Goal: Task Accomplishment & Management: Manage account settings

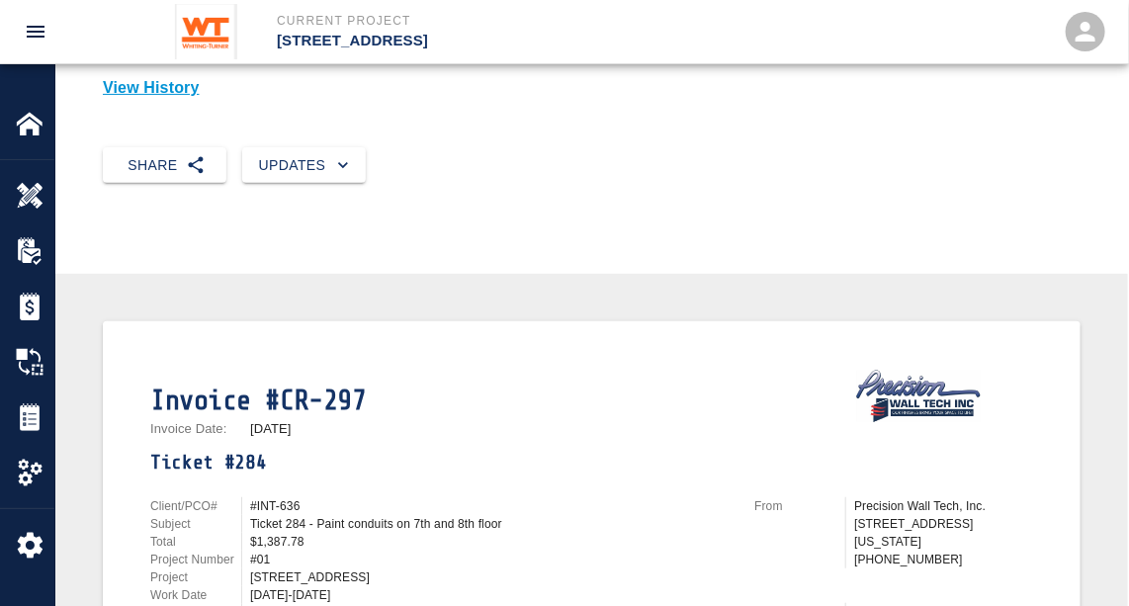
scroll to position [449, 0]
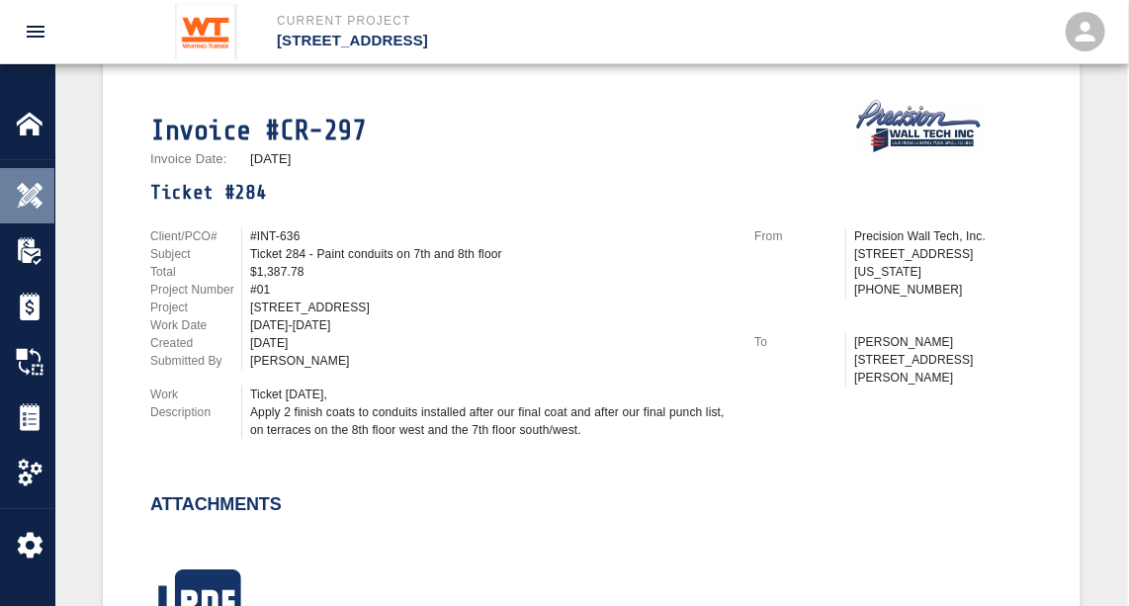
click at [30, 184] on img at bounding box center [30, 196] width 28 height 28
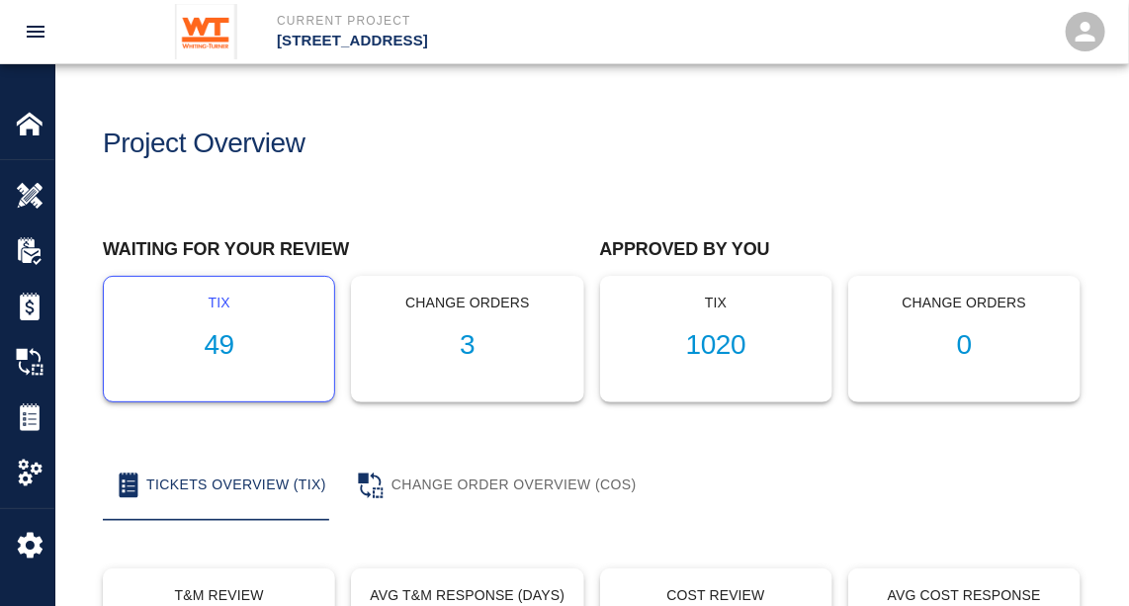
click at [220, 342] on h1 "49" at bounding box center [219, 345] width 199 height 33
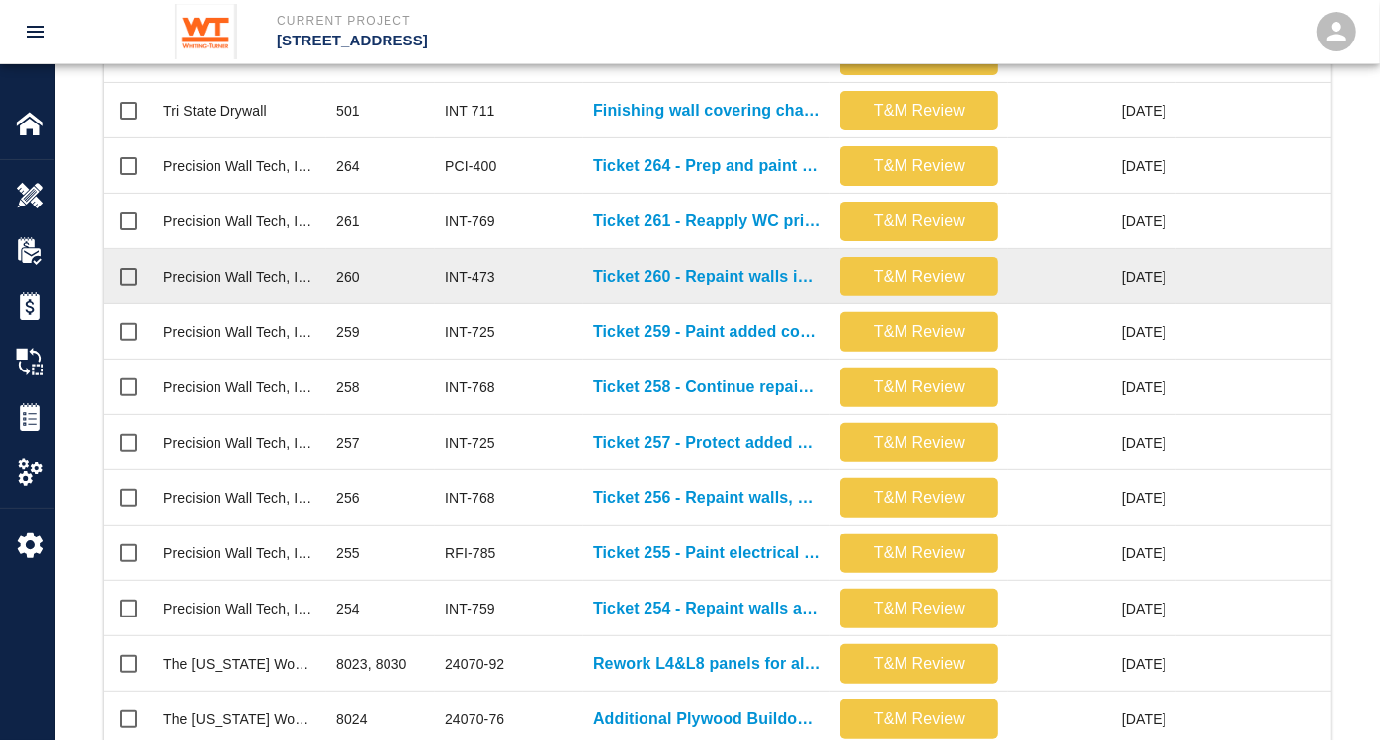
scroll to position [878, 0]
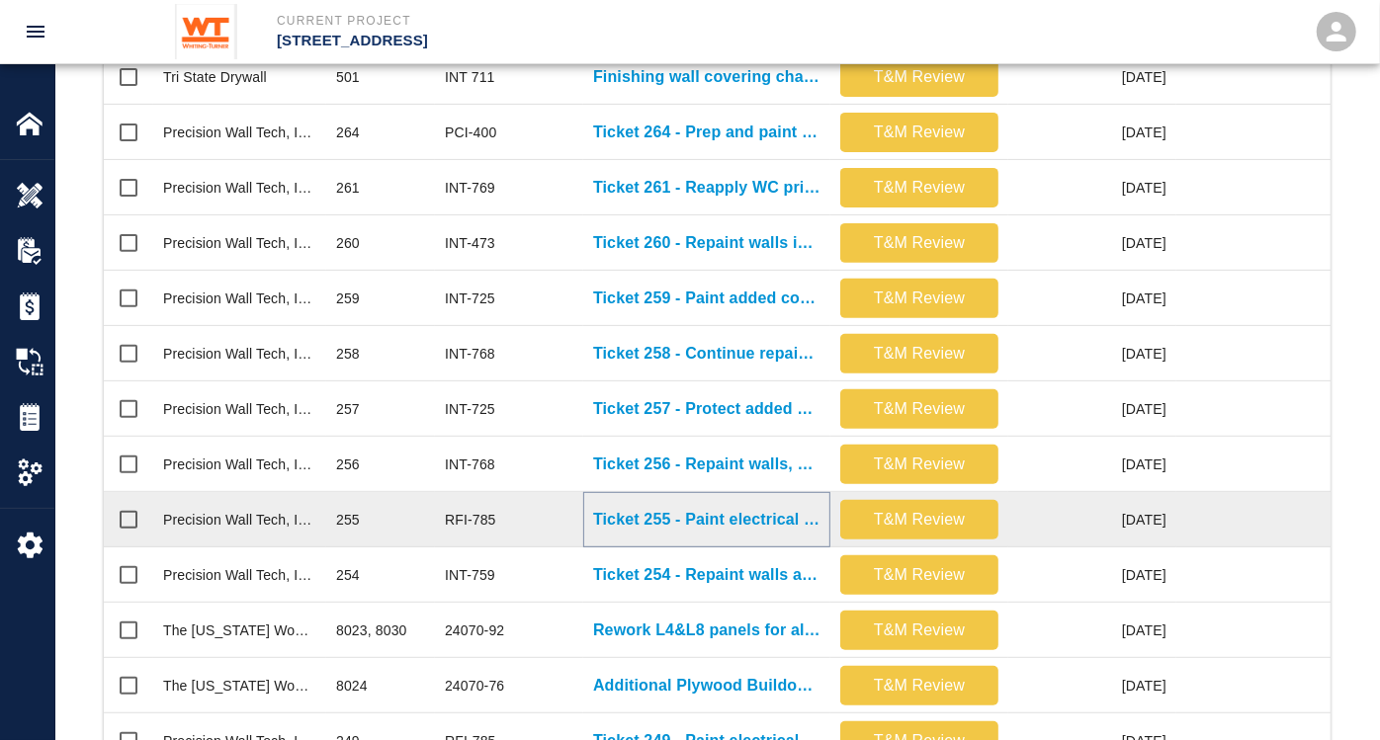
click at [766, 514] on p "Ticket 255 - Paint electrical cables in case room 7022" at bounding box center [706, 520] width 227 height 24
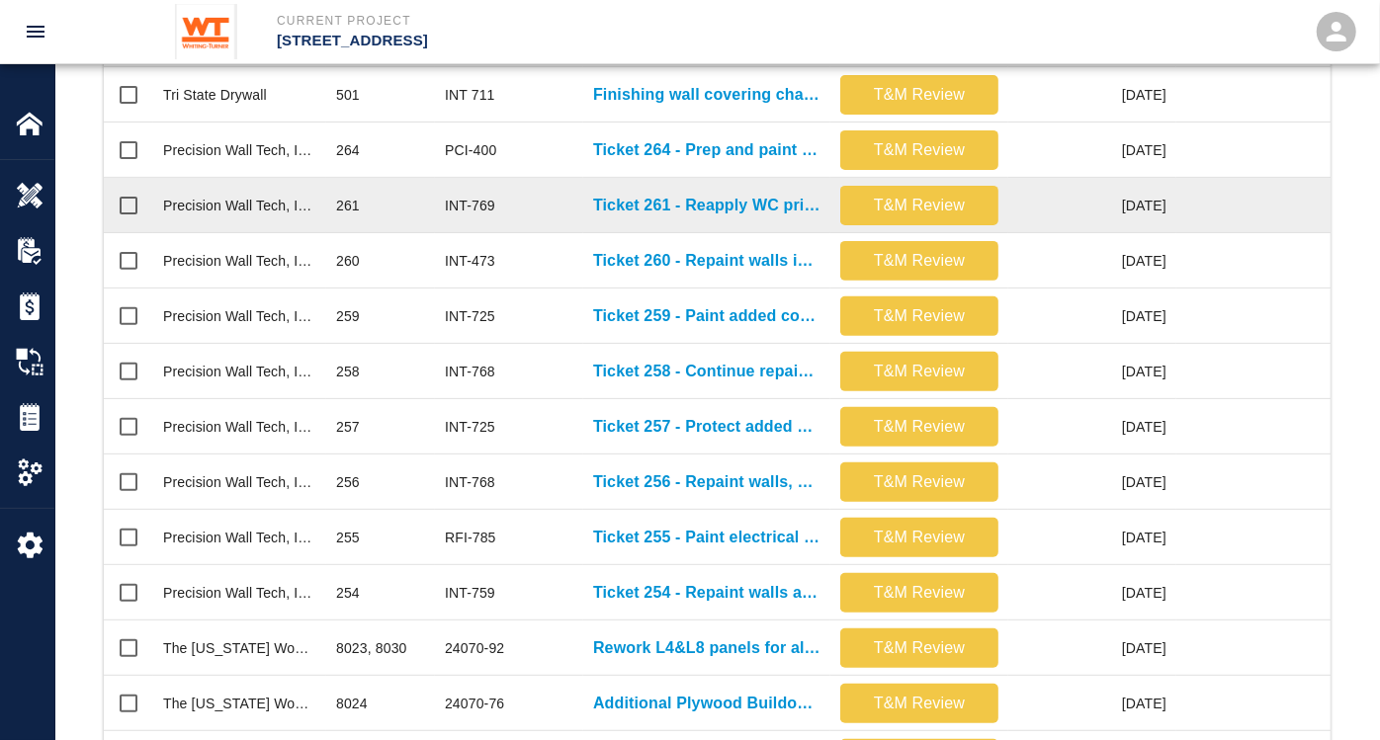
scroll to position [988, 0]
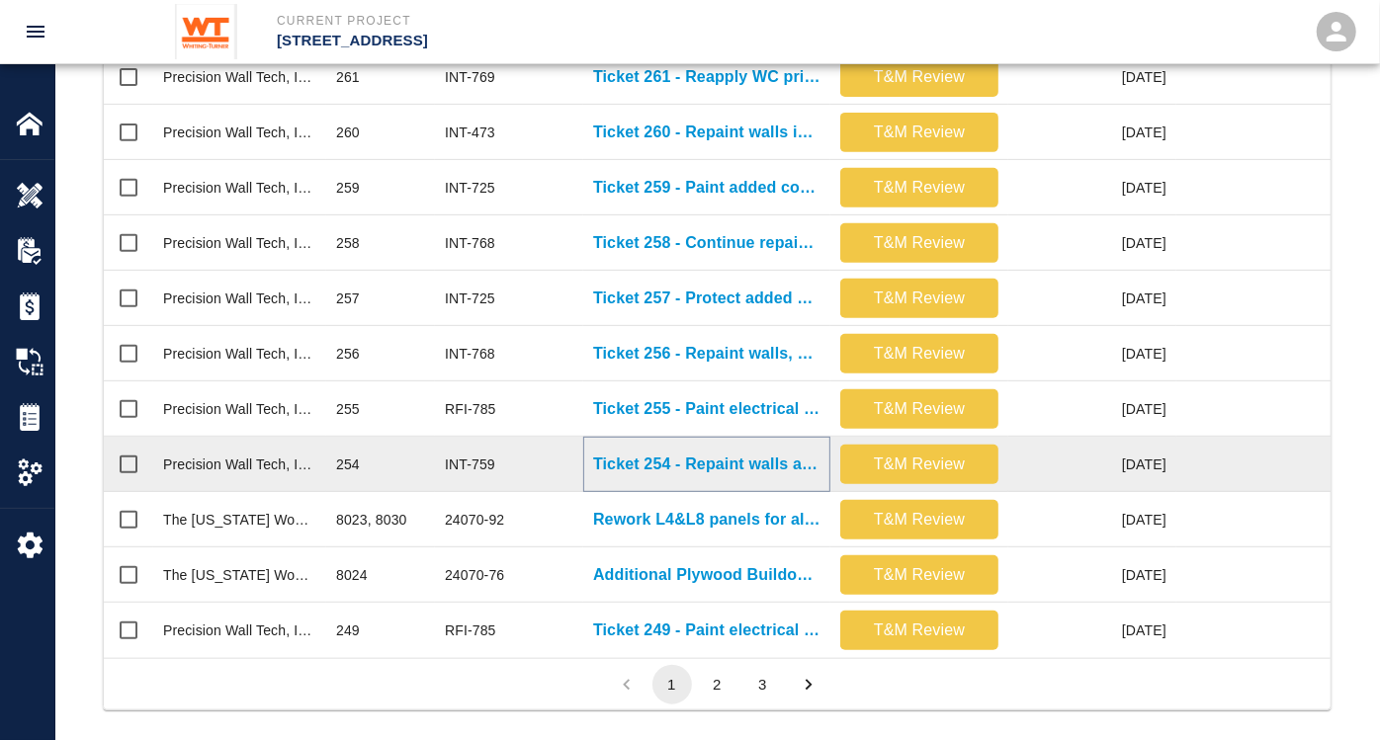
click at [753, 462] on p "Ticket 254 - Repaint walls and ceilings in locker rooms on G1 level" at bounding box center [706, 465] width 227 height 24
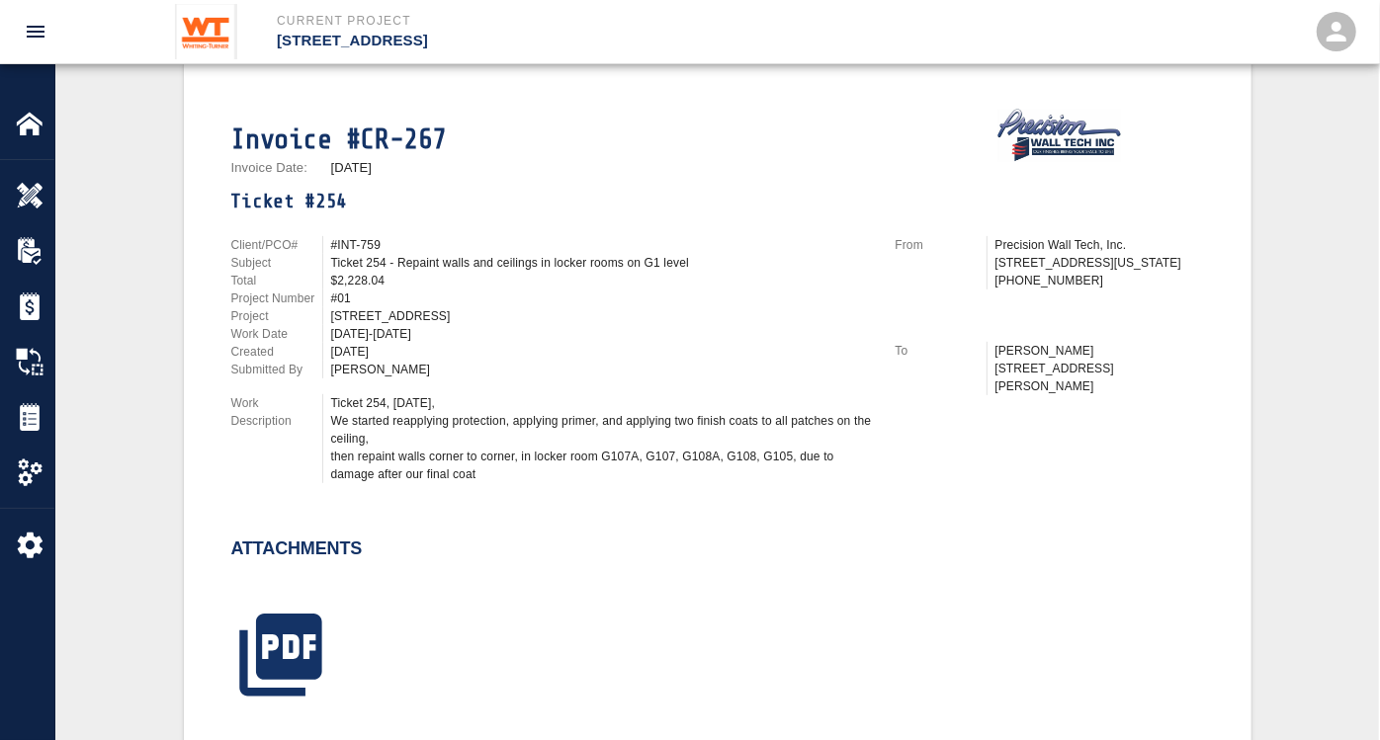
scroll to position [658, 0]
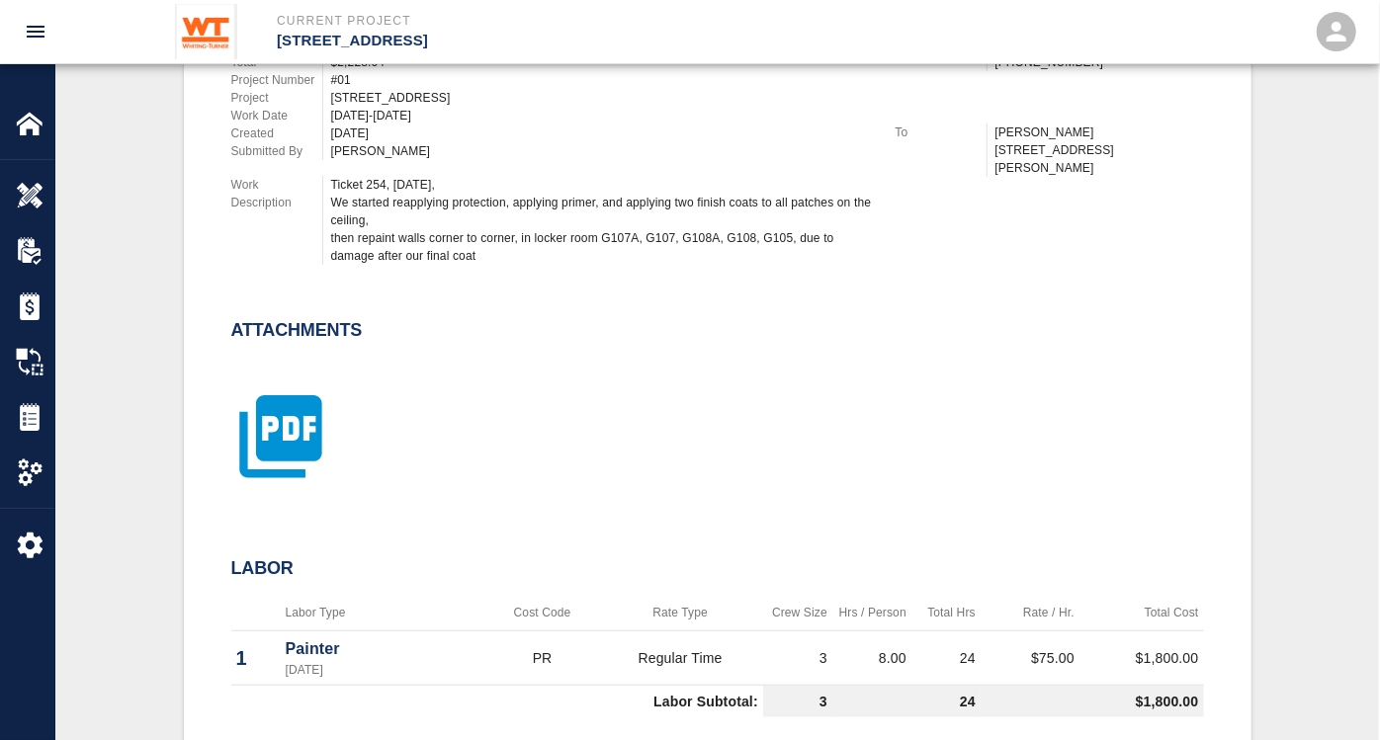
click at [263, 426] on icon "button" at bounding box center [280, 436] width 99 height 99
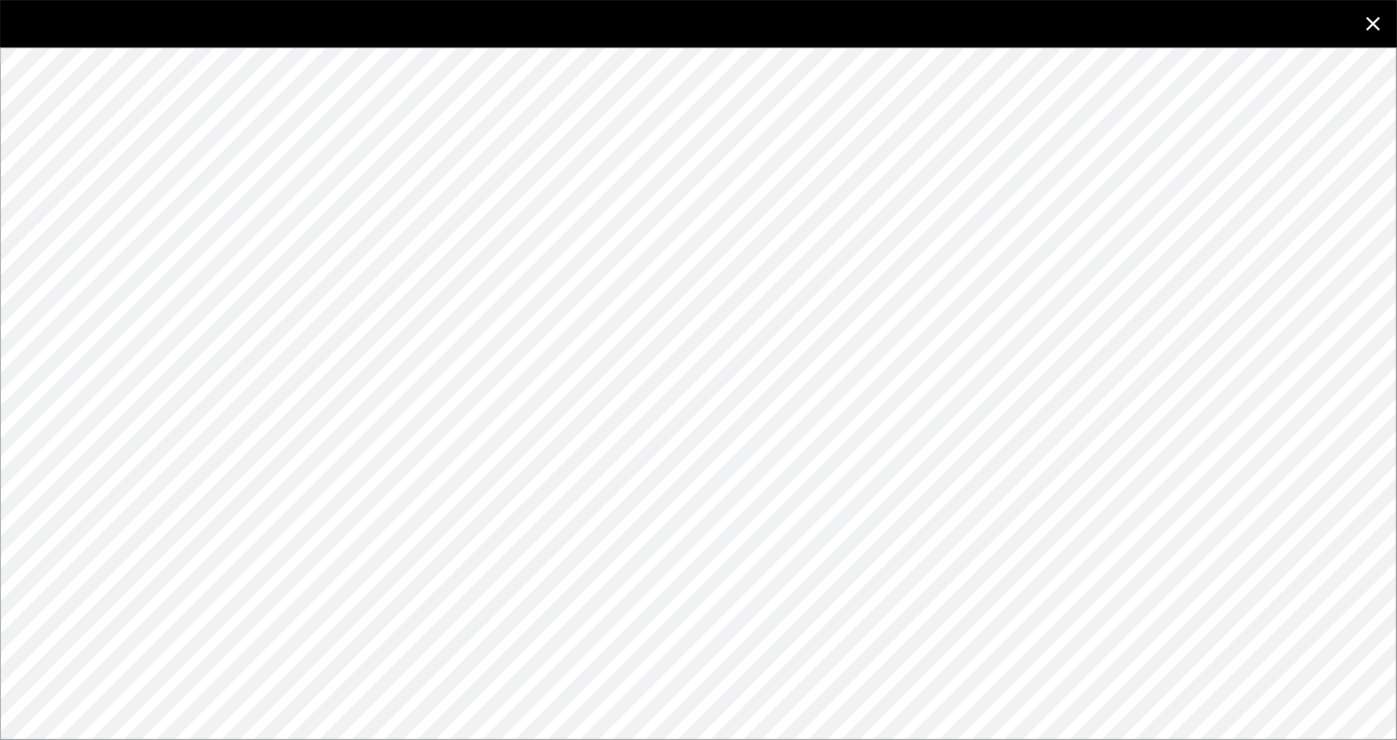
click at [1142, 21] on icon "close" at bounding box center [1373, 24] width 24 height 24
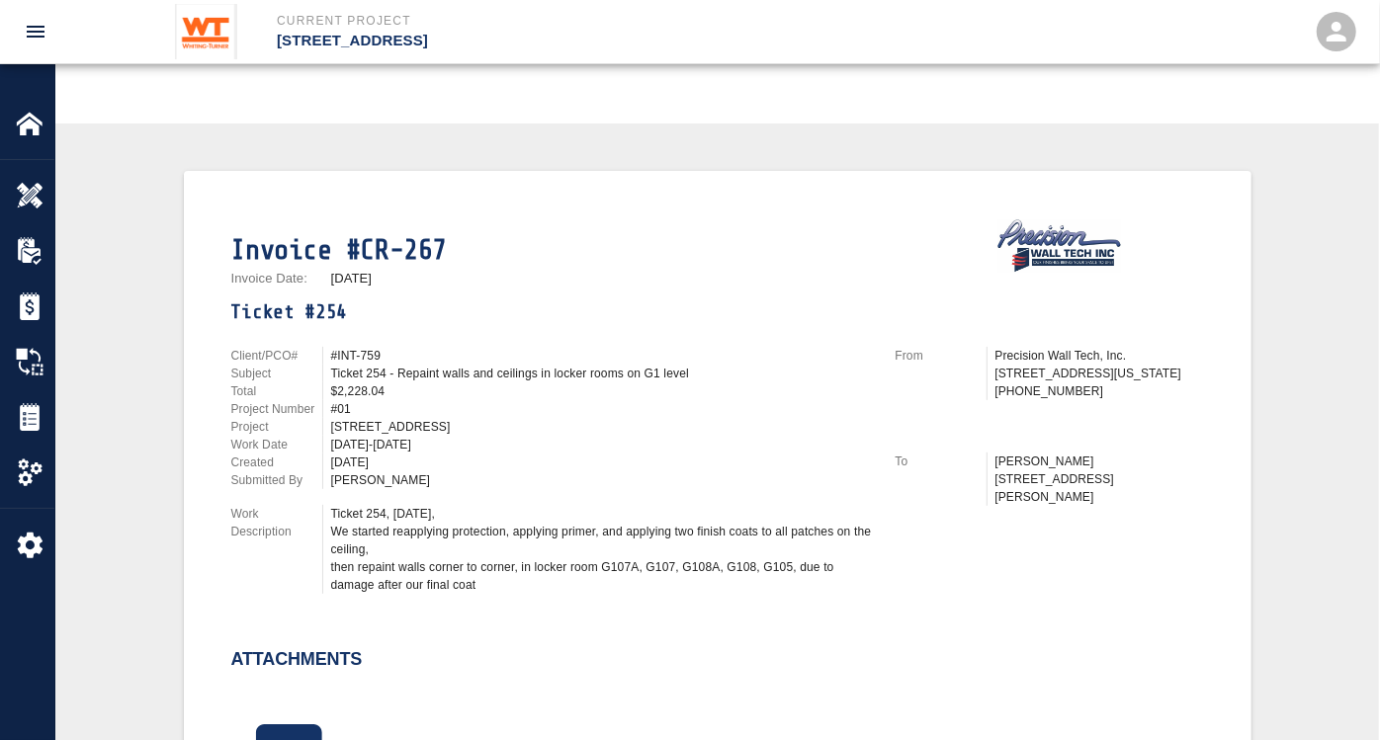
scroll to position [0, 0]
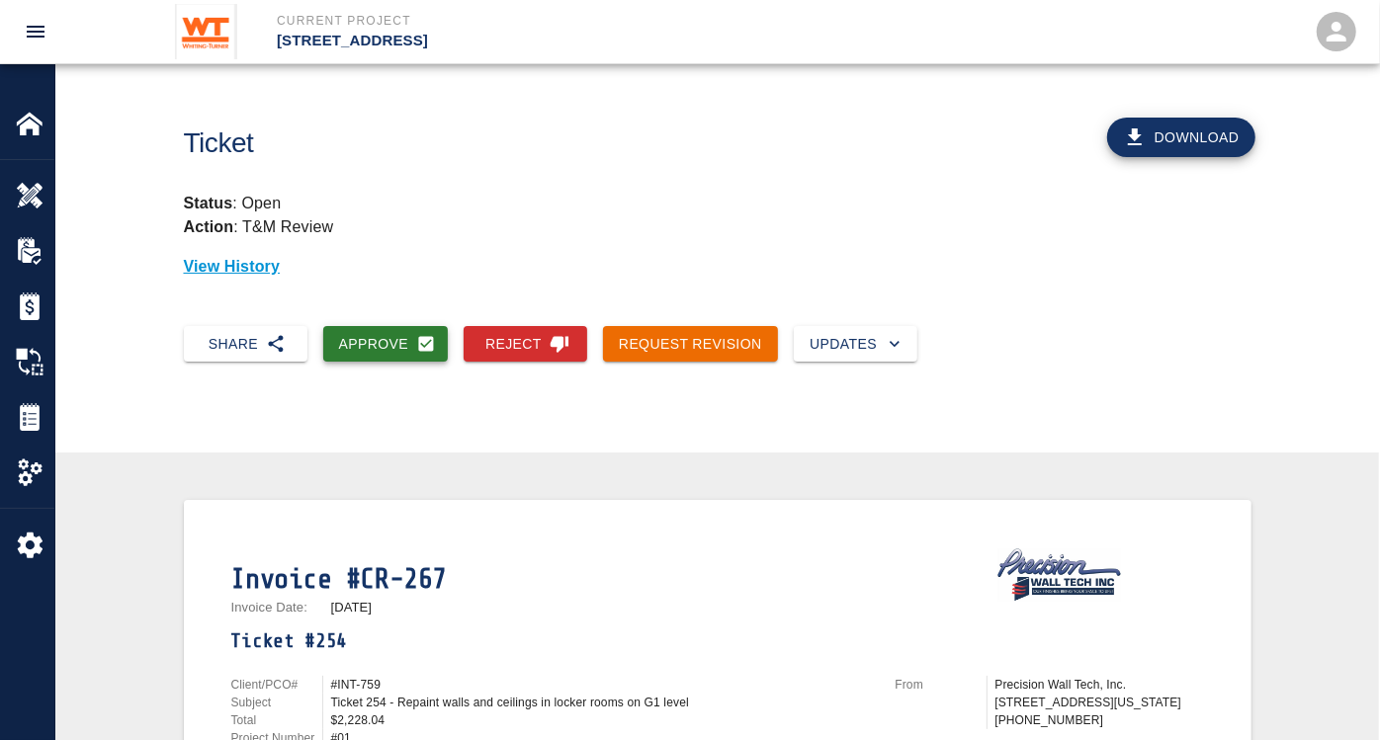
click at [386, 344] on button "Approve" at bounding box center [386, 344] width 126 height 37
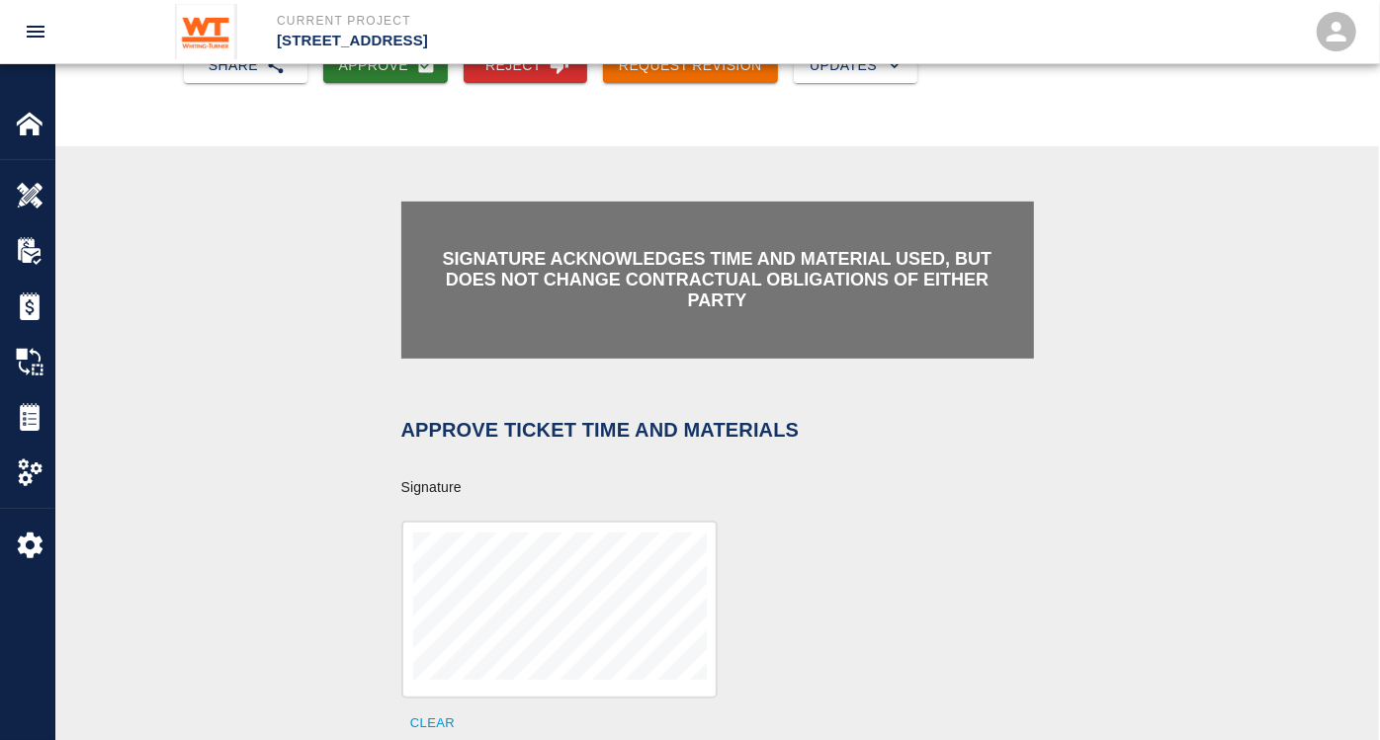
scroll to position [549, 0]
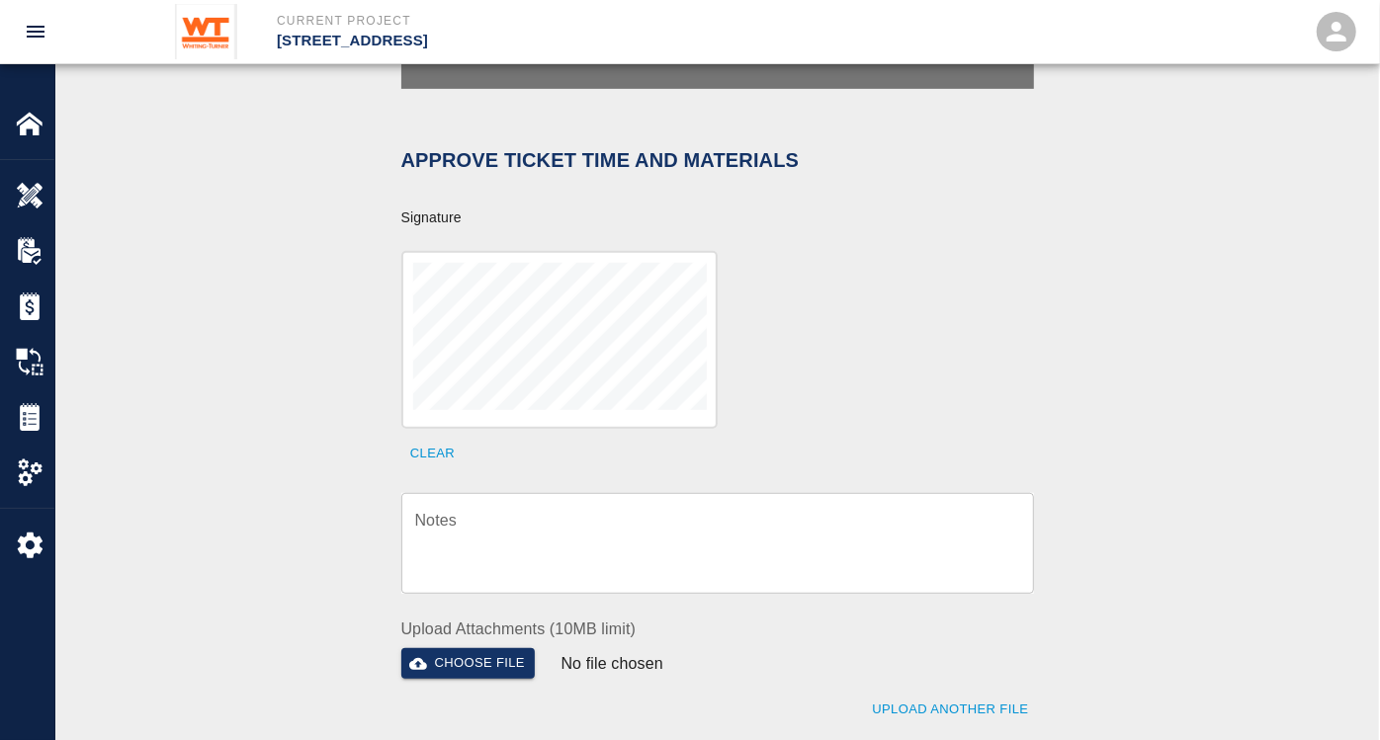
click at [441, 510] on textarea "Notes" at bounding box center [717, 544] width 605 height 68
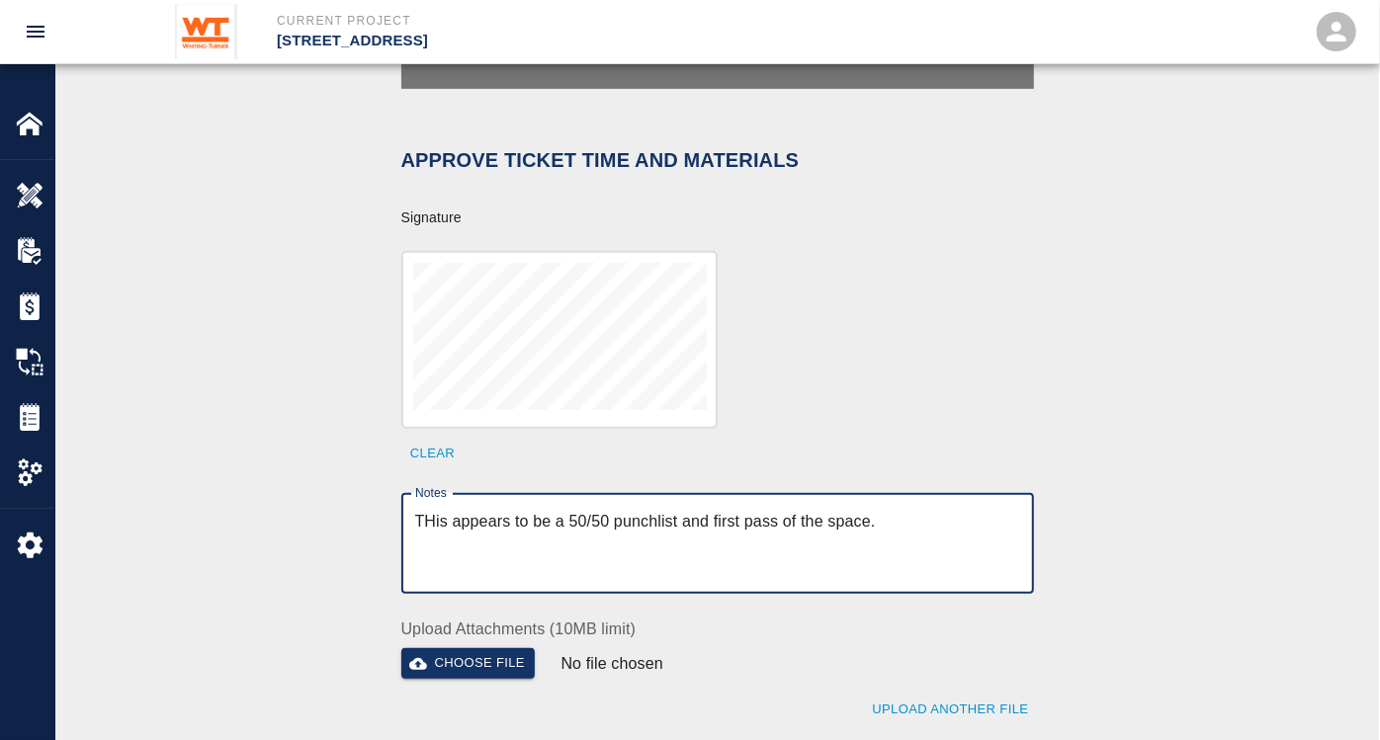
click at [875, 510] on textarea "THis appears to be a 50/50 punchlist and first pass of the space." at bounding box center [717, 544] width 605 height 68
drag, startPoint x: 1016, startPoint y: 502, endPoint x: 376, endPoint y: 511, distance: 640.6
click at [376, 511] on div "Signature acknowledges time and material used, but does not change contractual …" at bounding box center [718, 354] width 1068 height 861
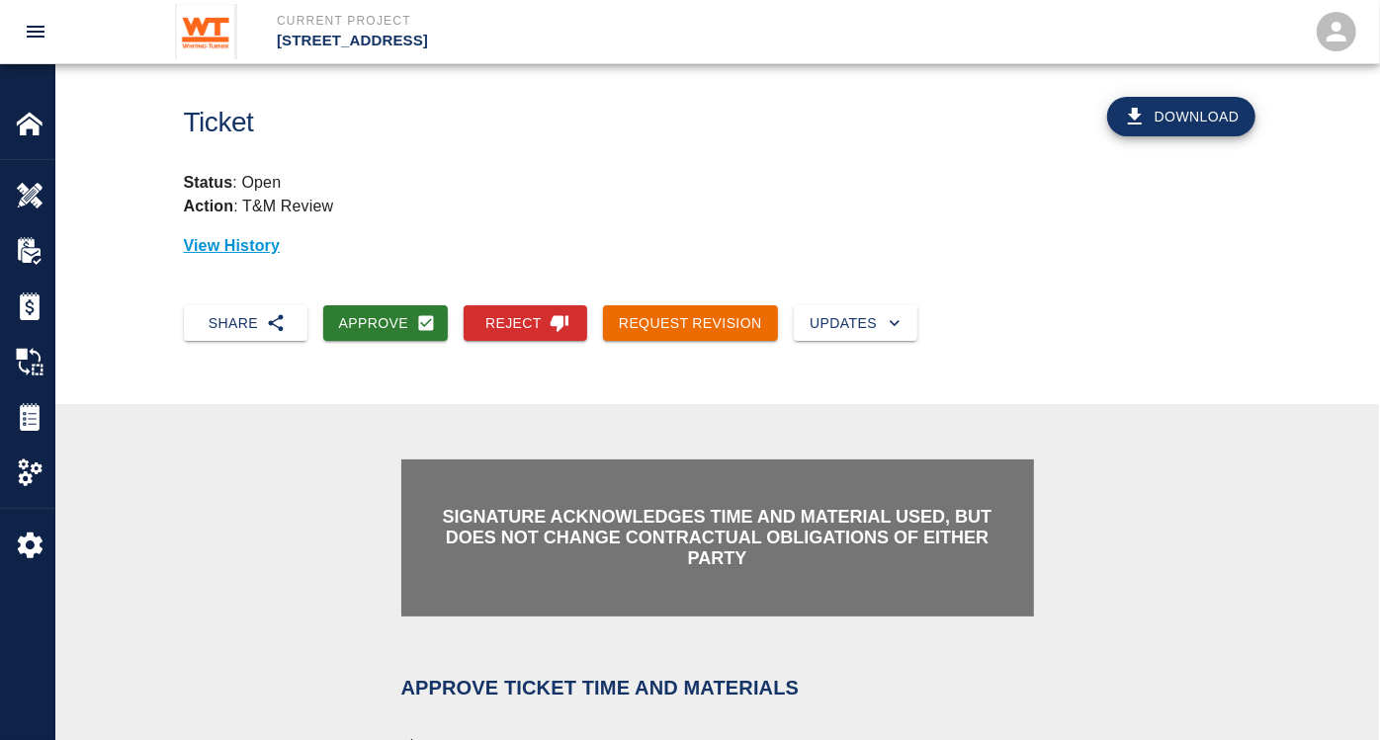
scroll to position [0, 0]
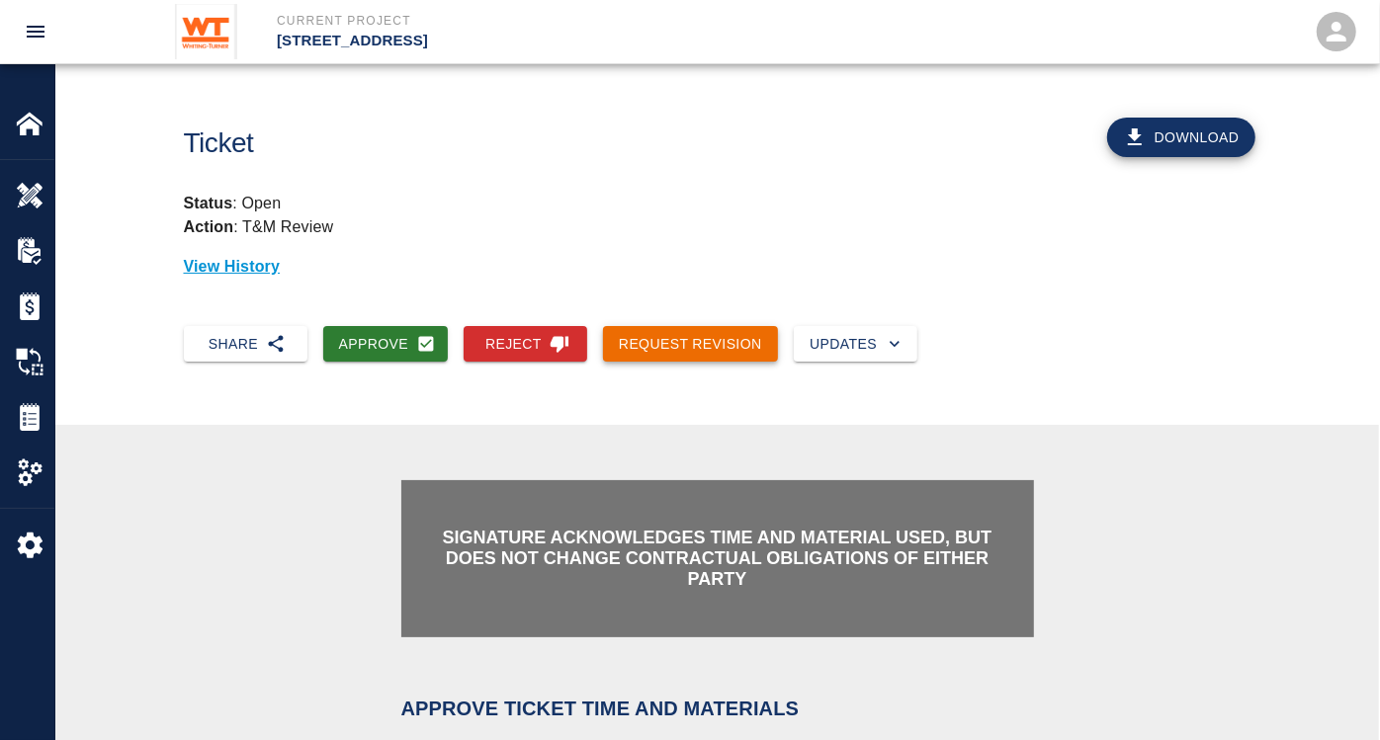
type textarea "THis appears to be a 50/50 punchlist and first pass of the space that is owed."
click at [719, 336] on button "Request Revision" at bounding box center [690, 344] width 175 height 37
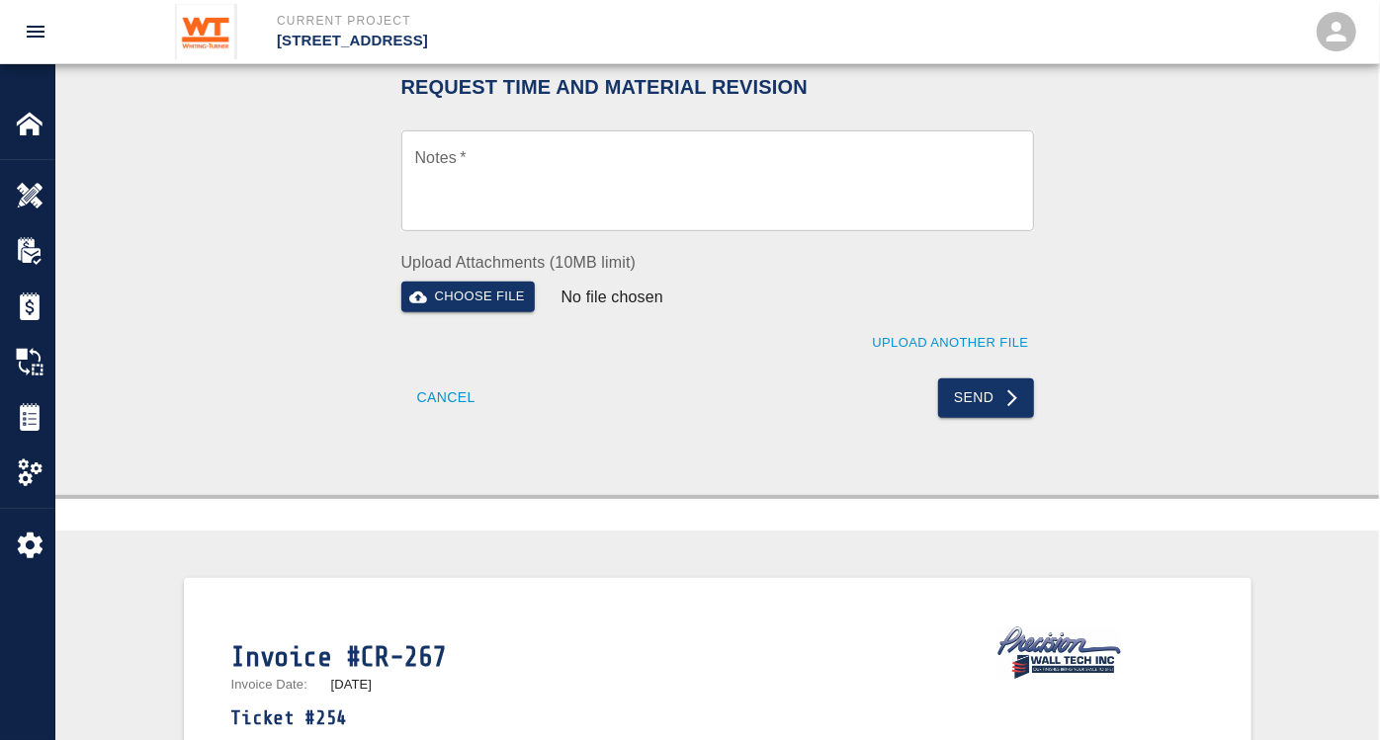
scroll to position [329, 0]
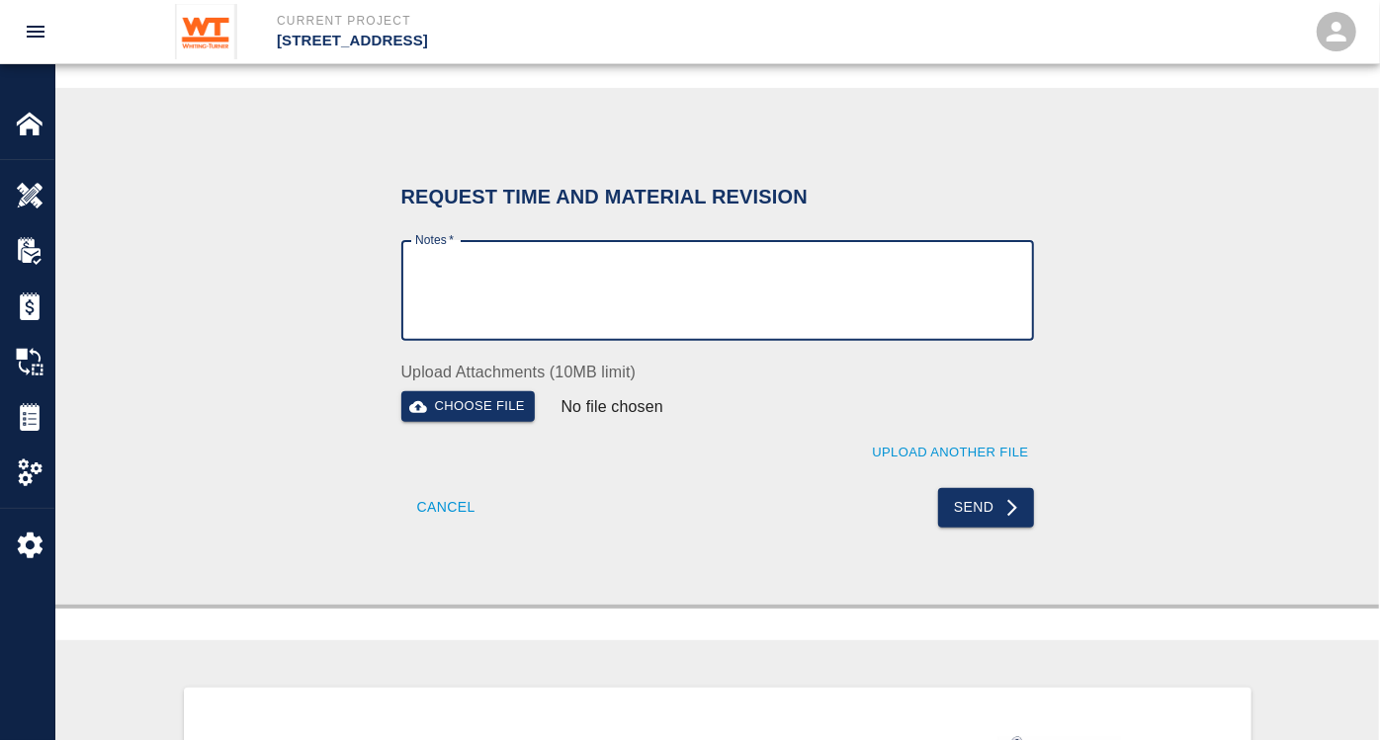
click at [742, 295] on textarea "Notes   *" at bounding box center [717, 291] width 605 height 68
paste textarea "THis appears to be a 50/50 punchlist and first pass of the space that is owed."
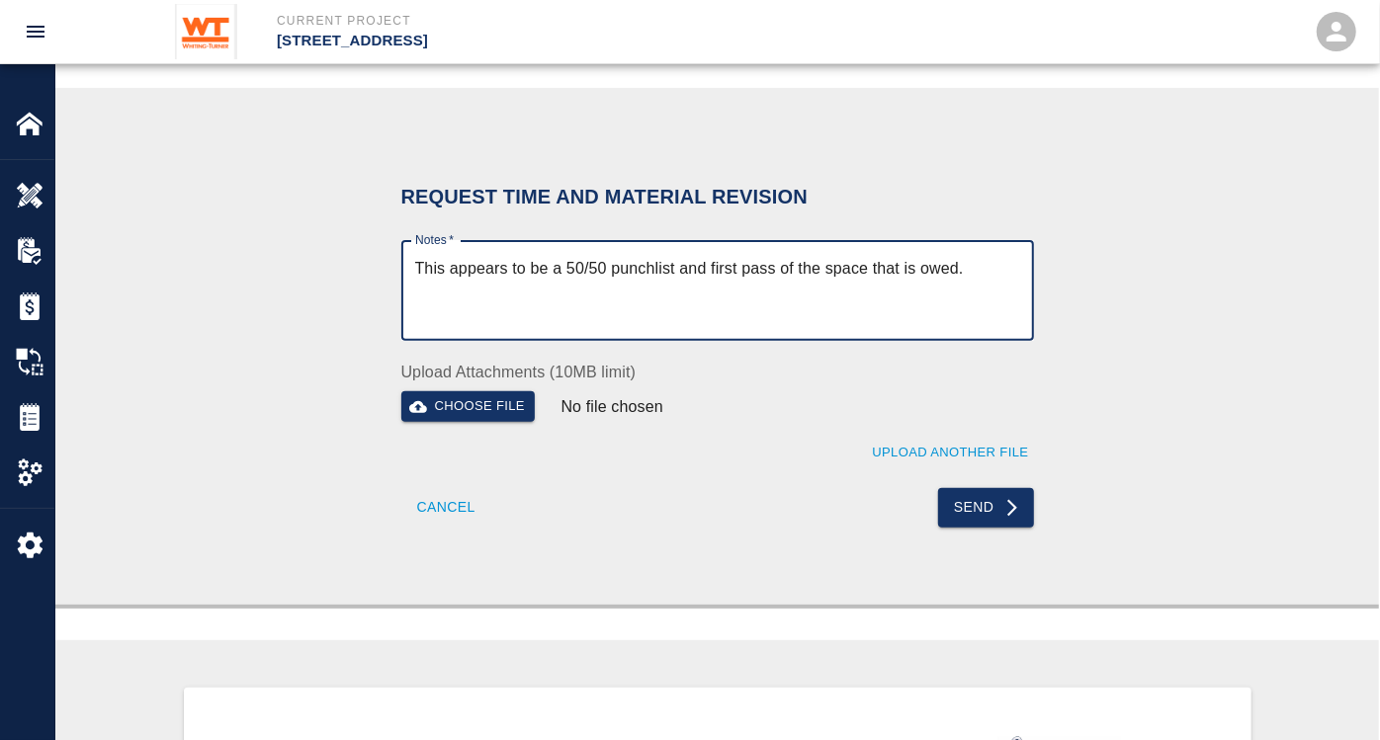
click at [904, 266] on textarea "This appears to be a 50/50 punchlist and first pass of the space that is owed." at bounding box center [717, 291] width 605 height 68
type textarea "This appears to be a 50/50 punchlist and first pass of the space that is owed."
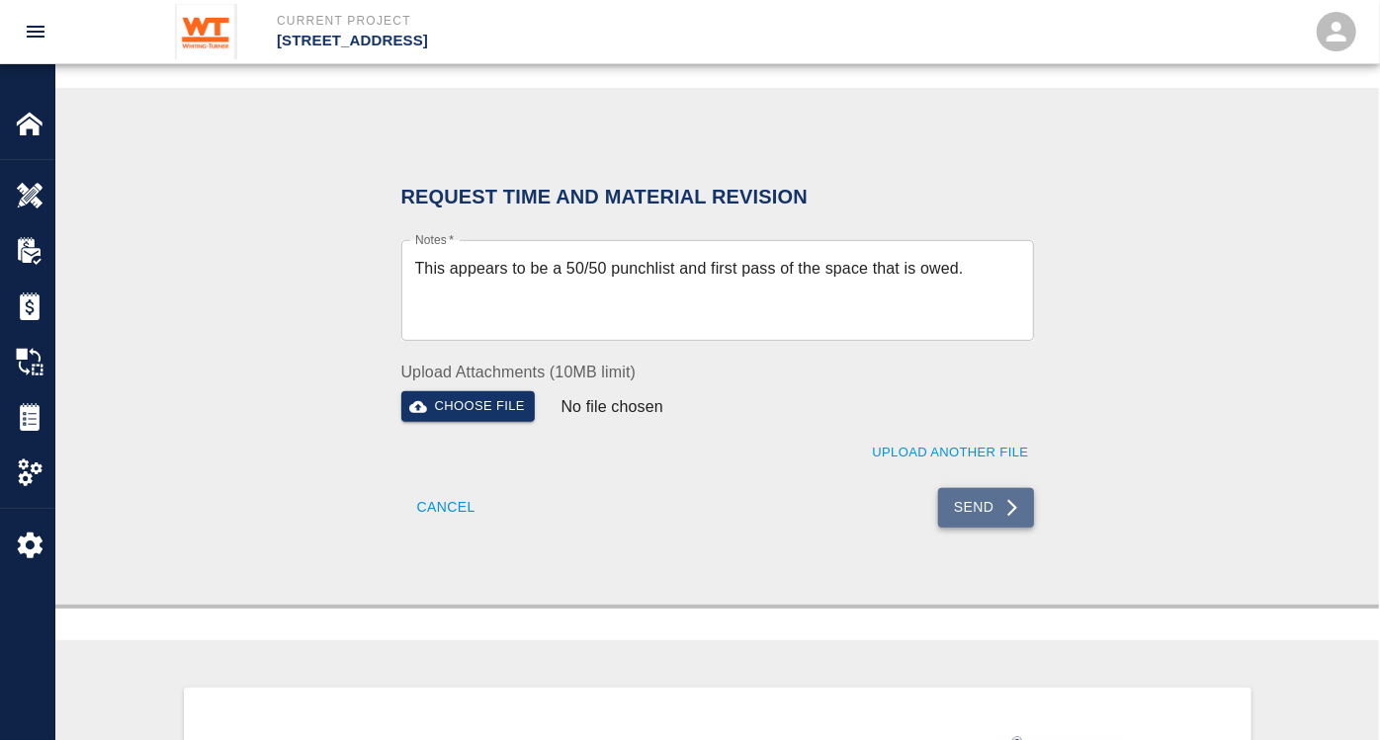
click at [989, 515] on button "Send" at bounding box center [986, 508] width 96 height 40
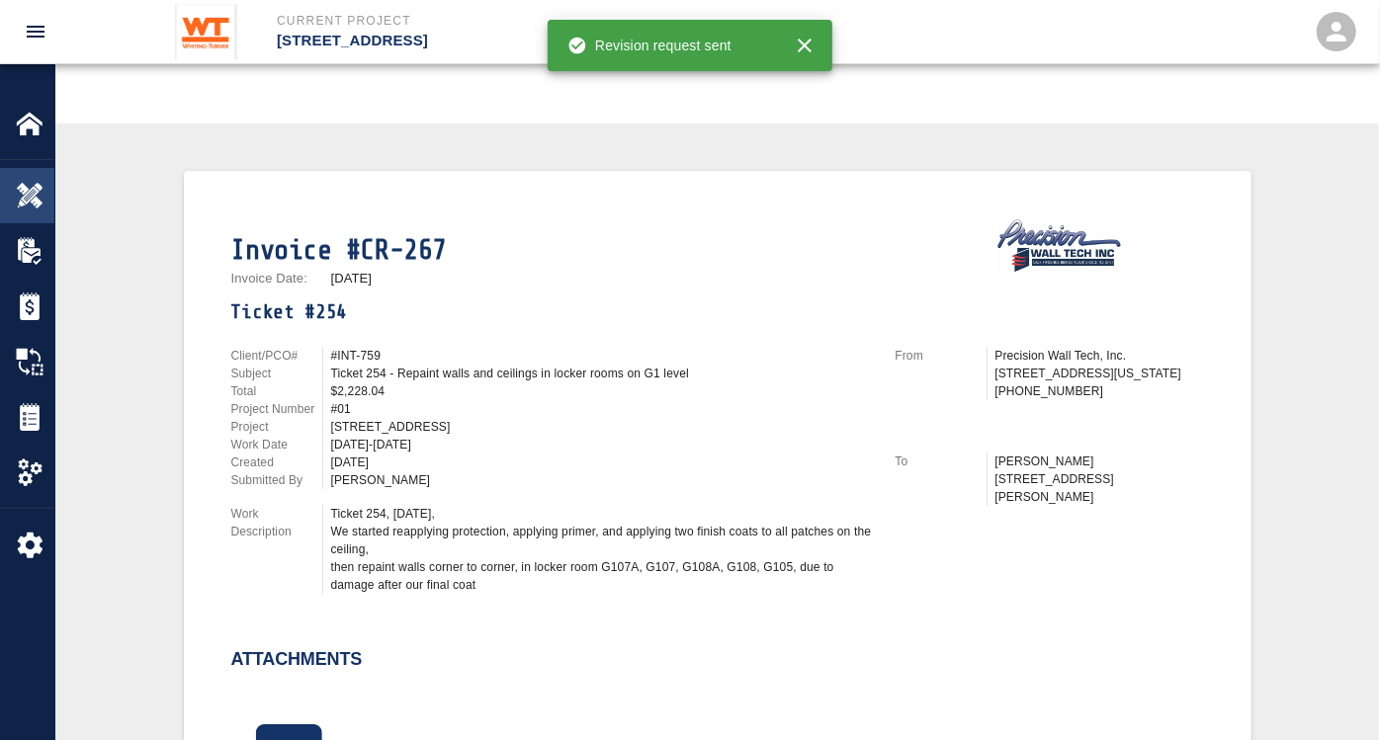
click at [37, 201] on img at bounding box center [30, 196] width 28 height 28
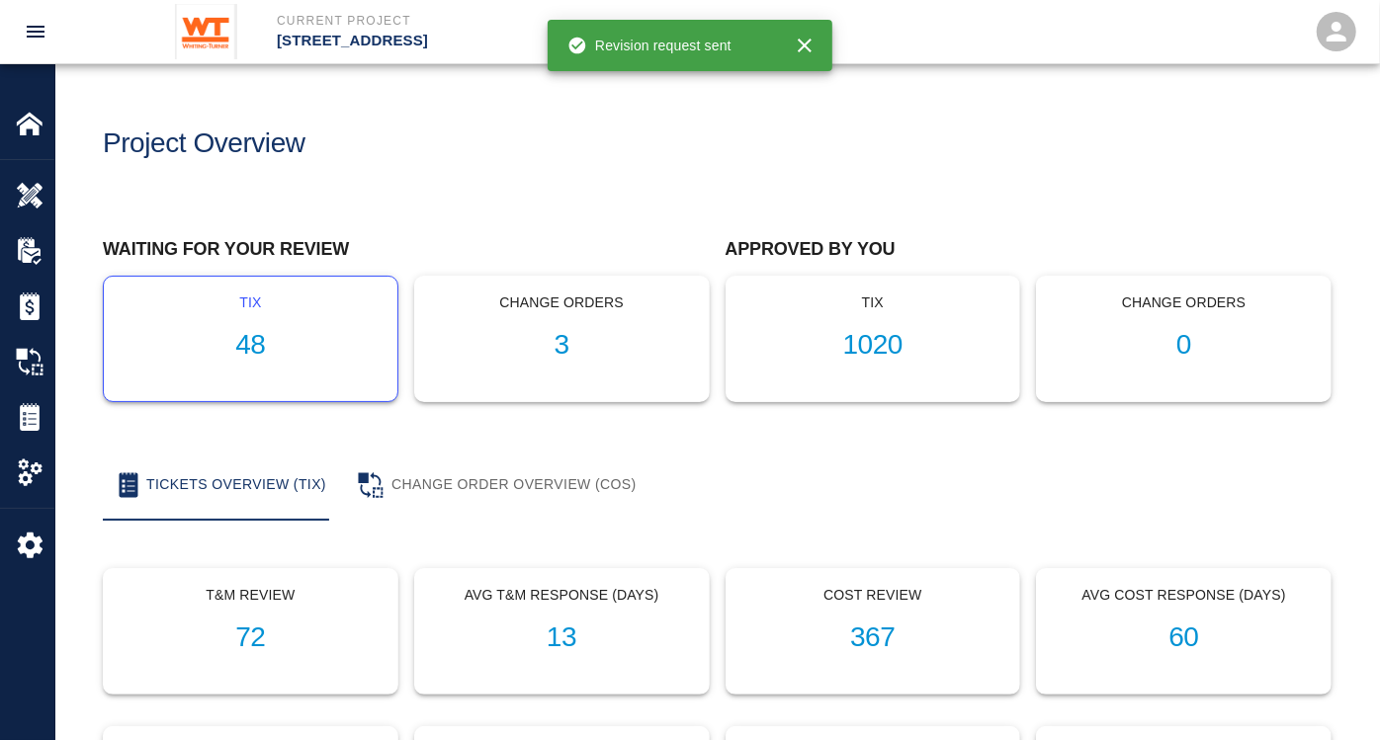
click at [250, 342] on h1 "48" at bounding box center [251, 345] width 262 height 33
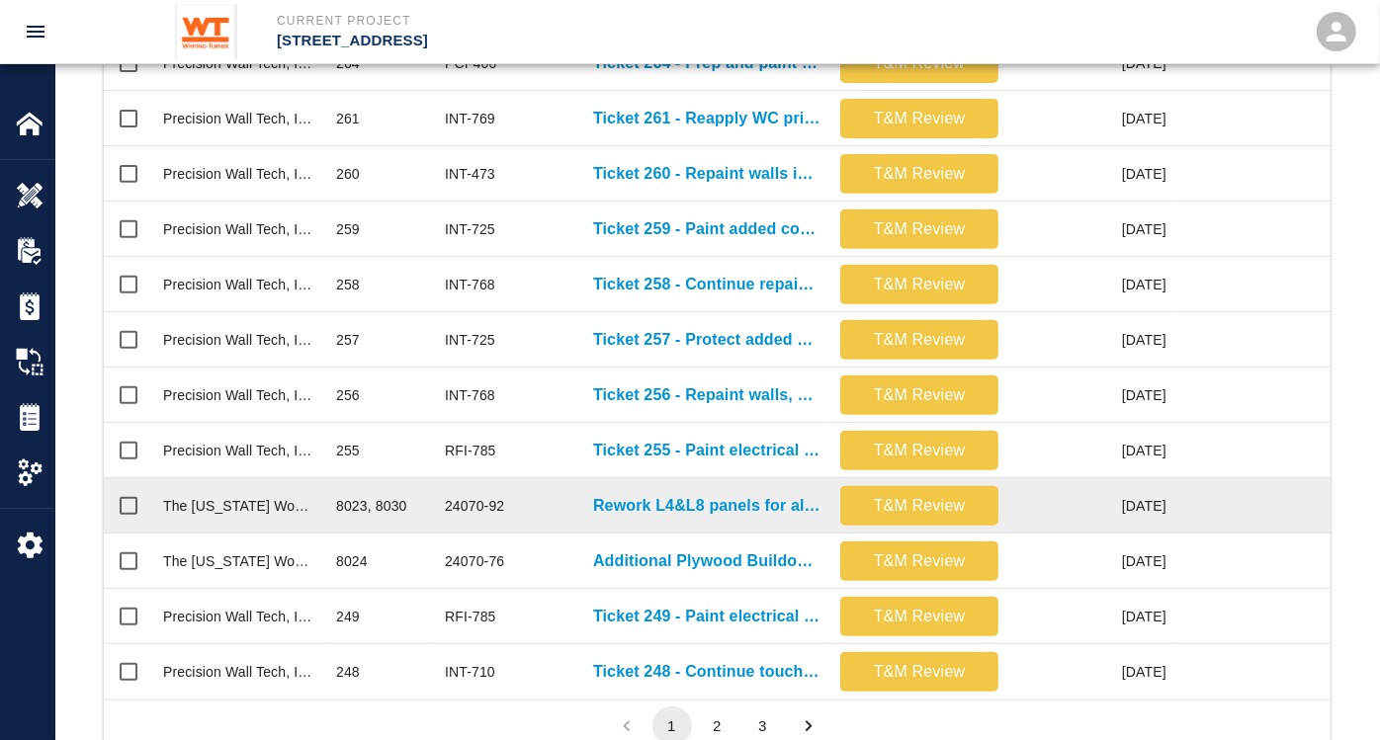
scroll to position [912, 0]
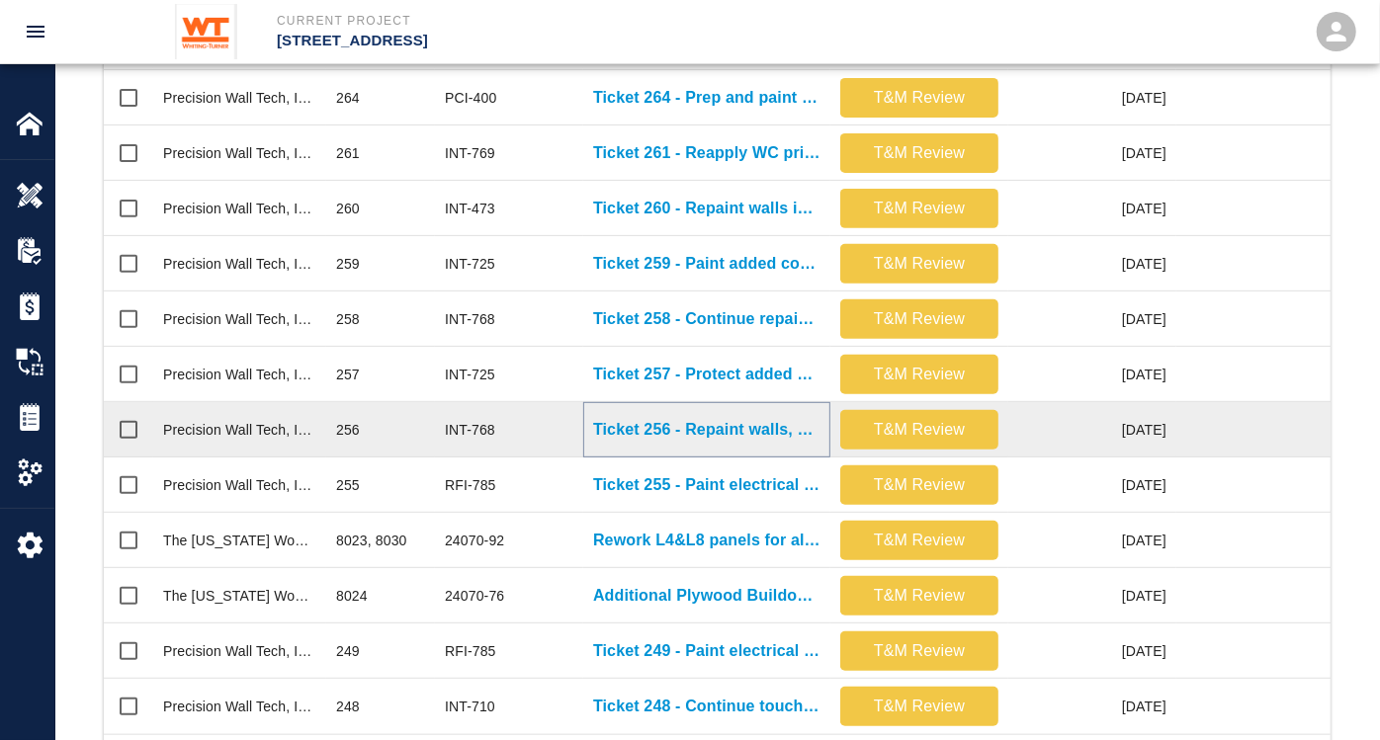
click at [761, 425] on p "Ticket 256 - Repaint walls, doors, and frames on G1 level" at bounding box center [706, 430] width 227 height 24
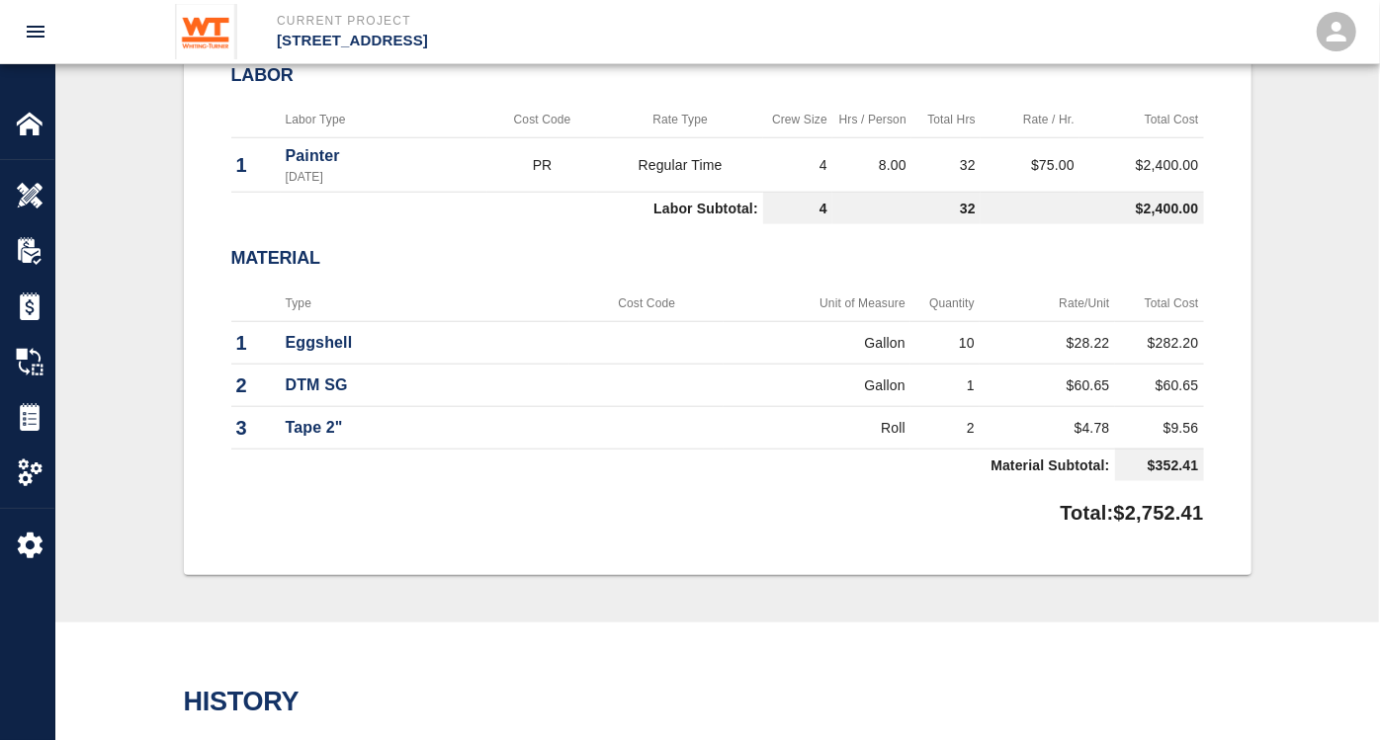
scroll to position [549, 0]
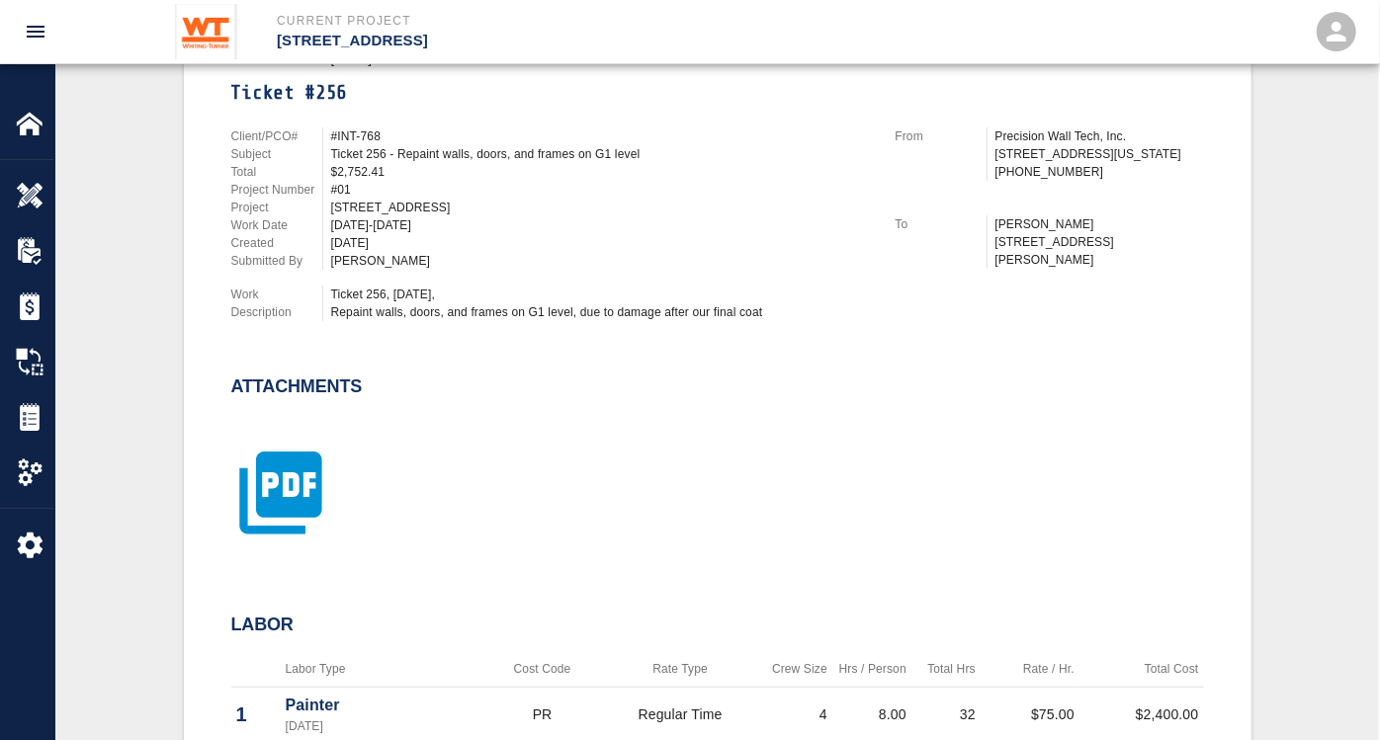
click at [261, 480] on icon "button" at bounding box center [280, 493] width 82 height 82
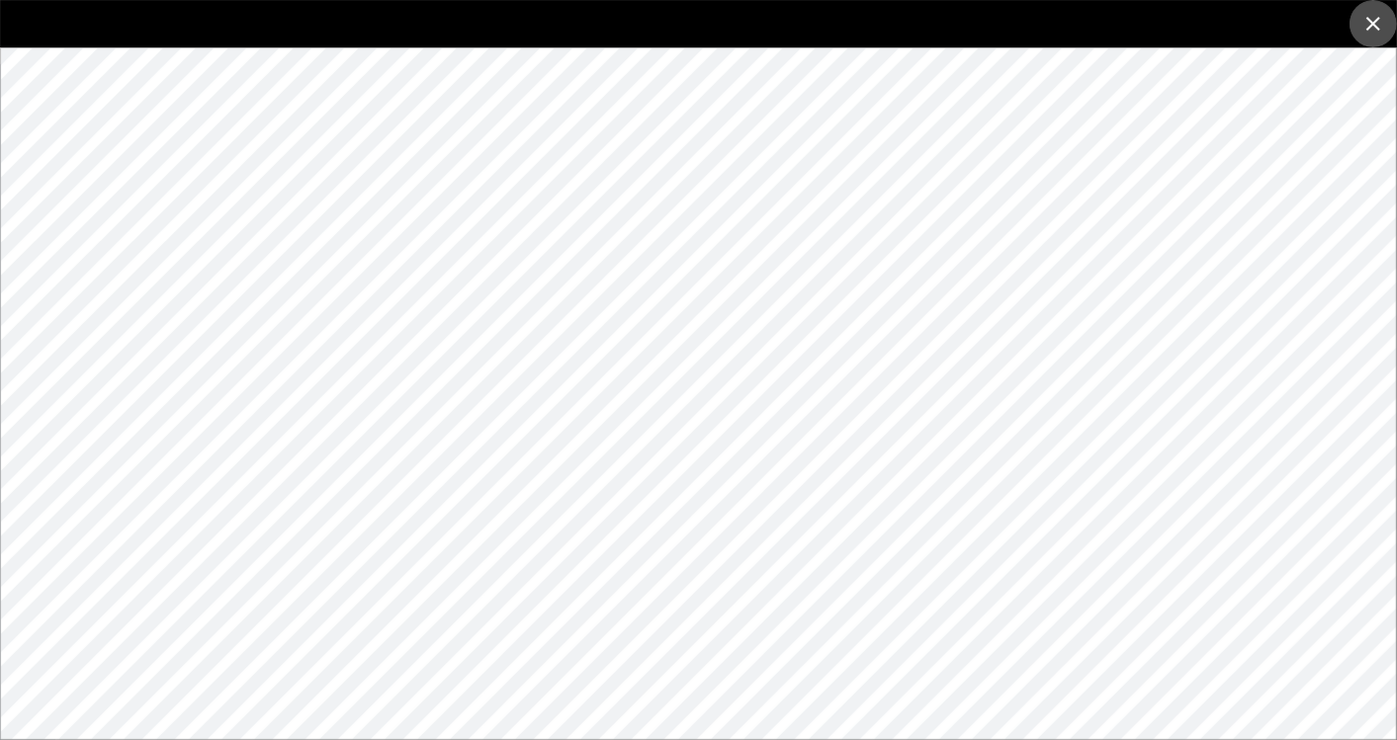
click at [1142, 26] on icon "close" at bounding box center [1373, 24] width 14 height 14
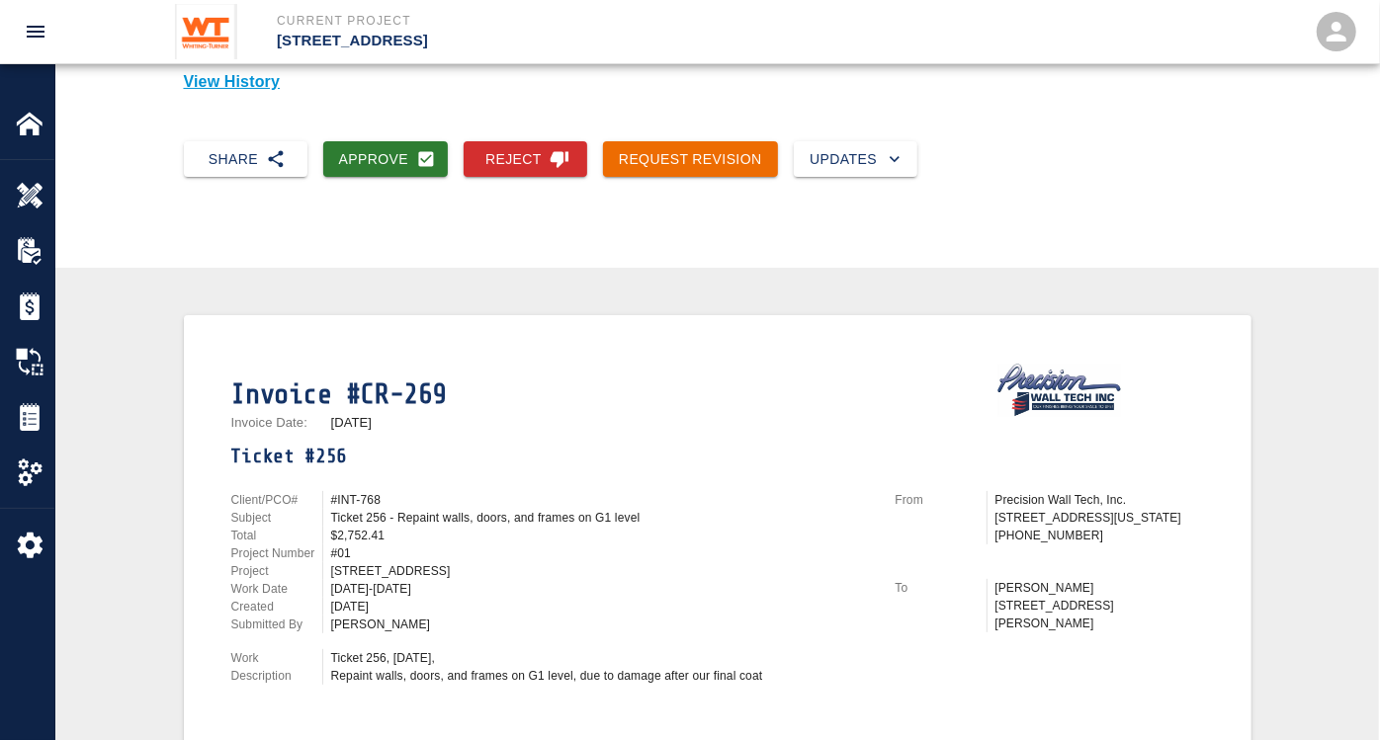
scroll to position [0, 0]
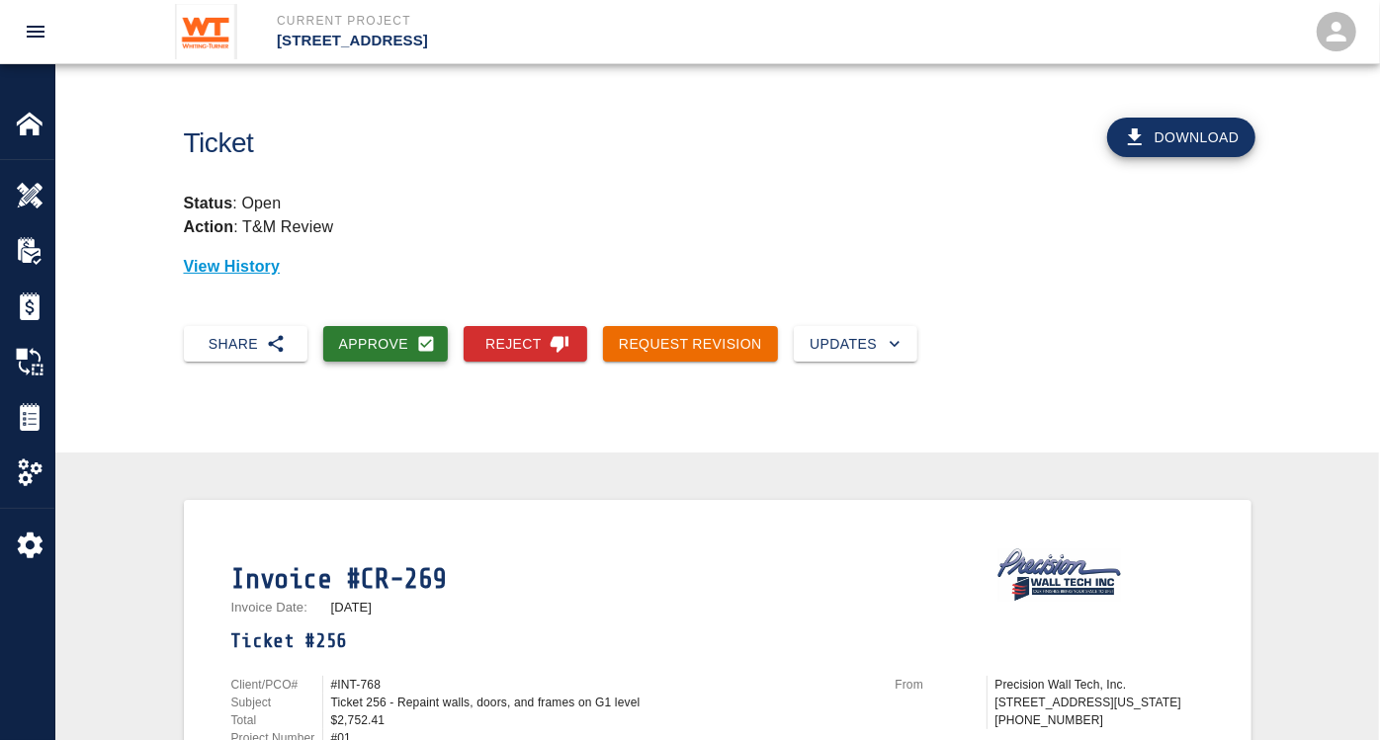
click at [368, 342] on button "Approve" at bounding box center [386, 344] width 126 height 37
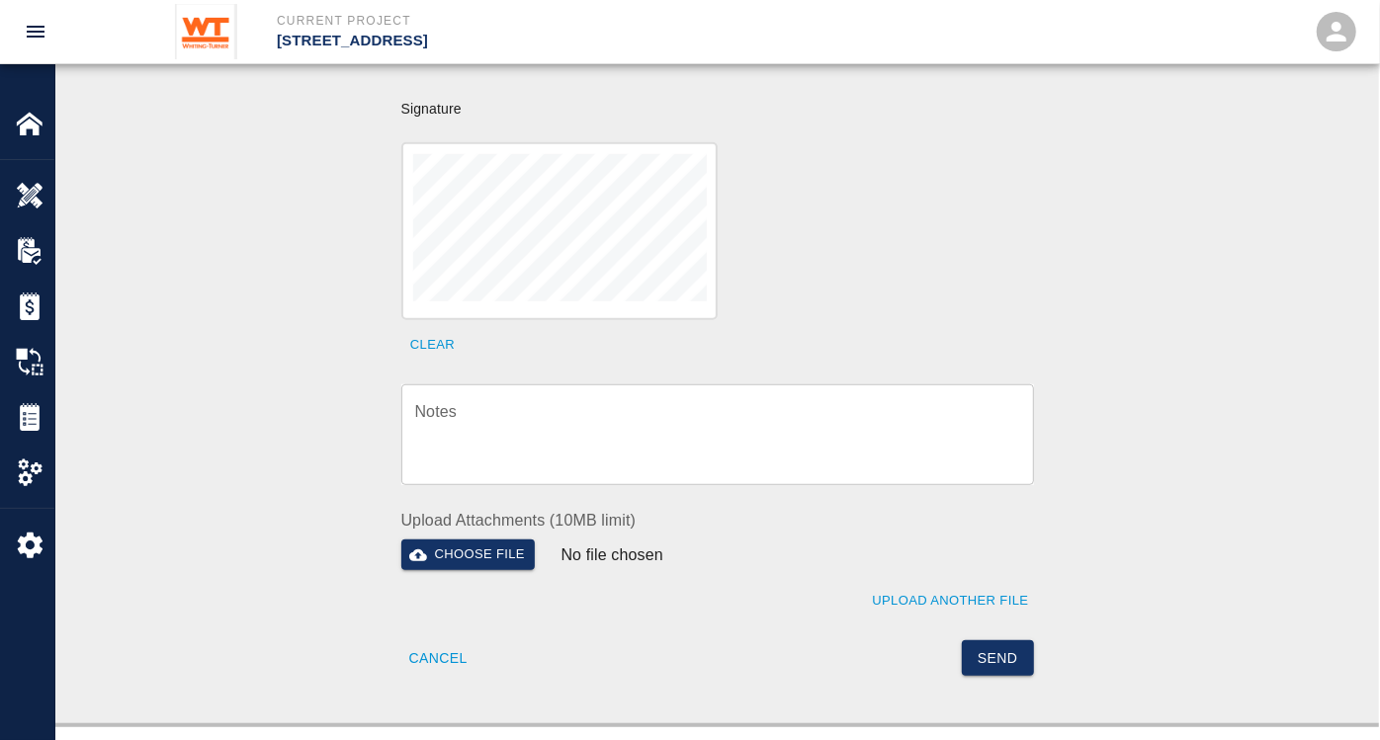
scroll to position [658, 0]
click at [481, 400] on textarea "Notes" at bounding box center [717, 434] width 605 height 68
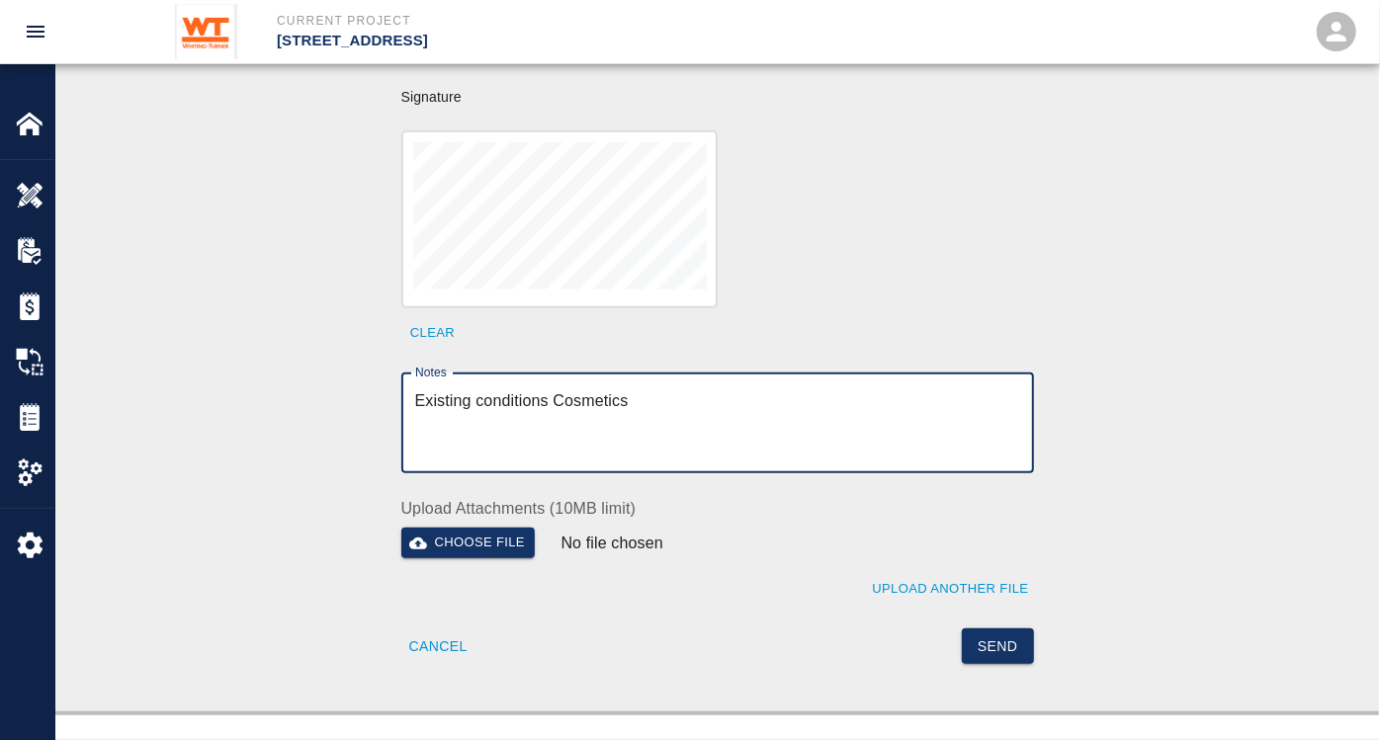
scroll to position [768, 0]
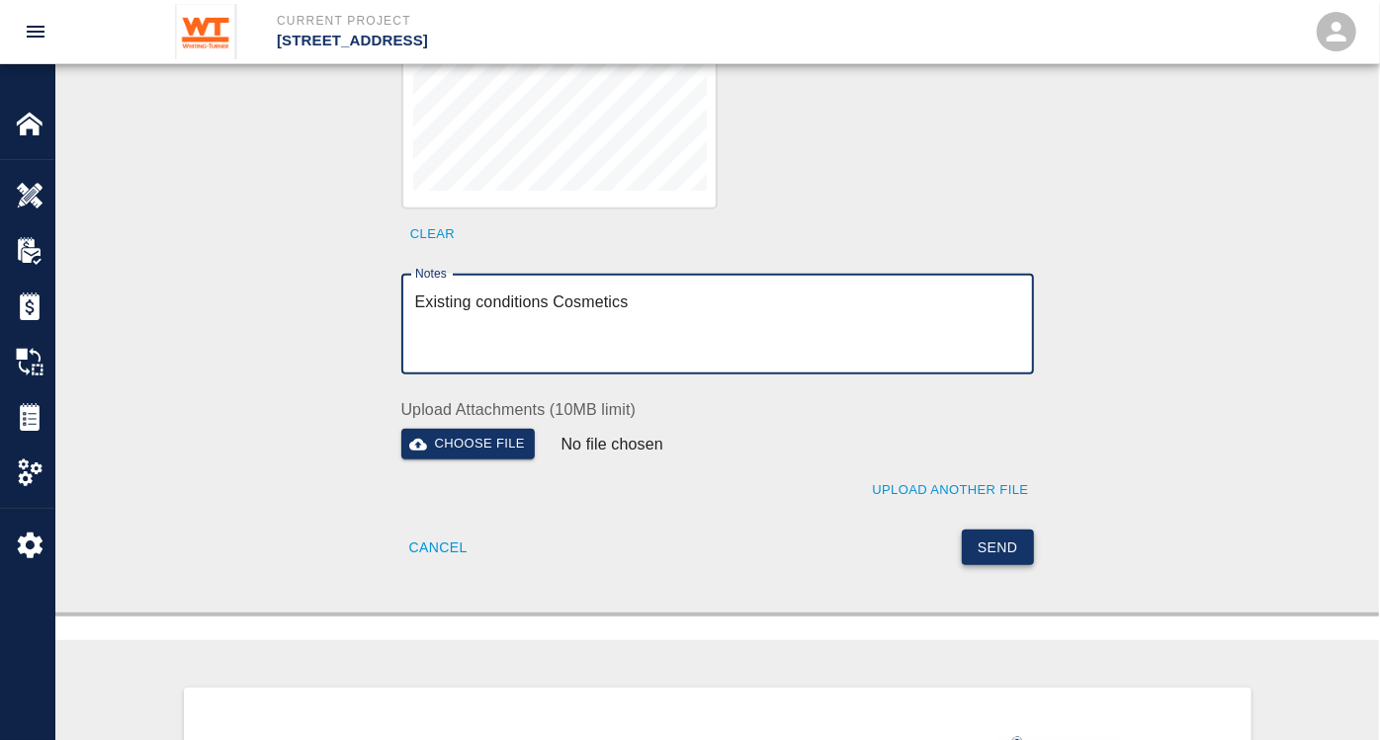
type textarea "Existing conditions Cosmetics"
click at [996, 530] on button "Send" at bounding box center [998, 548] width 72 height 37
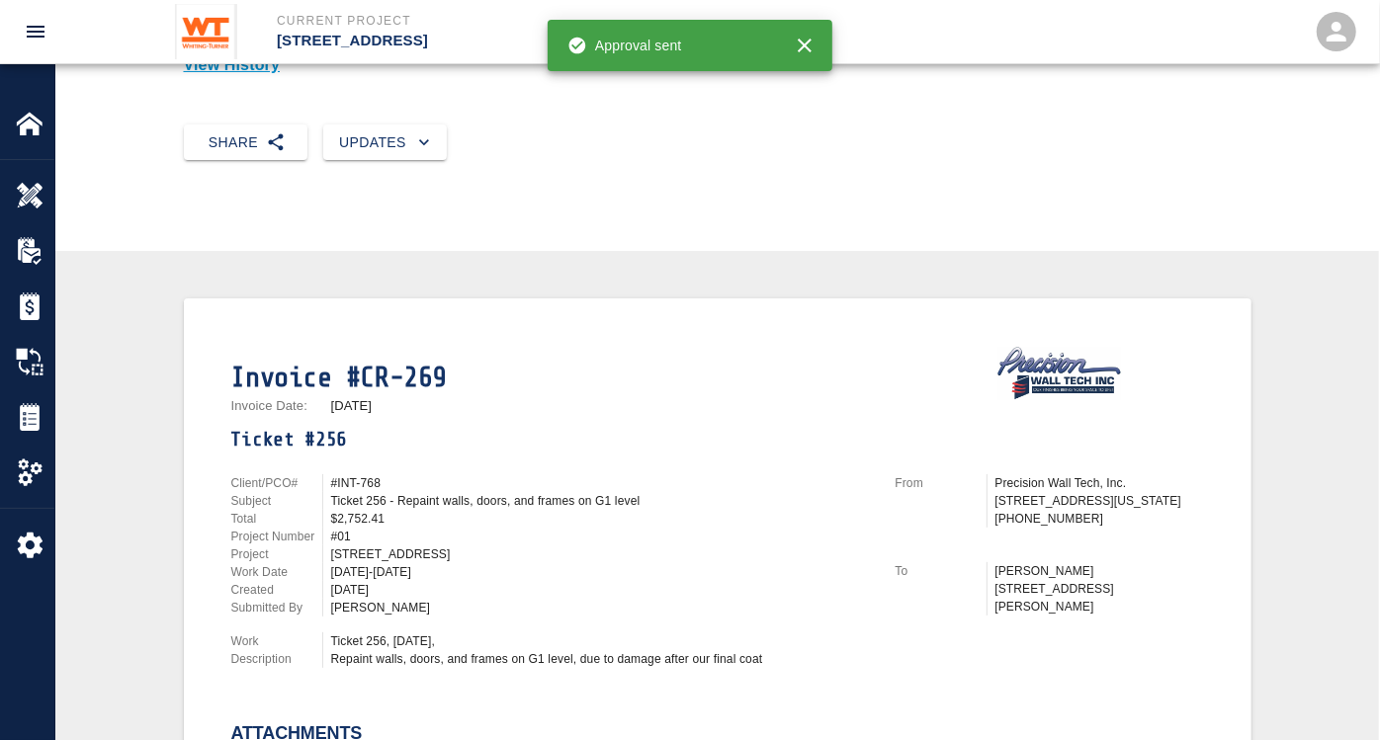
scroll to position [0, 0]
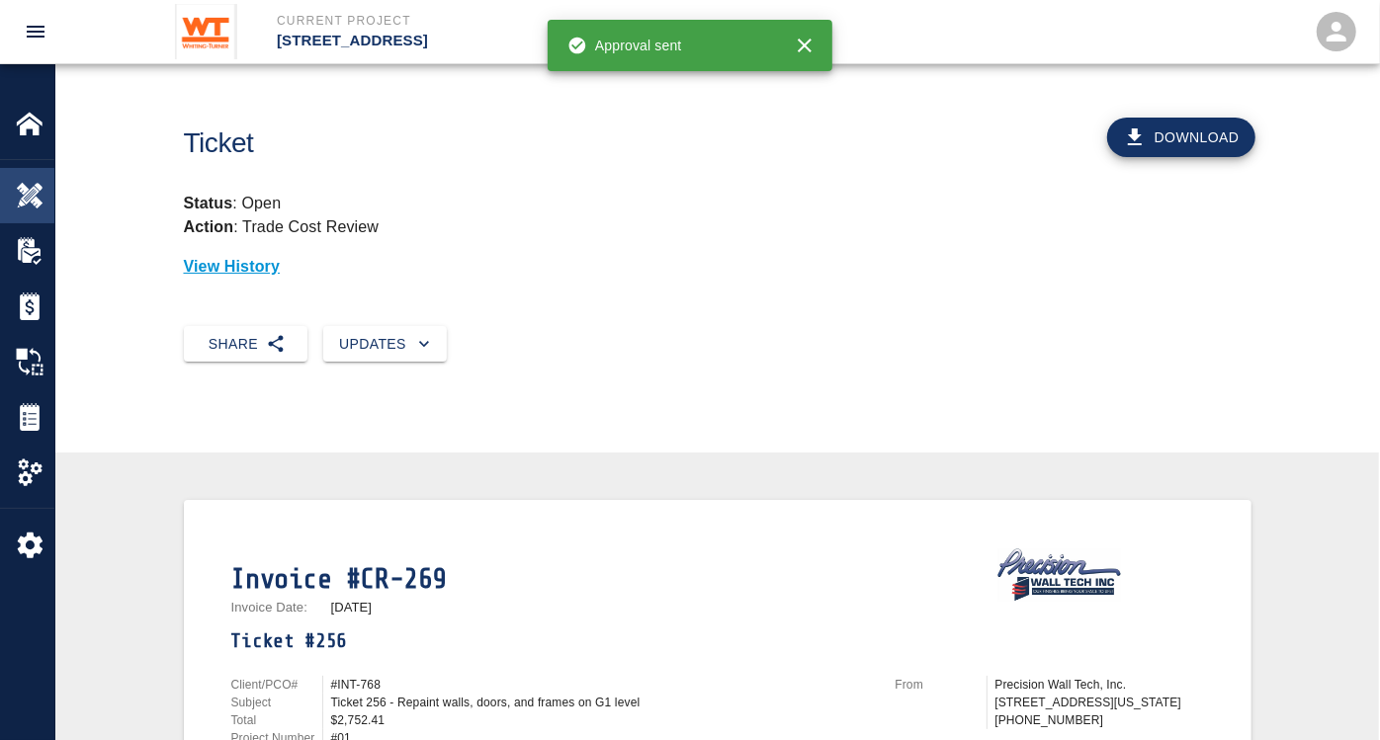
click at [29, 193] on img at bounding box center [30, 196] width 28 height 28
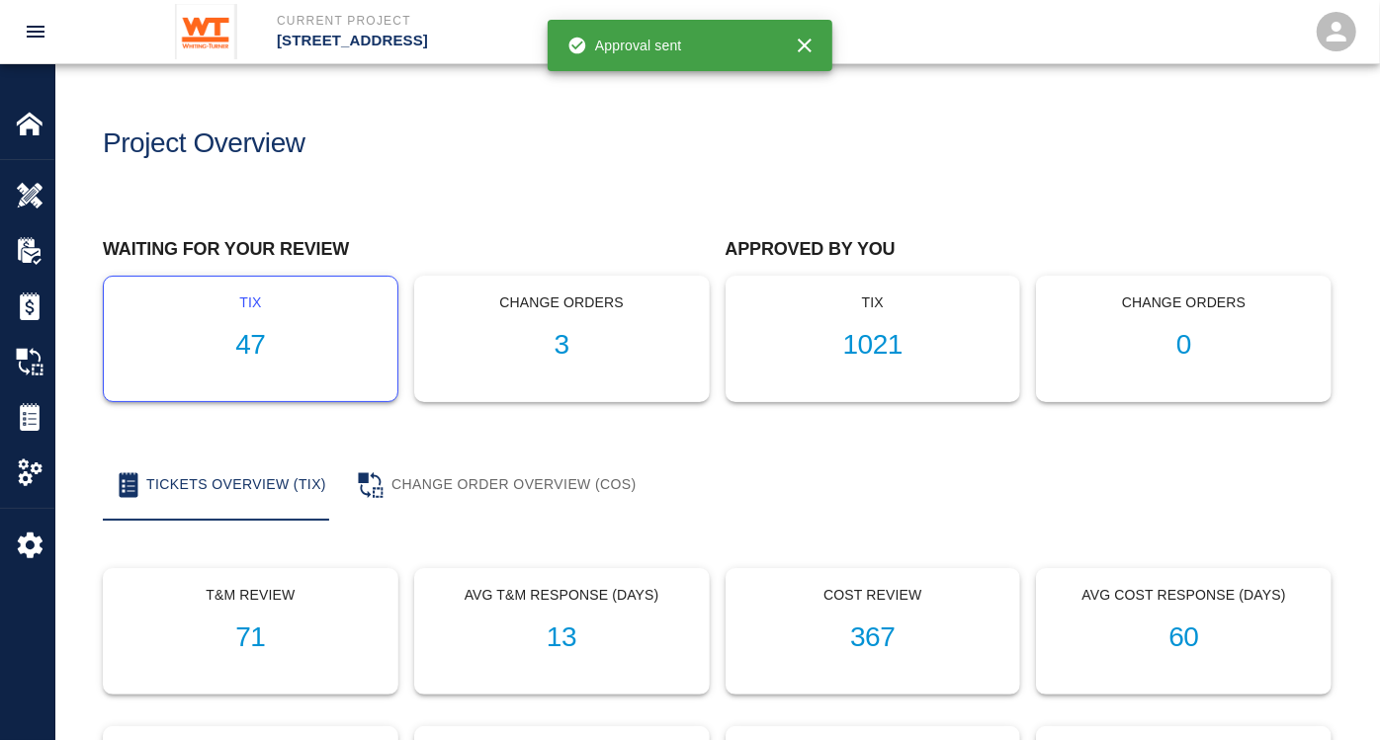
click at [256, 338] on h1 "47" at bounding box center [251, 345] width 262 height 33
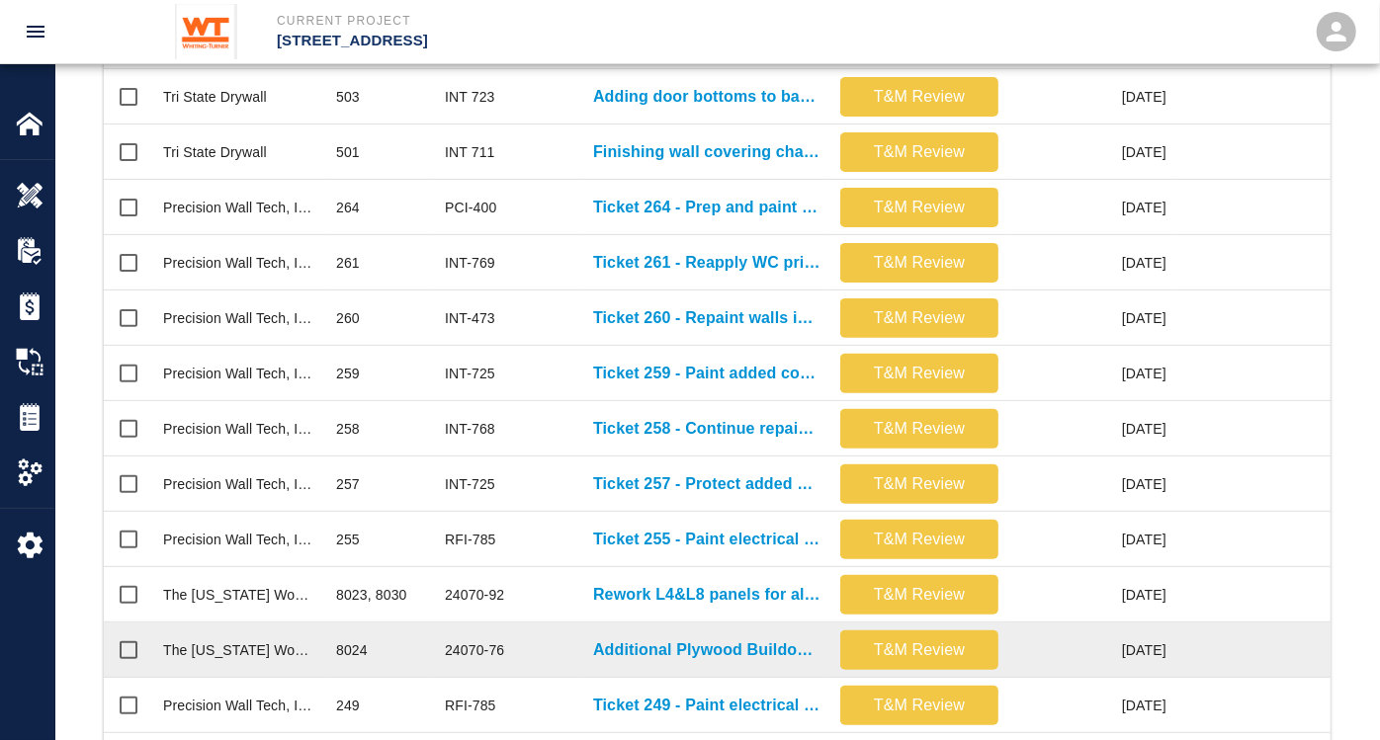
scroll to position [768, 0]
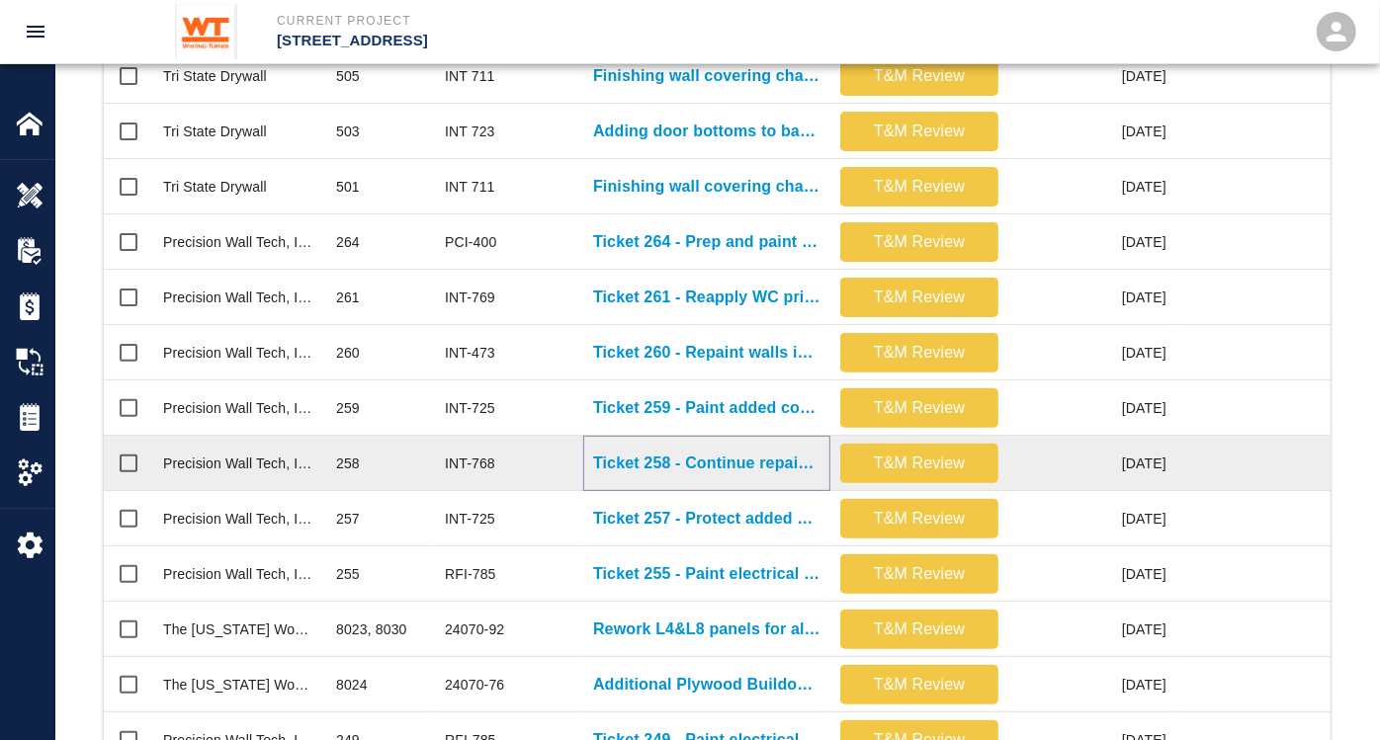
click at [778, 462] on p "Ticket 258 - Continue repainting walls, doors, and frames on G1 level" at bounding box center [706, 464] width 227 height 24
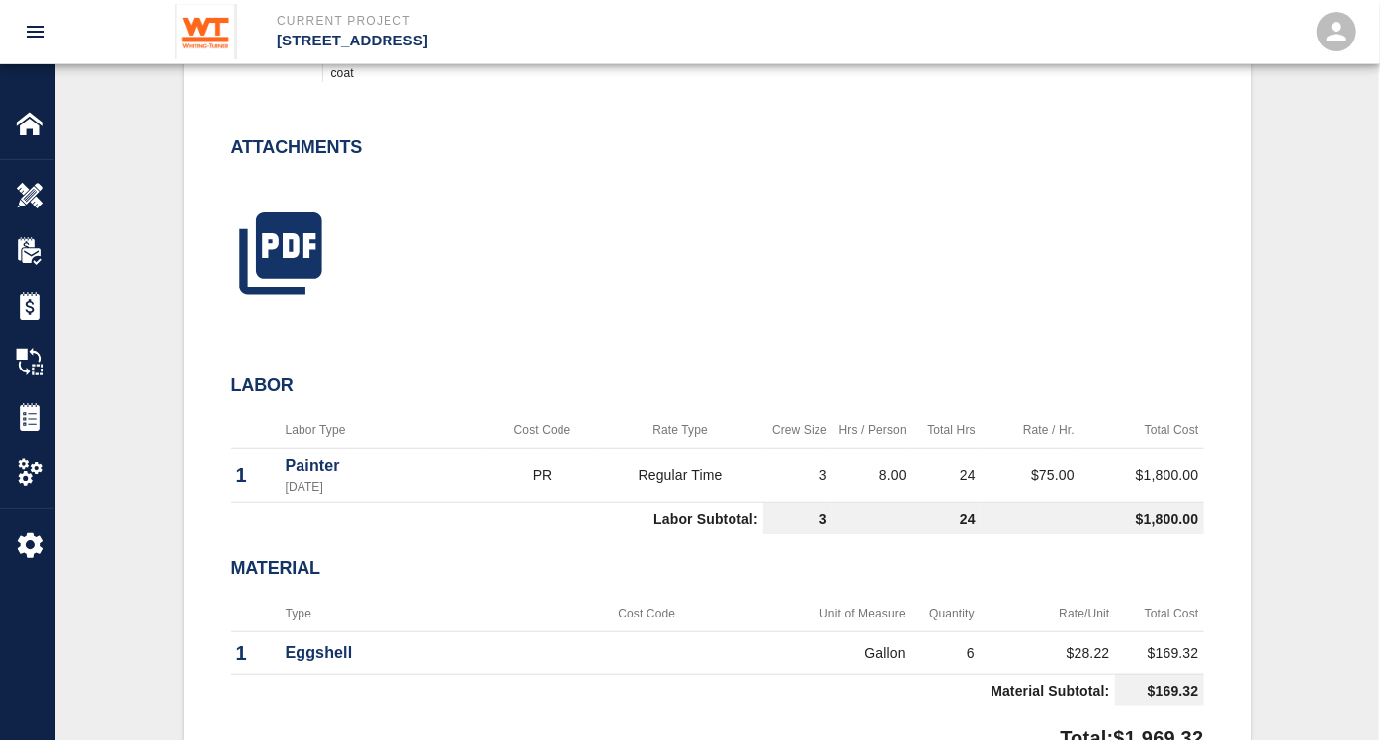
scroll to position [878, 0]
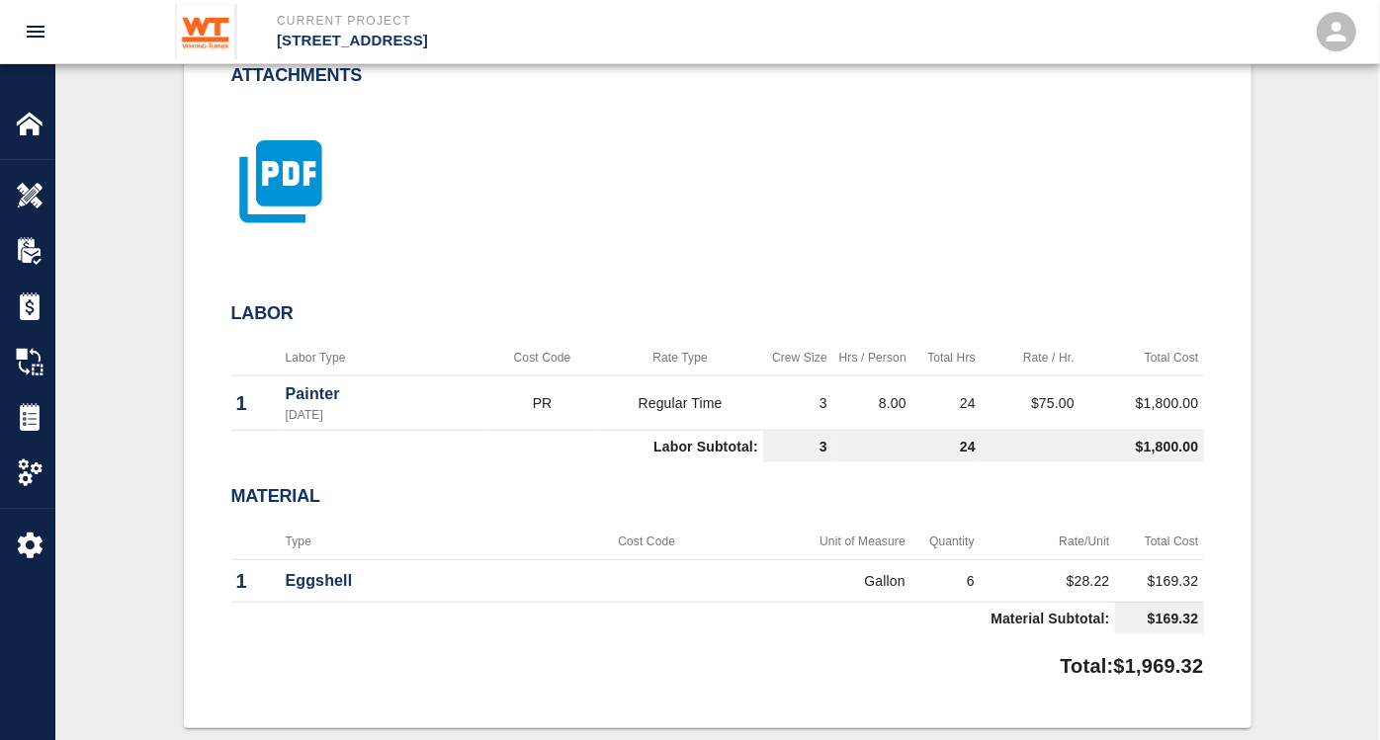
click at [285, 160] on icon "button" at bounding box center [280, 181] width 99 height 99
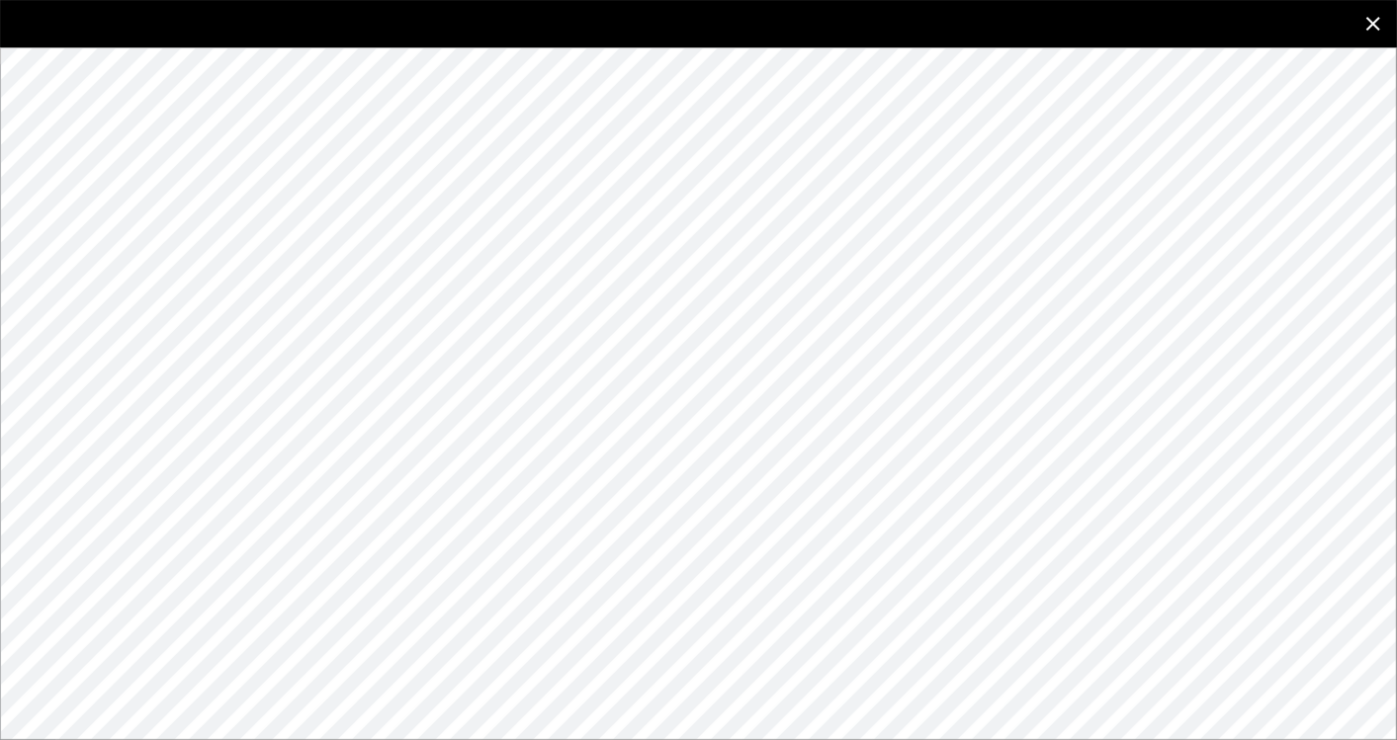
click at [1142, 25] on icon "close" at bounding box center [1373, 24] width 24 height 24
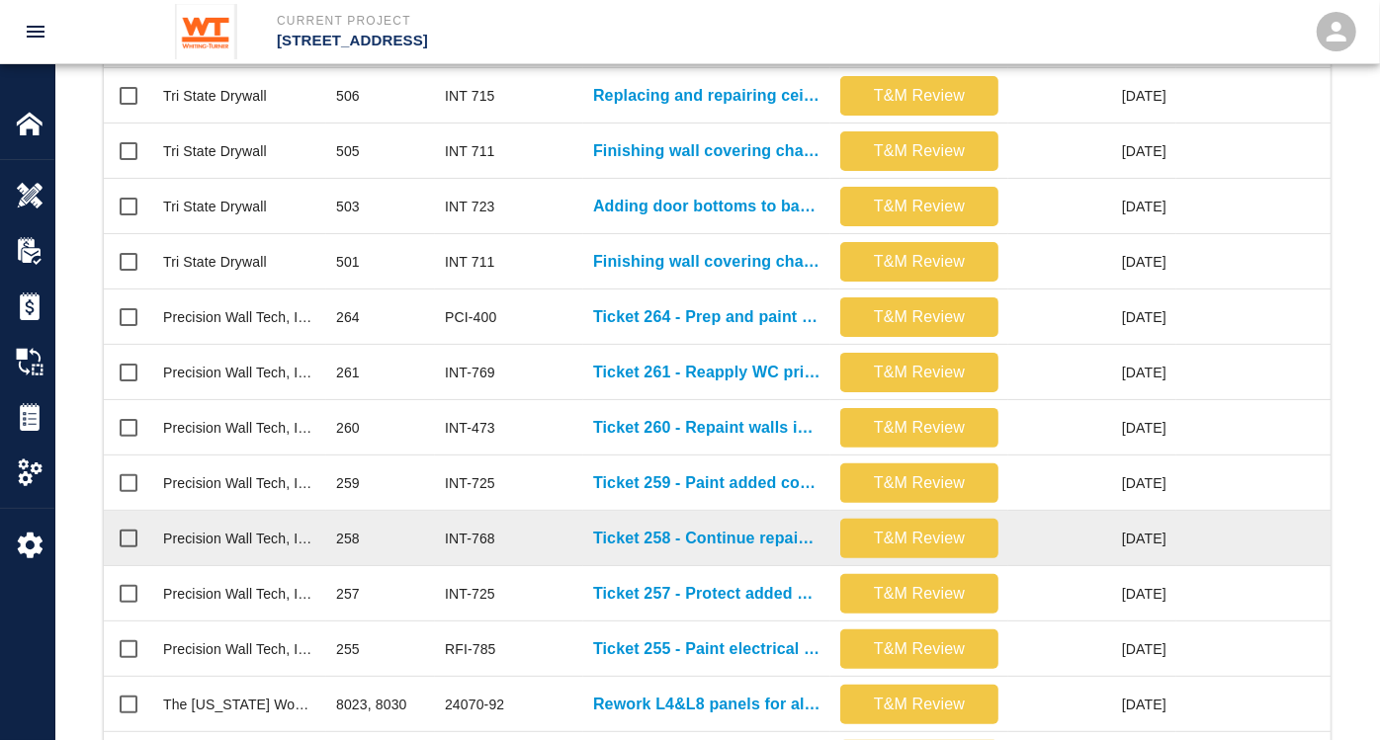
scroll to position [658, 0]
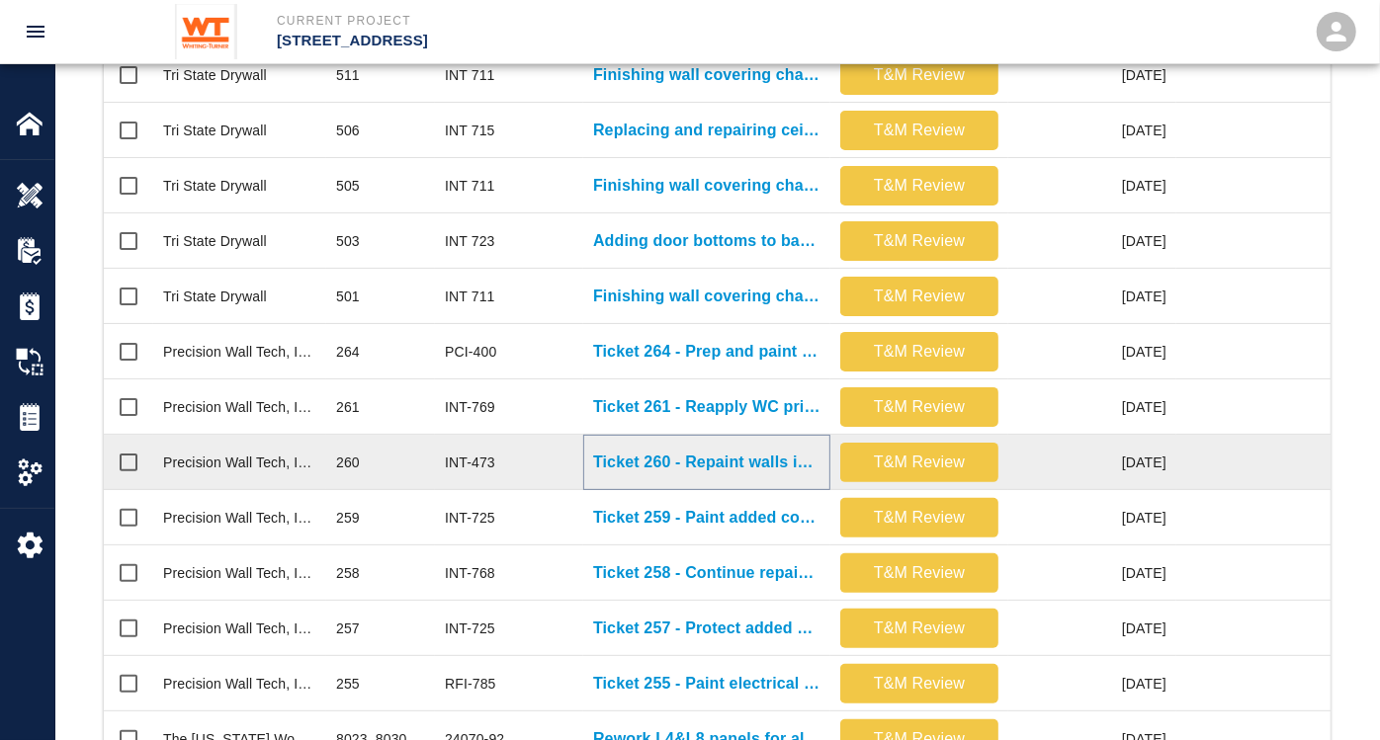
click at [693, 457] on p "Ticket 260 - Repaint walls in corridor 4008 and office 4520" at bounding box center [706, 463] width 227 height 24
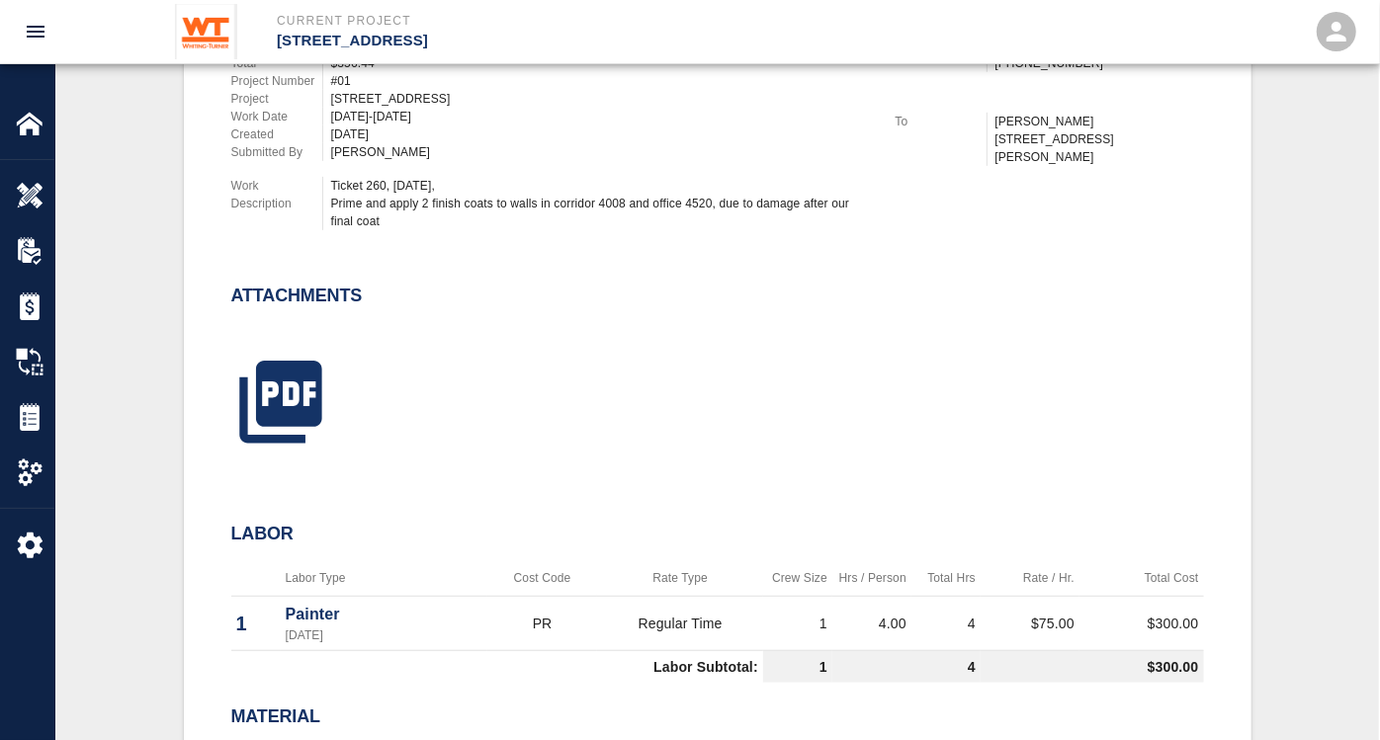
scroll to position [658, 0]
click at [301, 391] on icon "button" at bounding box center [280, 401] width 82 height 82
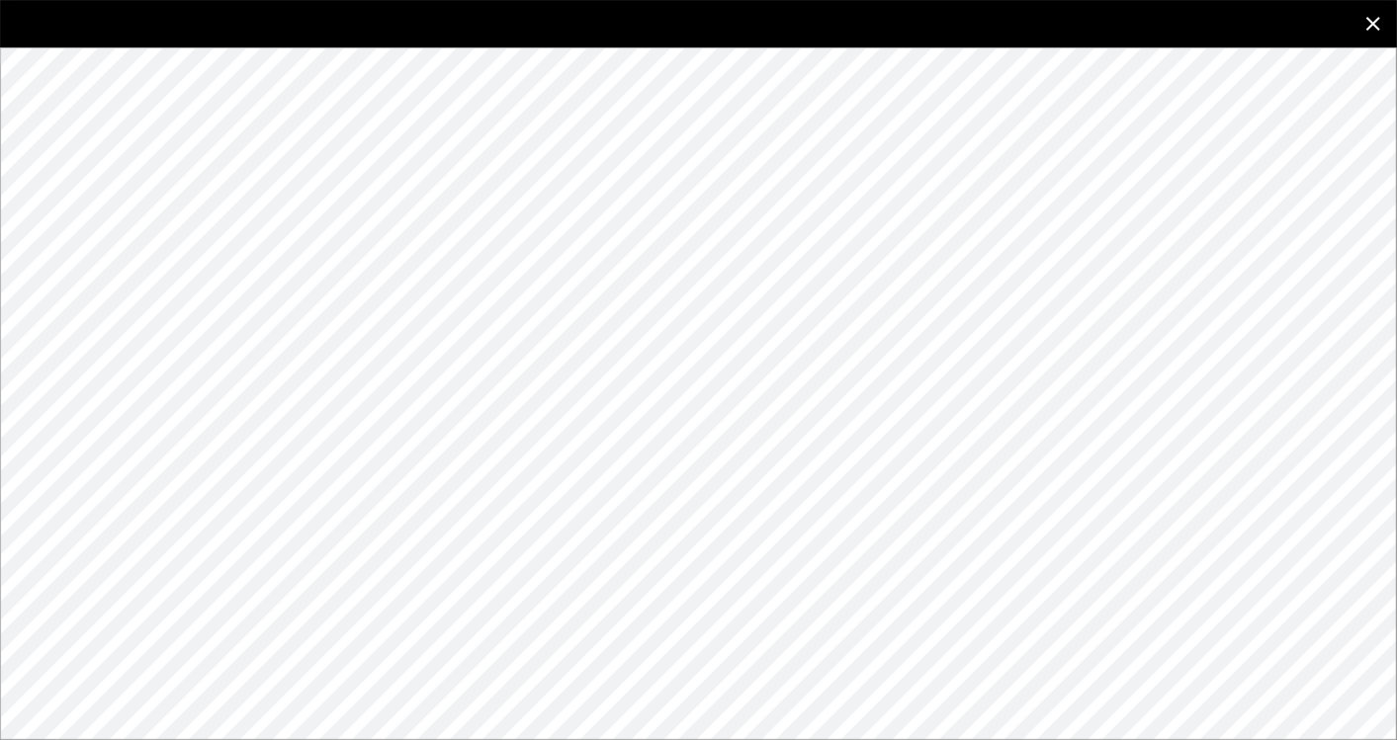
click at [1142, 14] on icon "close" at bounding box center [1373, 24] width 24 height 24
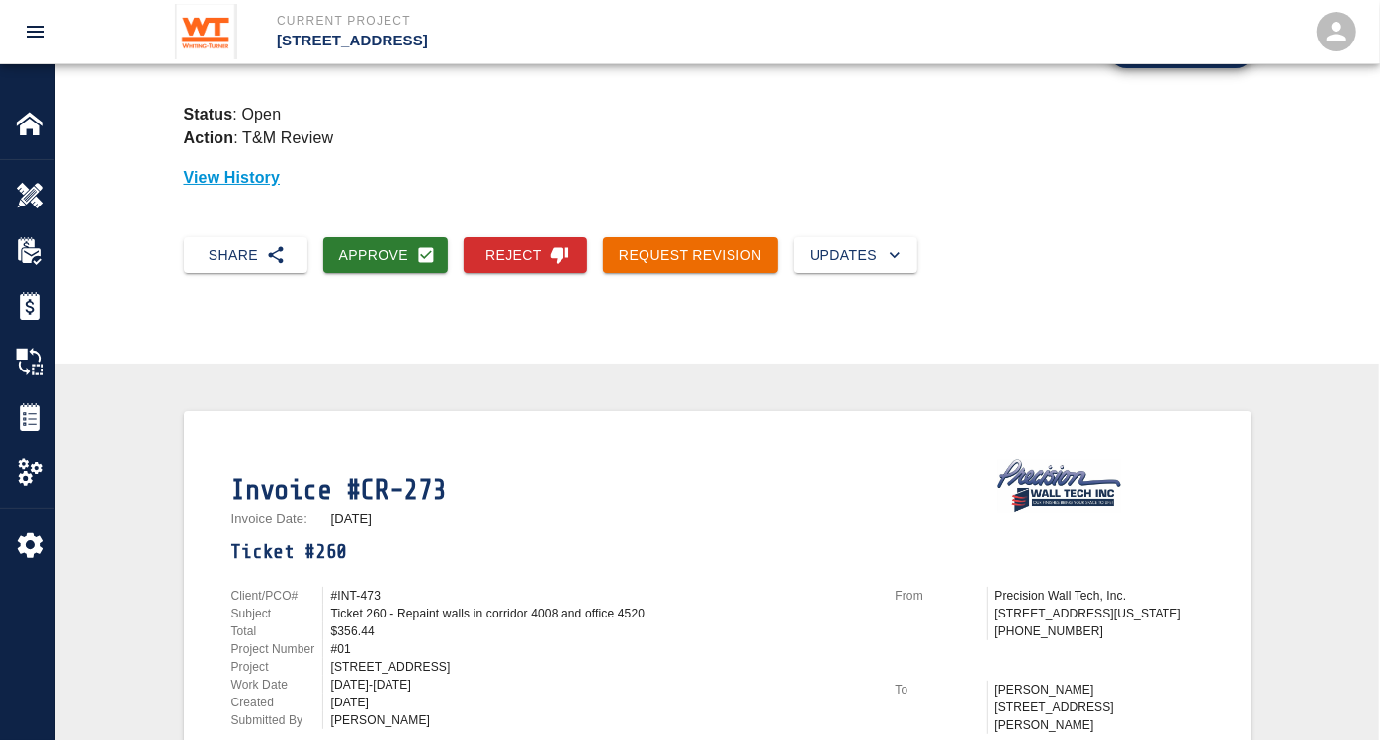
scroll to position [0, 0]
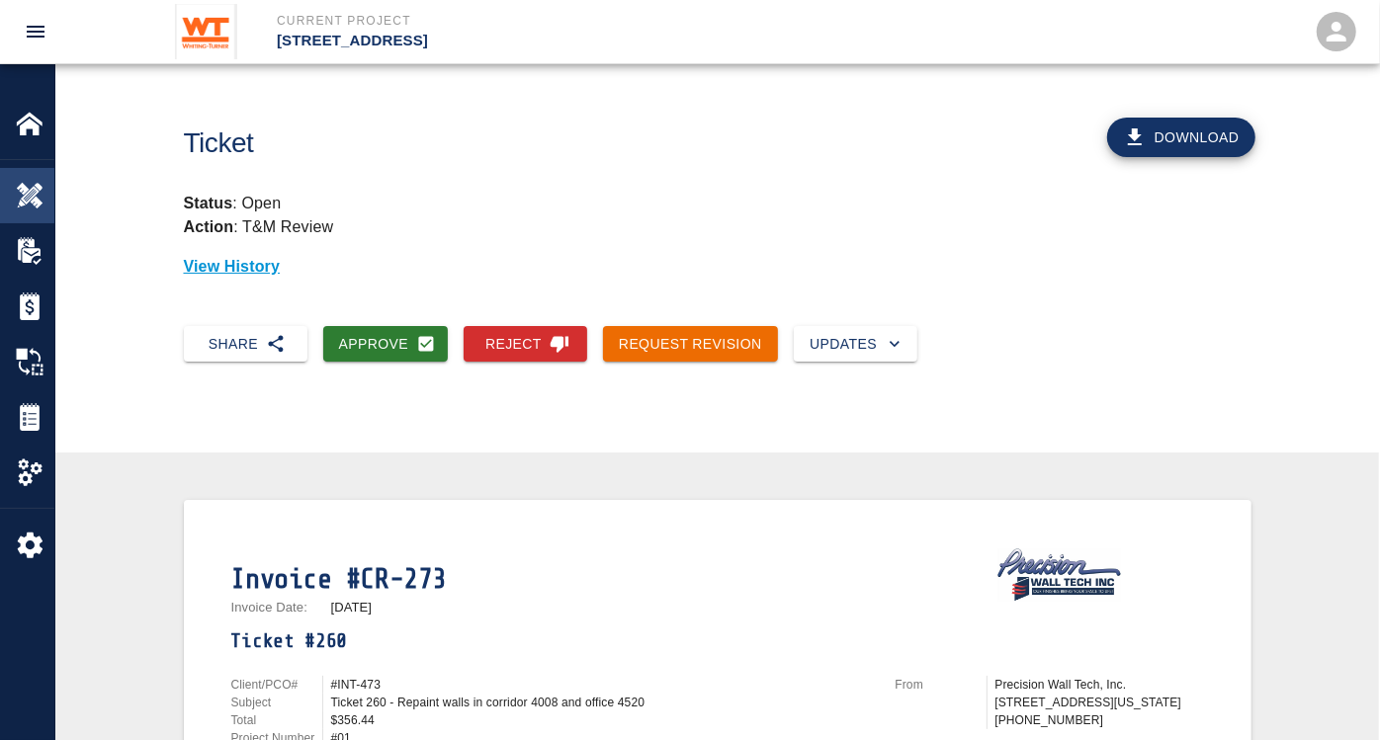
click at [22, 184] on img at bounding box center [30, 196] width 28 height 28
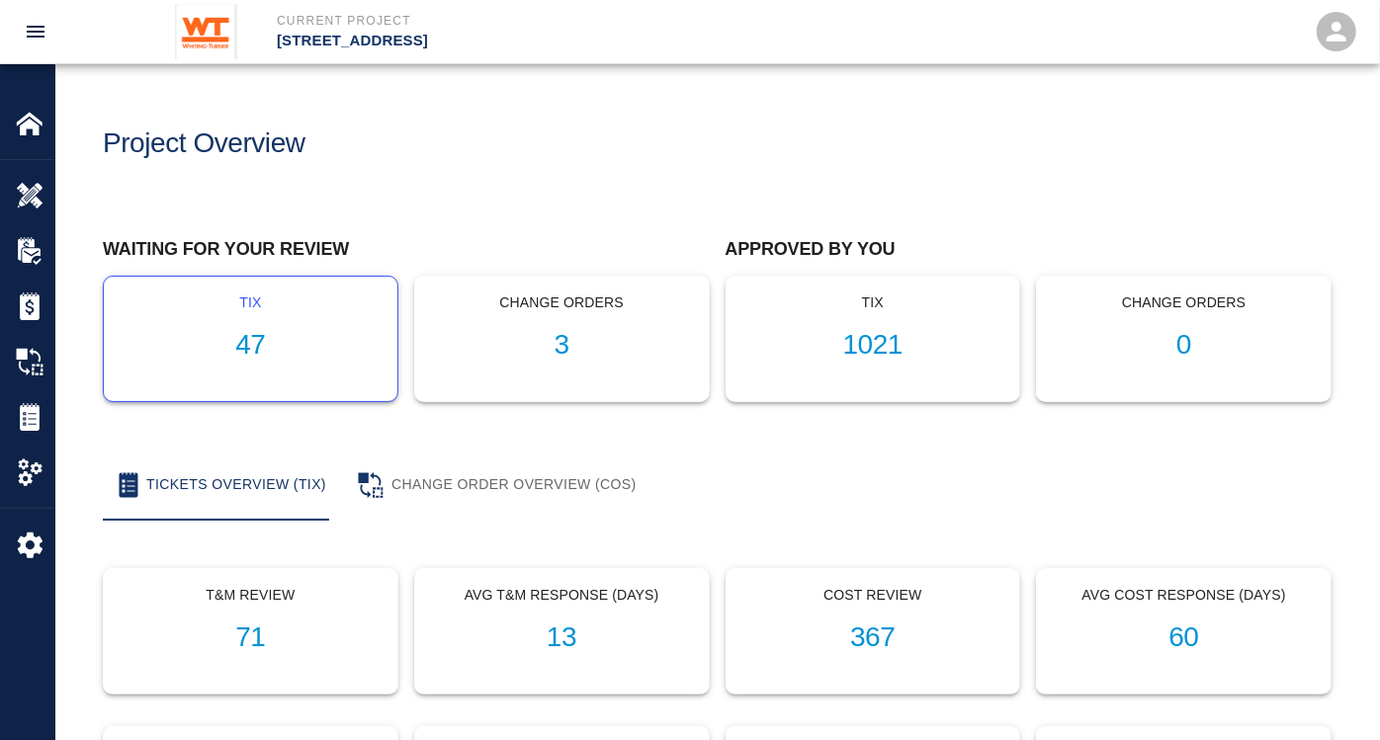
click at [248, 345] on h1 "47" at bounding box center [251, 345] width 262 height 33
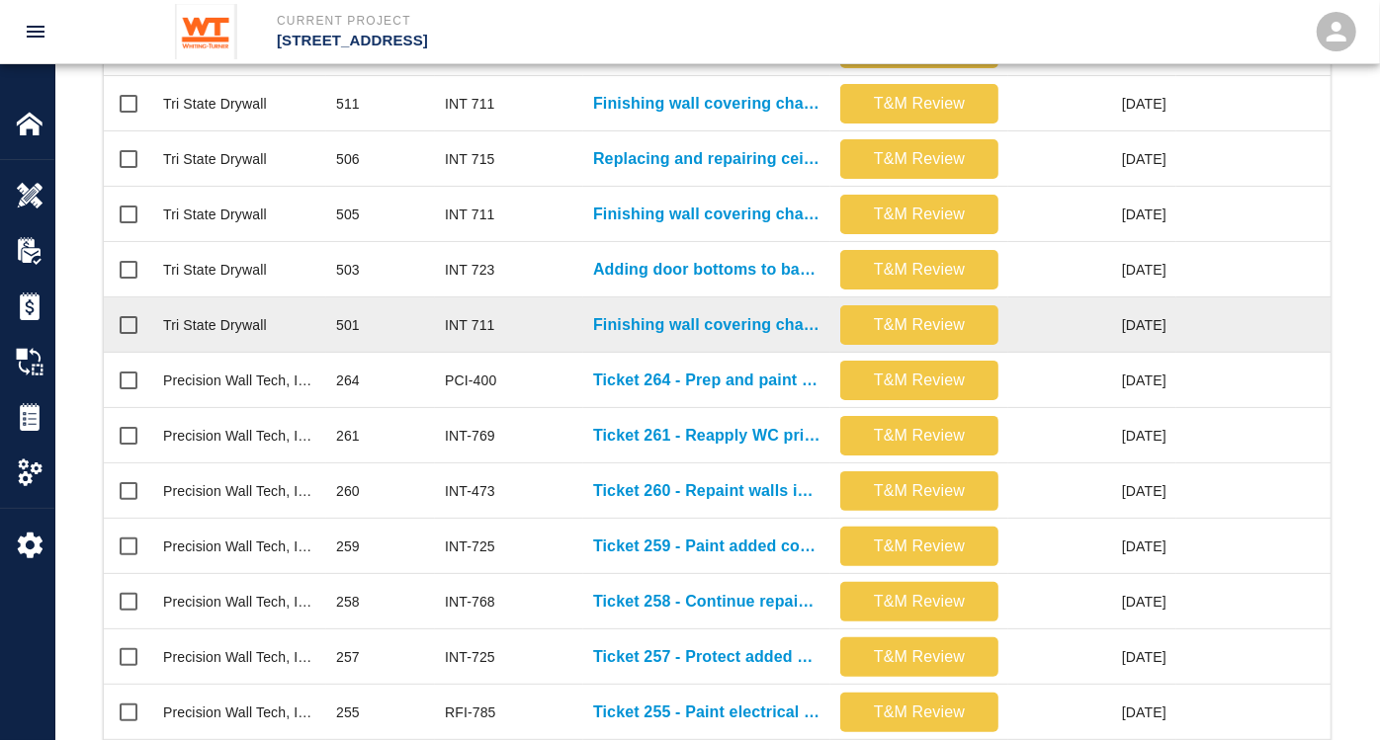
scroll to position [658, 0]
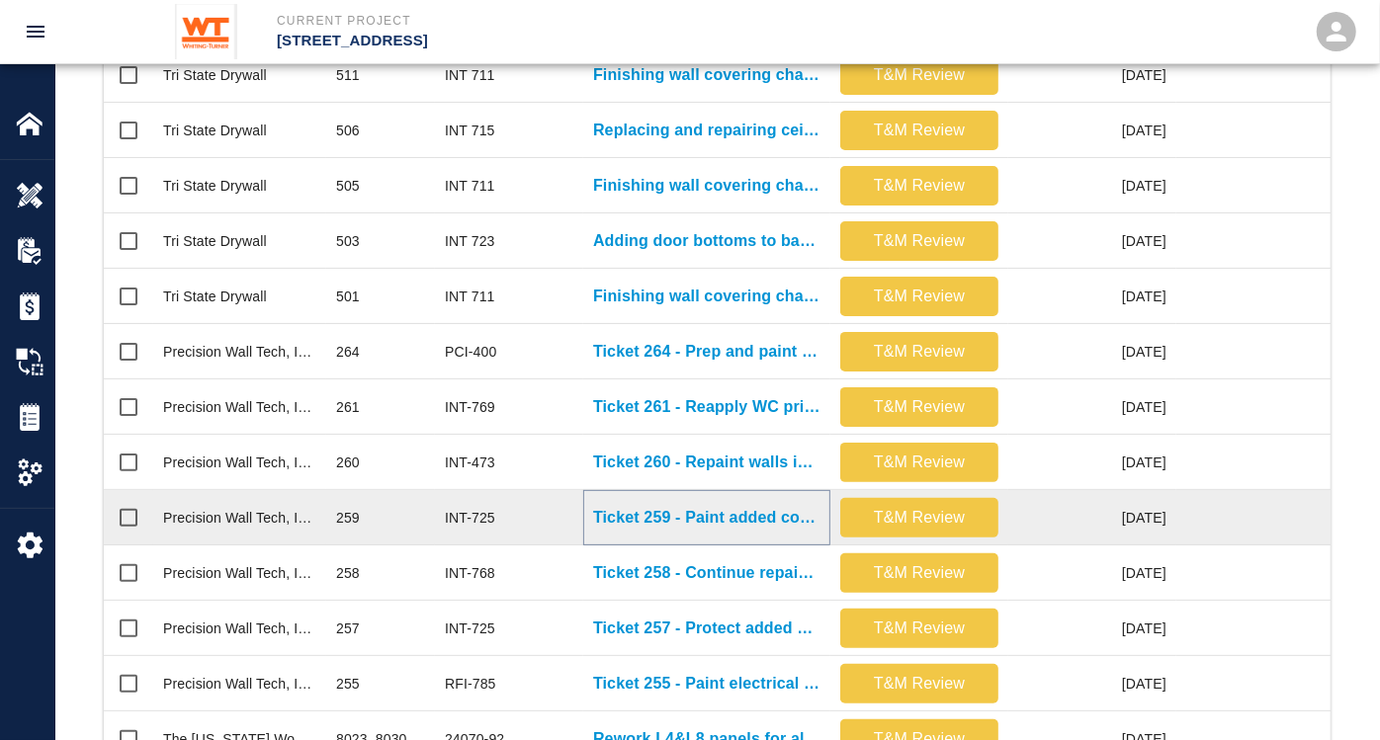
click at [731, 513] on p "Ticket 259 - Paint added conduits in bike storage G109" at bounding box center [706, 518] width 227 height 24
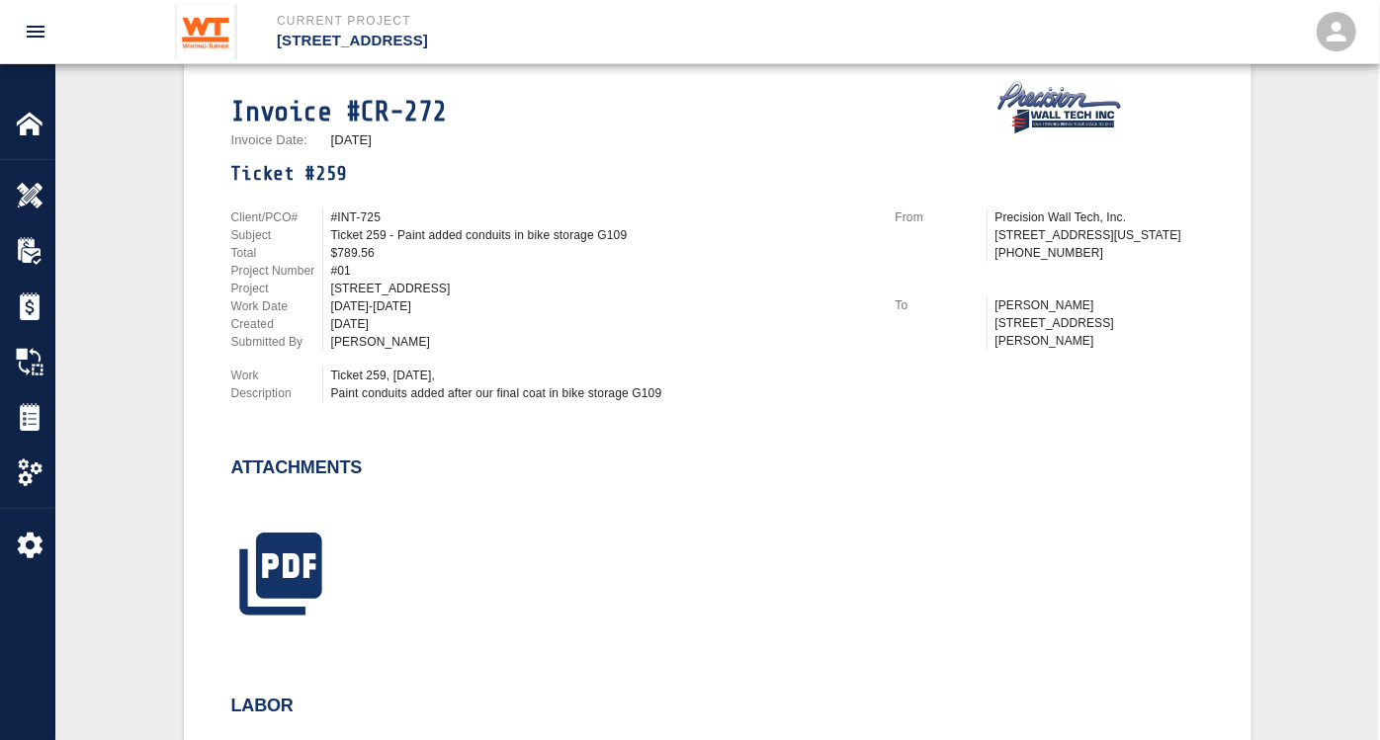
scroll to position [439, 0]
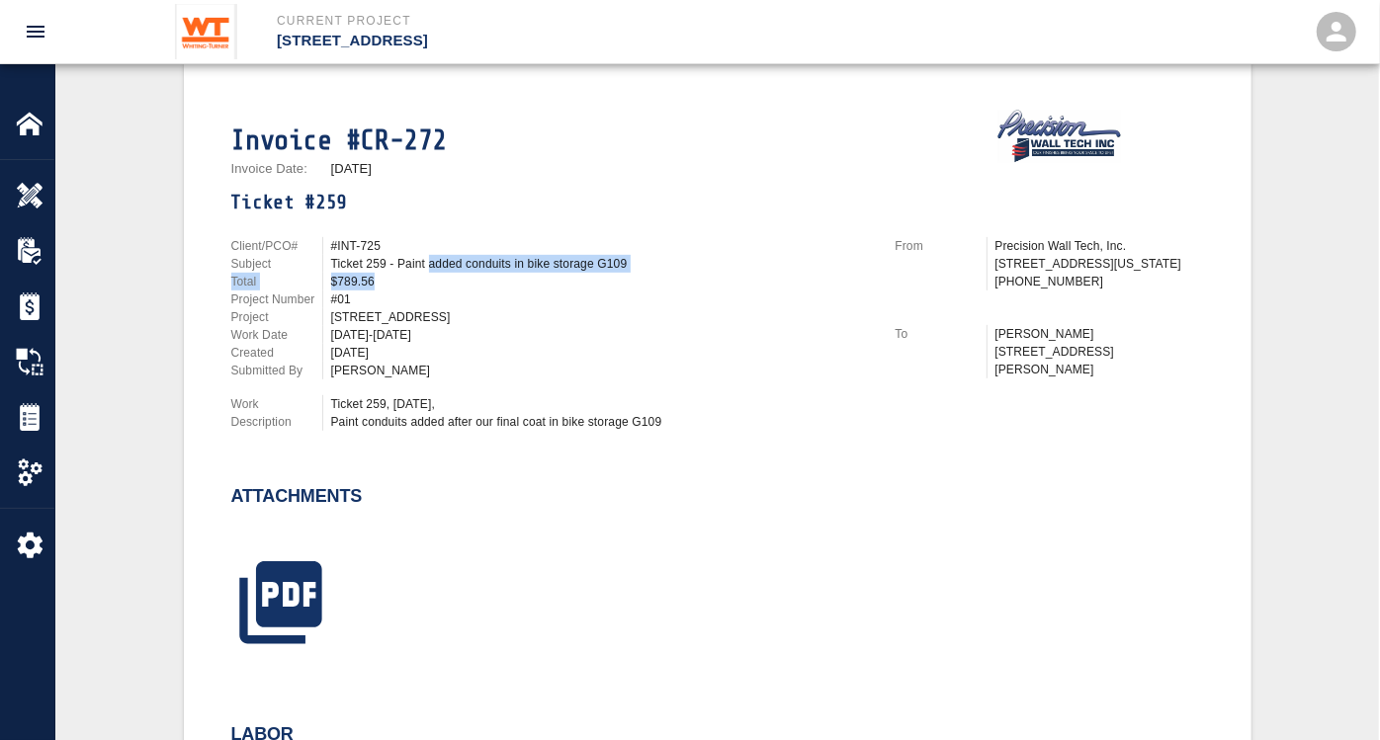
drag, startPoint x: 431, startPoint y: 262, endPoint x: 648, endPoint y: 271, distance: 217.6
click at [648, 271] on div "Client/PCO# #INT-725 Subject Ticket 259 - Paint added conduits in bike storage …" at bounding box center [551, 308] width 641 height 142
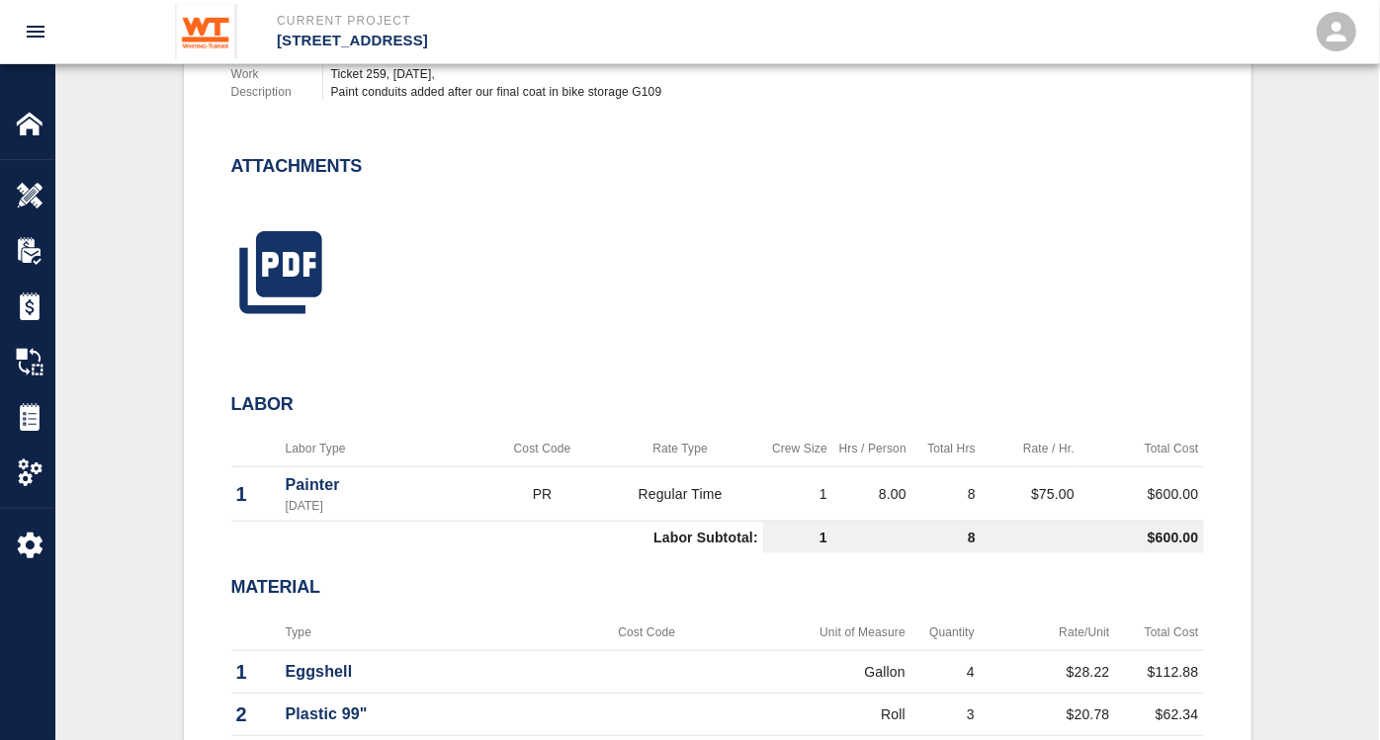
scroll to position [768, 0]
click at [280, 255] on icon "button" at bounding box center [280, 273] width 82 height 82
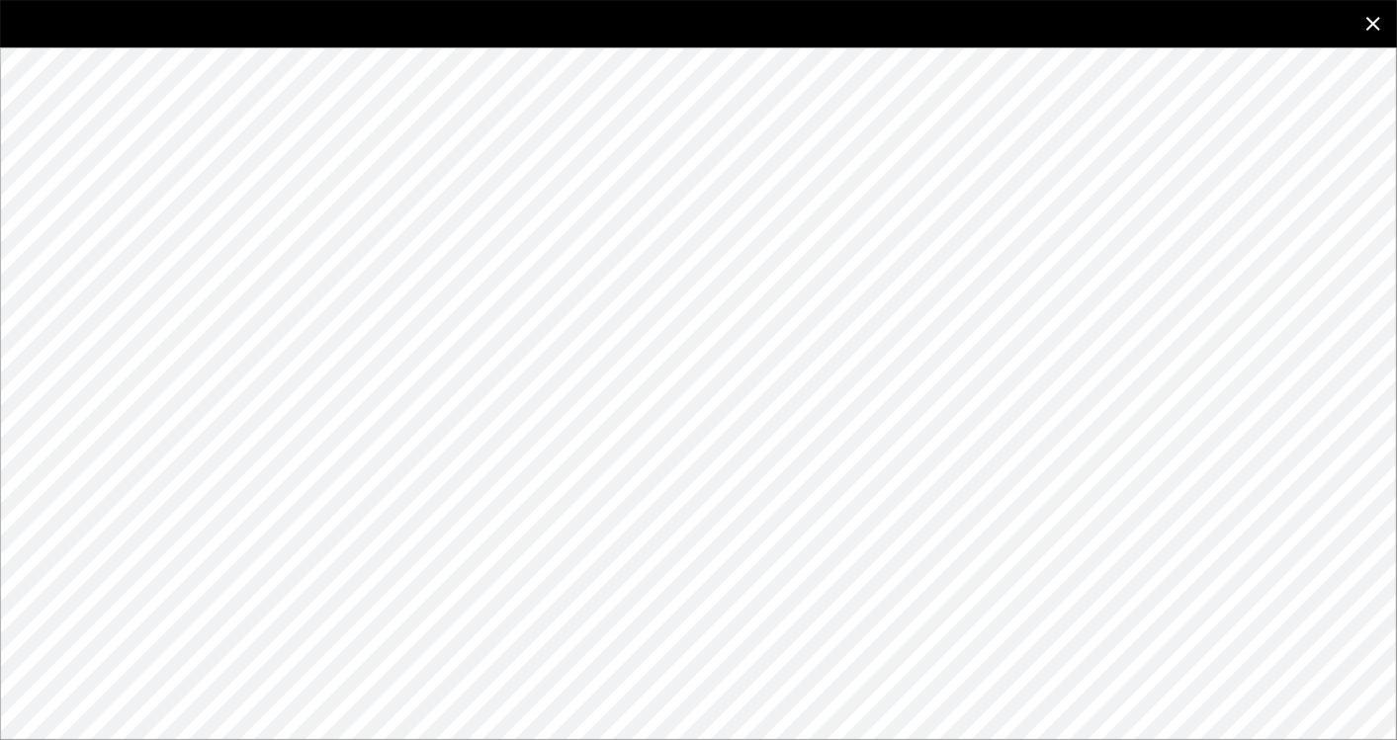
click at [1142, 19] on icon "close" at bounding box center [1373, 24] width 24 height 24
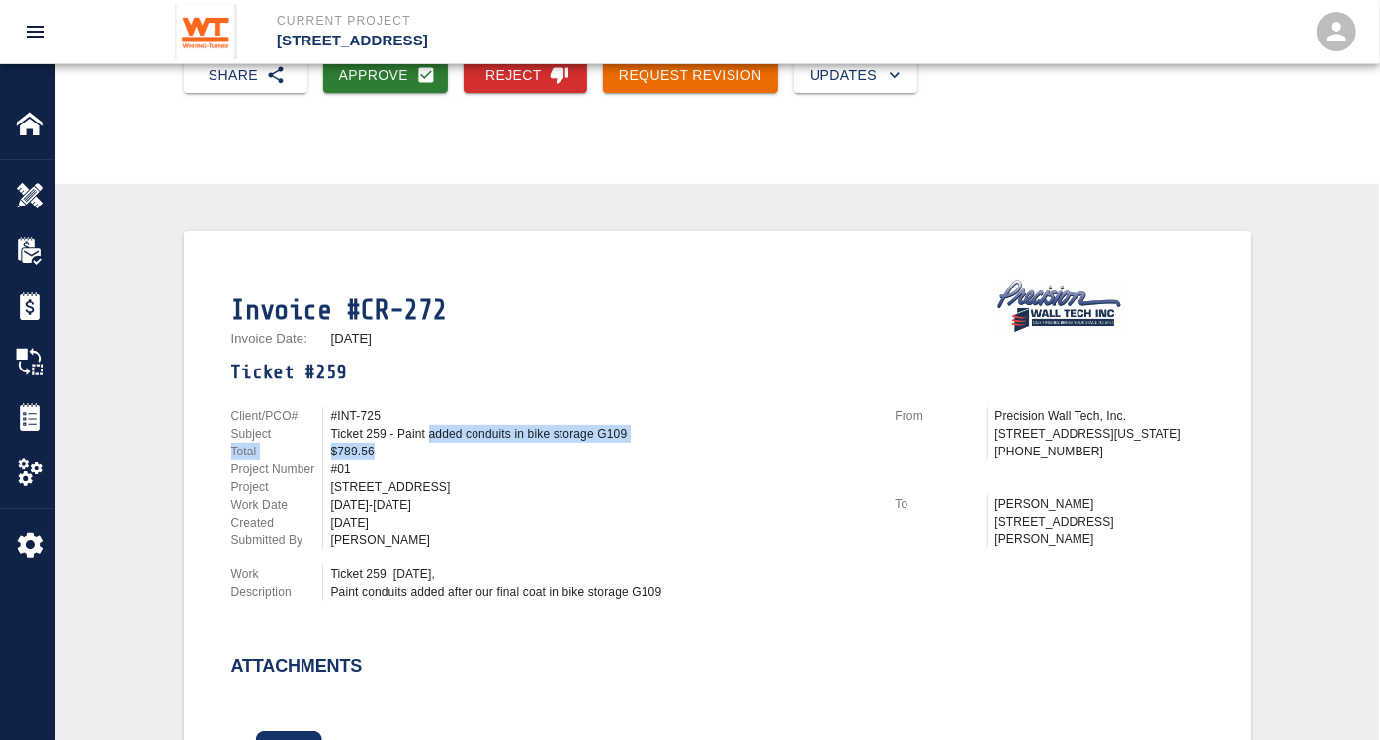
scroll to position [110, 0]
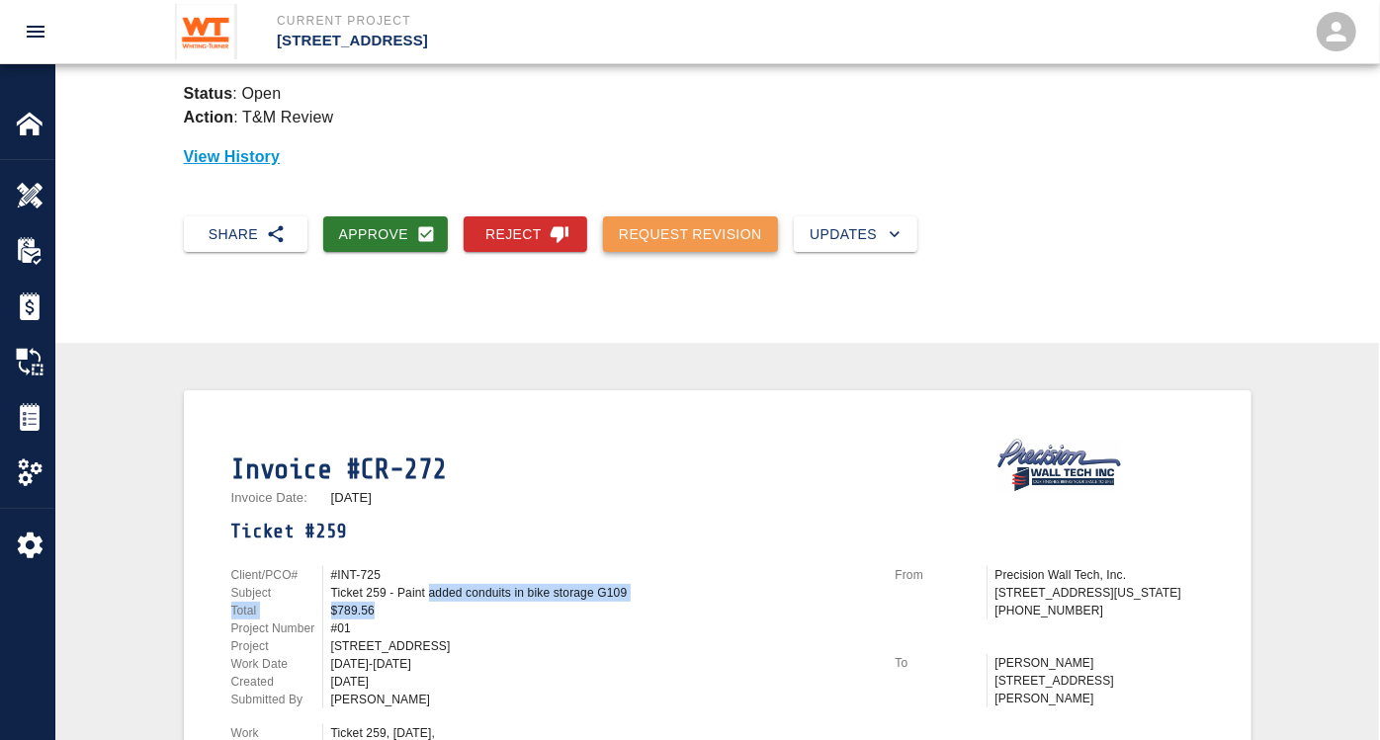
click at [709, 228] on button "Request Revision" at bounding box center [690, 234] width 175 height 37
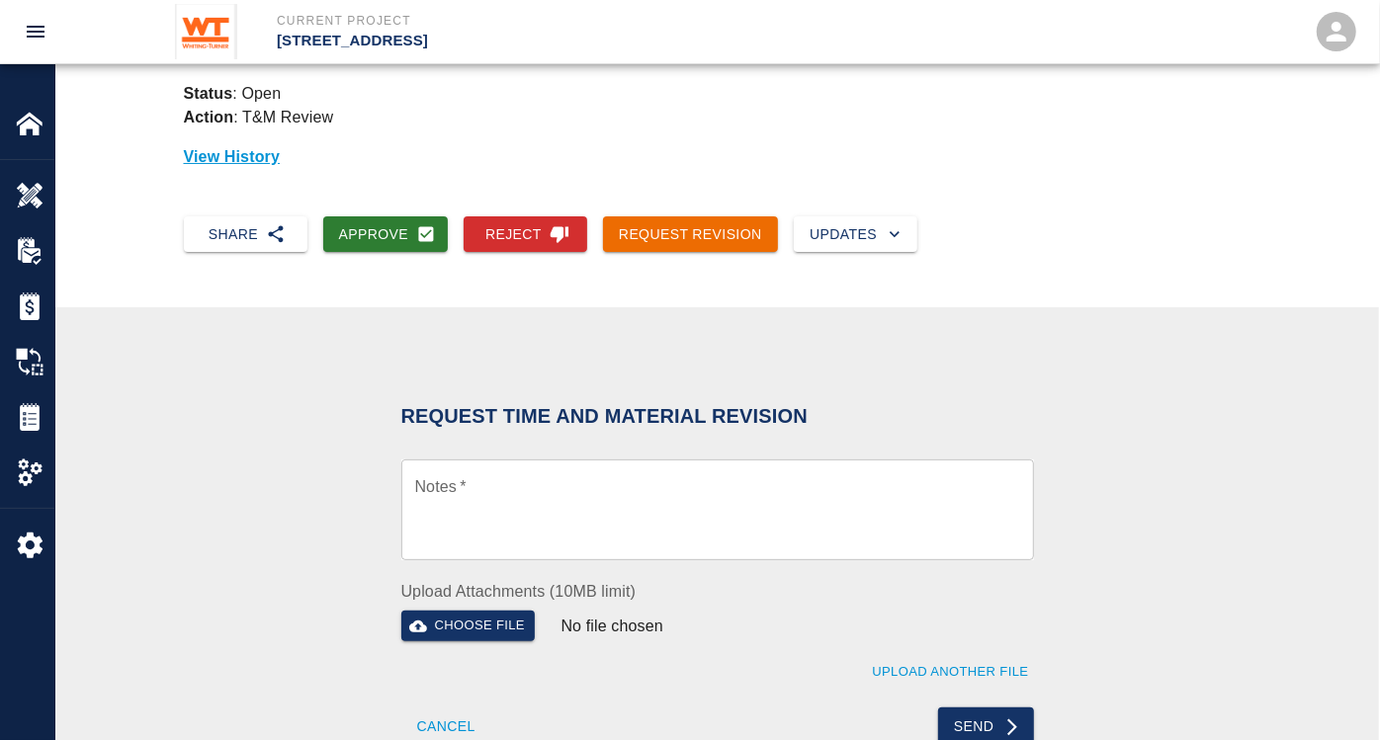
click at [471, 480] on textarea "Notes   *" at bounding box center [717, 510] width 605 height 68
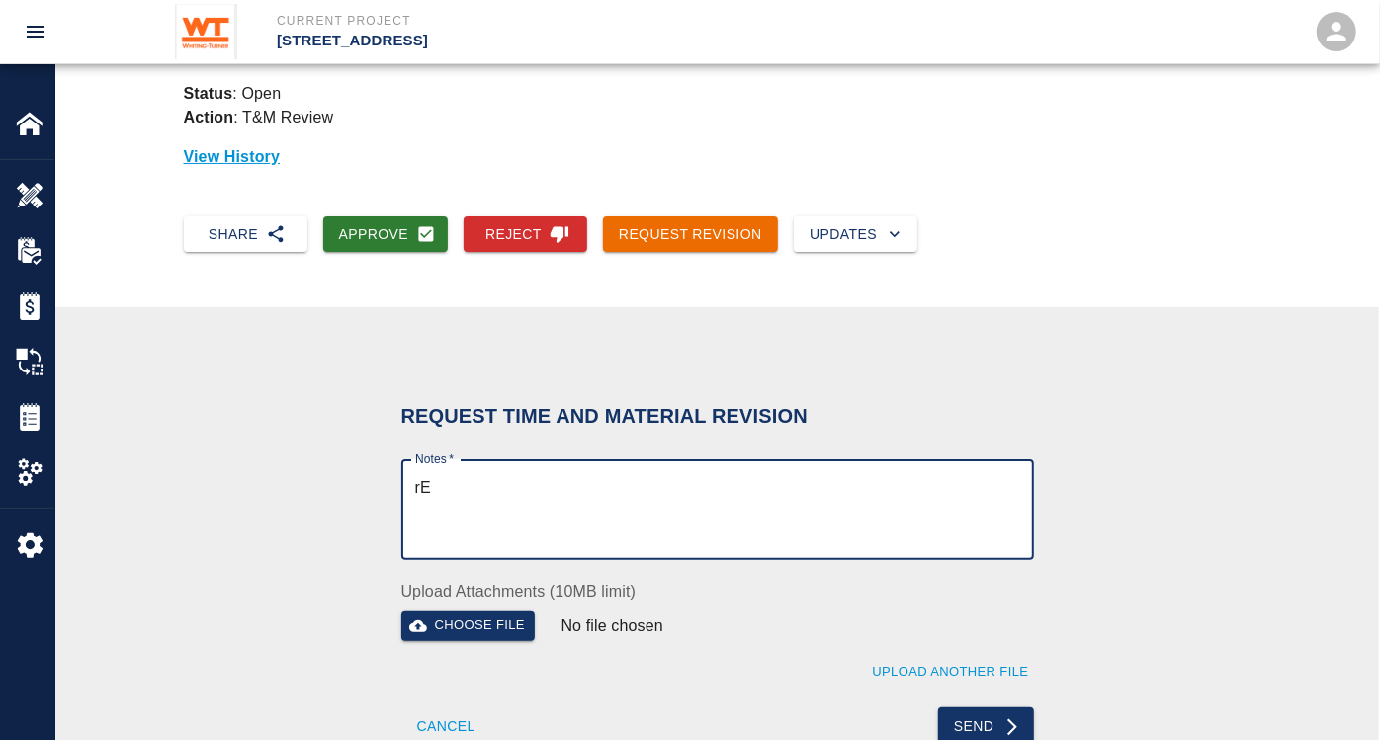
type textarea "r"
click at [511, 487] on textarea "Remove paint, this is all [DEMOGRAPHIC_DATA] work." at bounding box center [717, 510] width 605 height 68
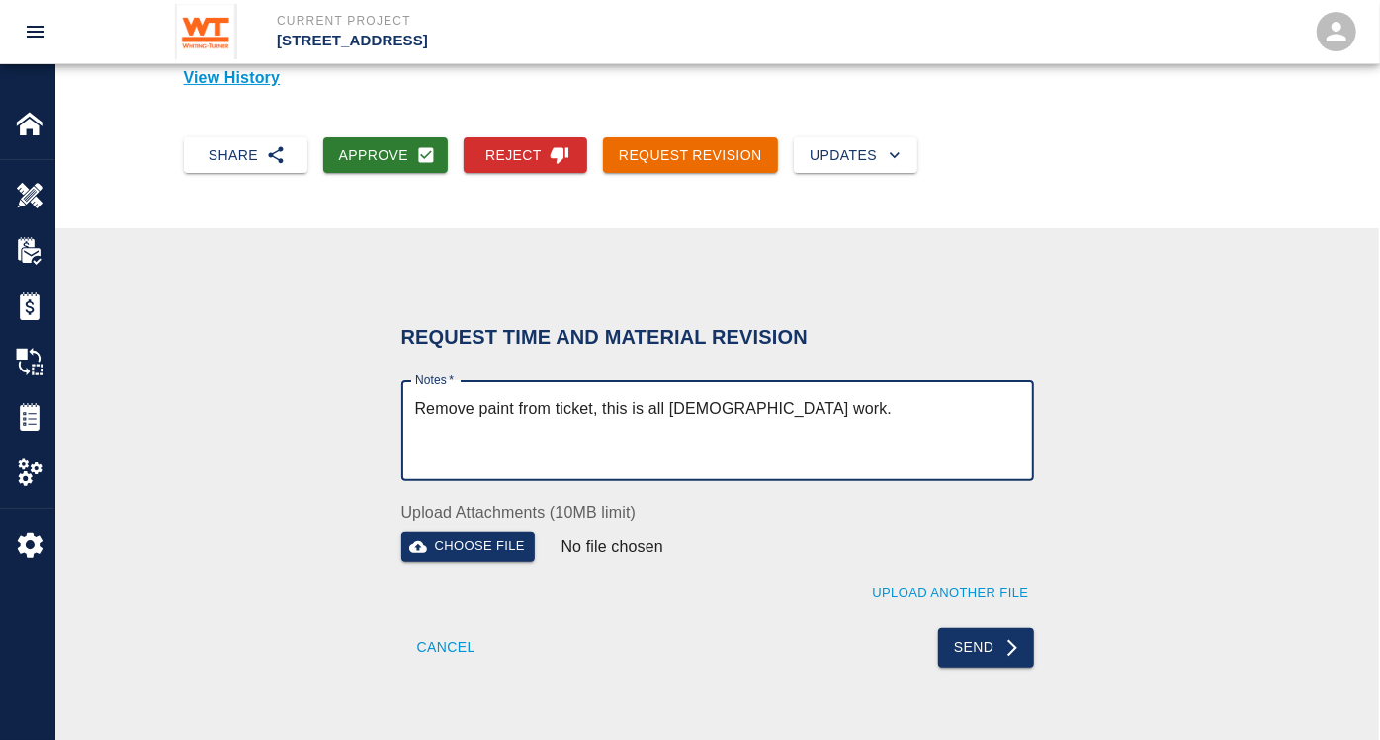
scroll to position [219, 0]
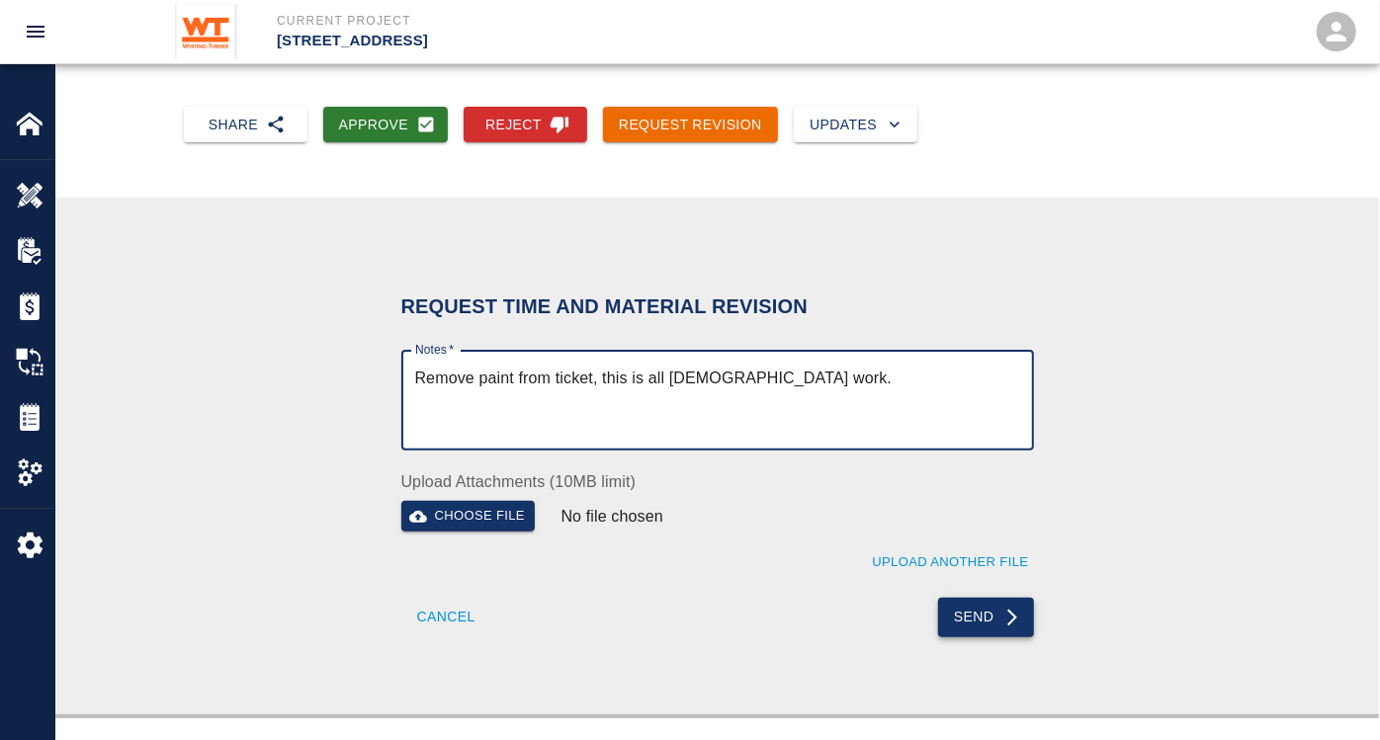
type textarea "Remove paint from ticket, this is all [DEMOGRAPHIC_DATA] work."
click at [973, 605] on button "Send" at bounding box center [986, 618] width 96 height 40
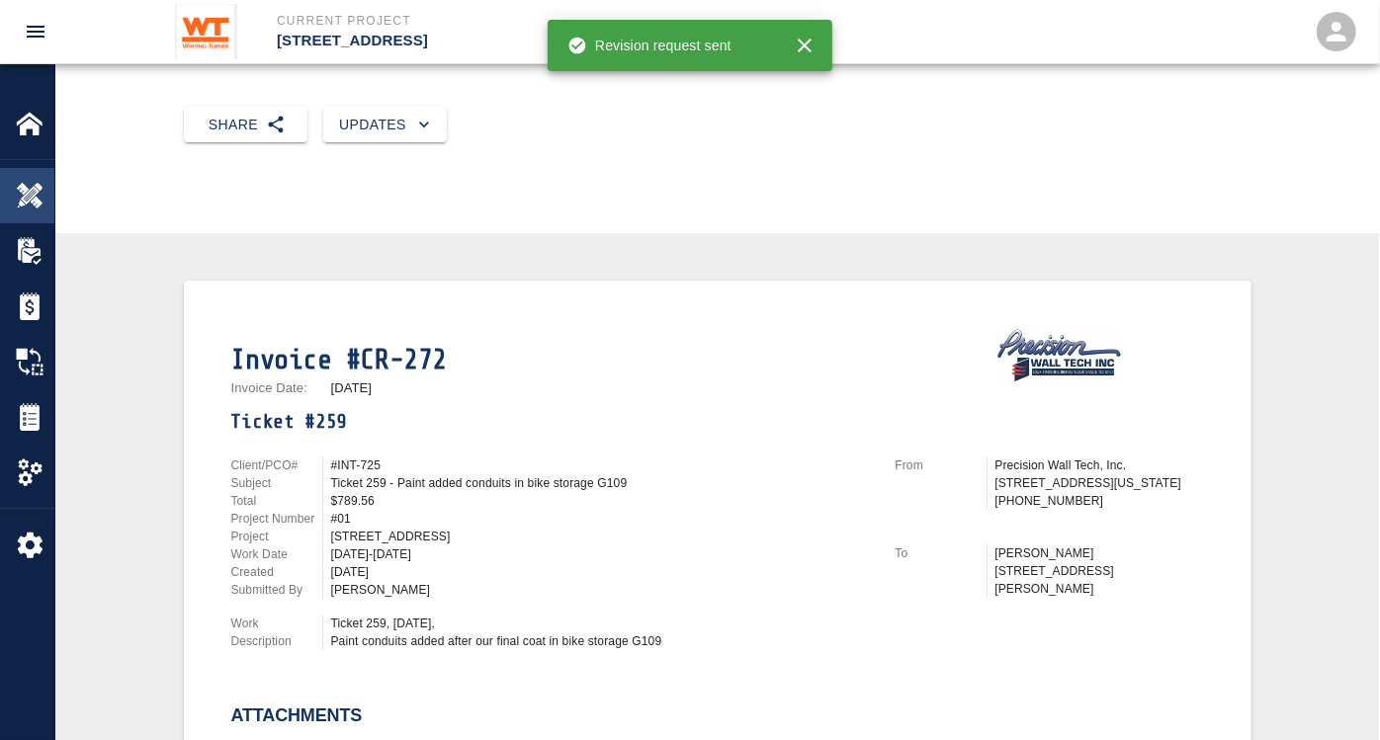
click at [18, 193] on img at bounding box center [30, 196] width 28 height 28
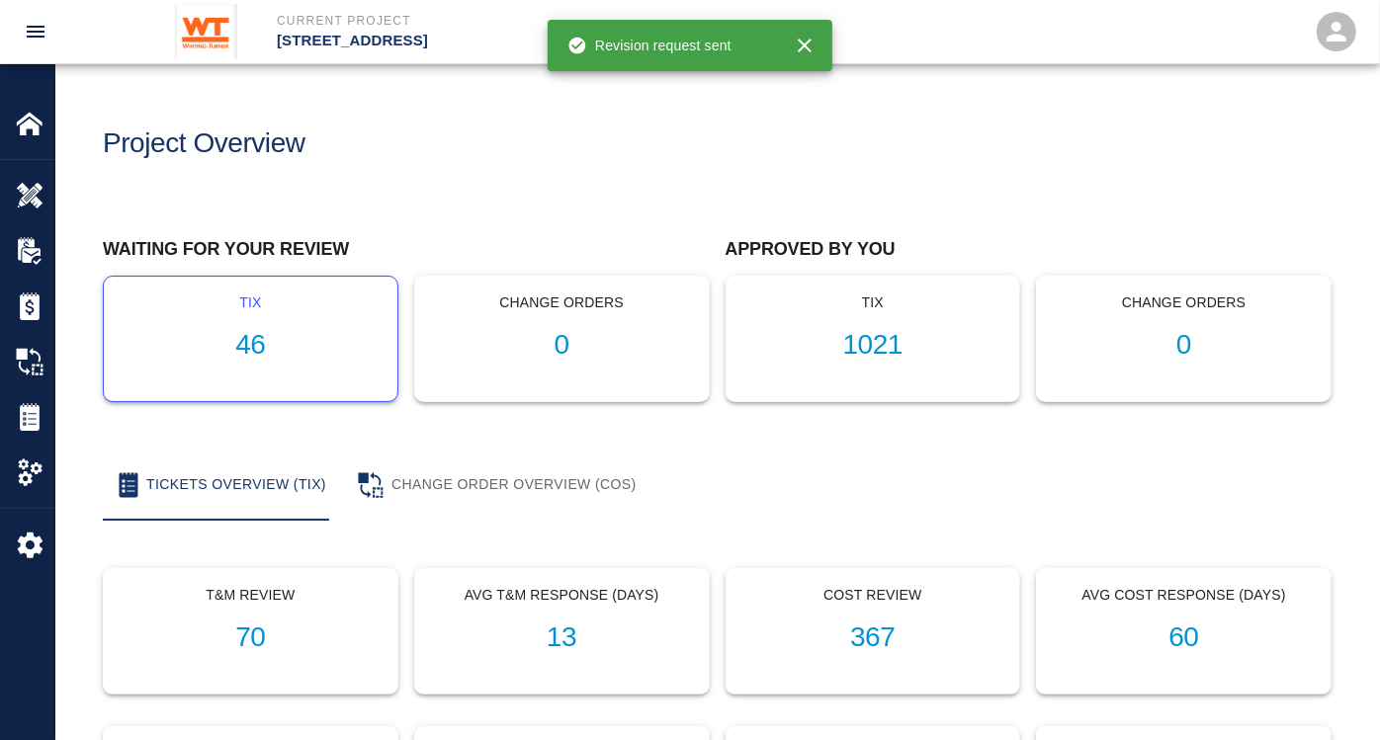
click at [251, 361] on h1 "46" at bounding box center [251, 345] width 262 height 33
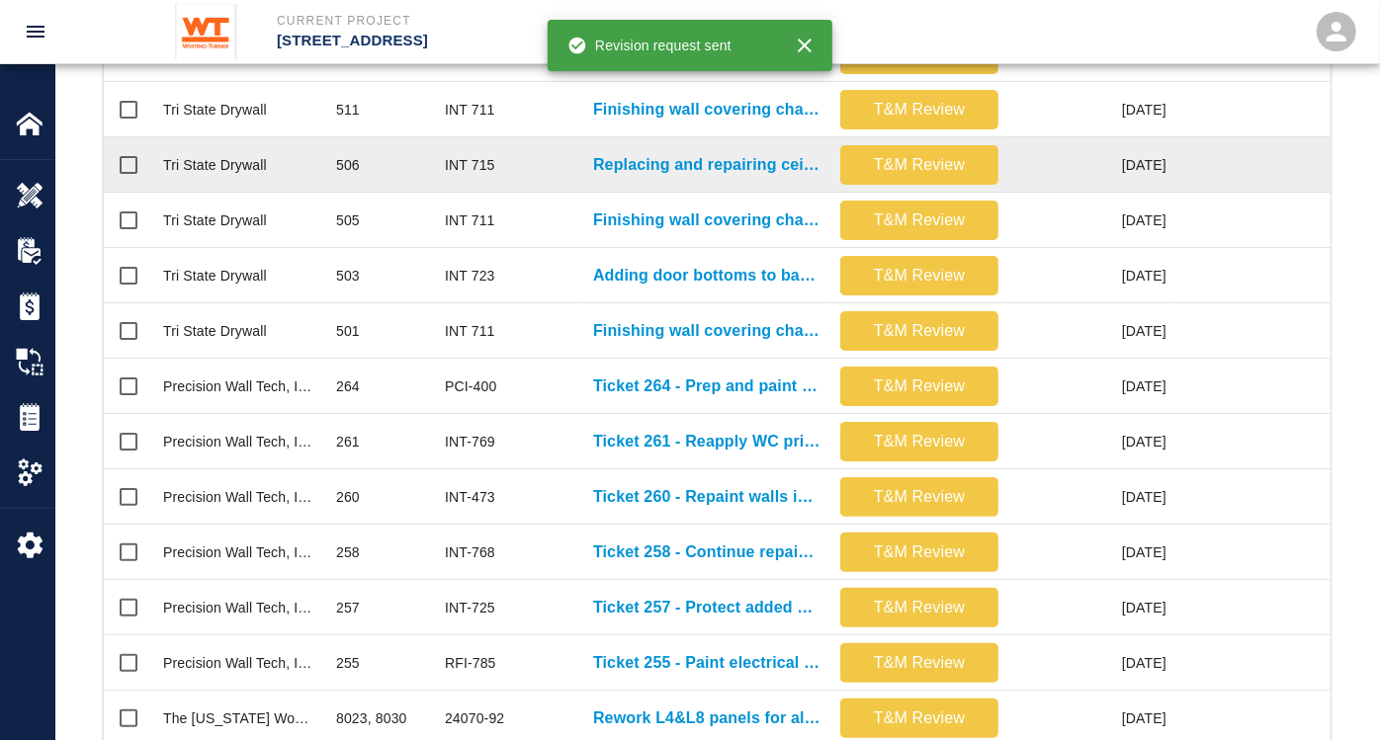
scroll to position [658, 0]
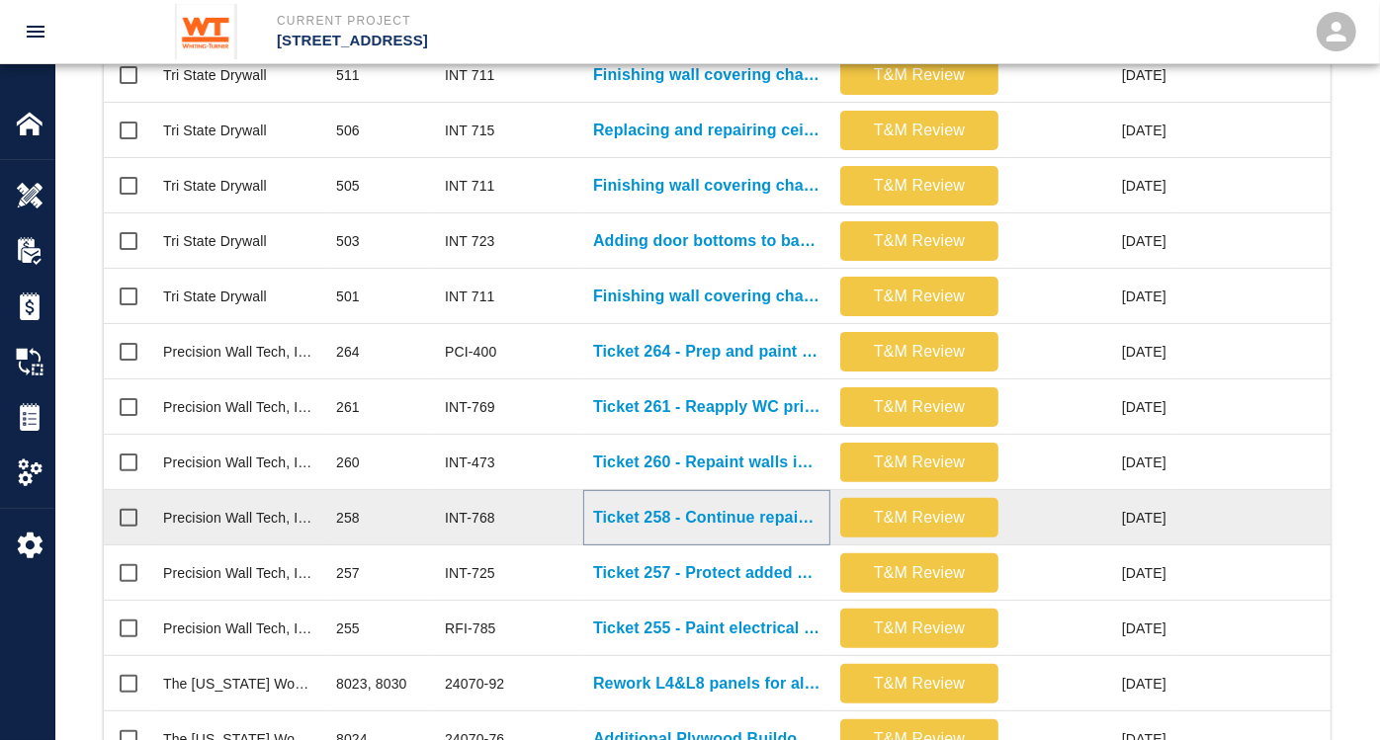
click at [771, 520] on p "Ticket 258 - Continue repainting walls, doors, and frames on G1 level" at bounding box center [706, 518] width 227 height 24
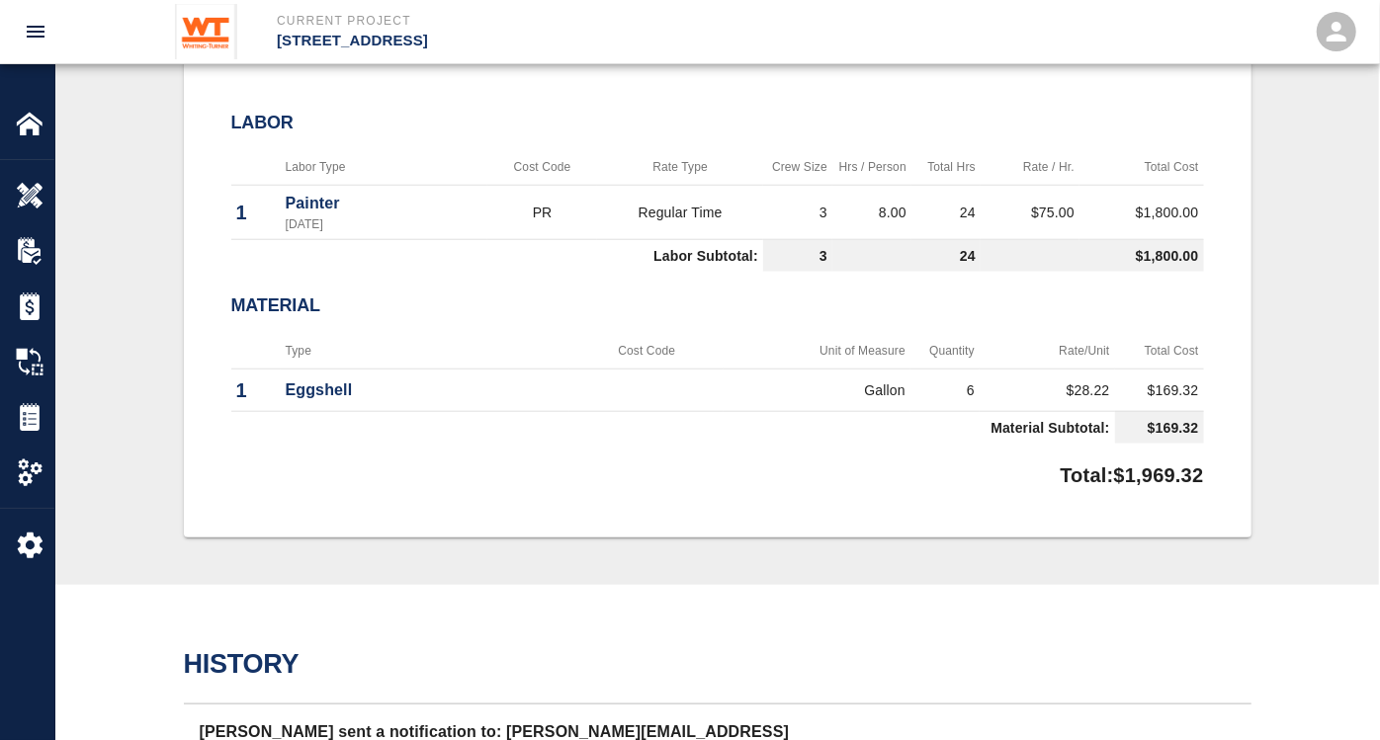
scroll to position [768, 0]
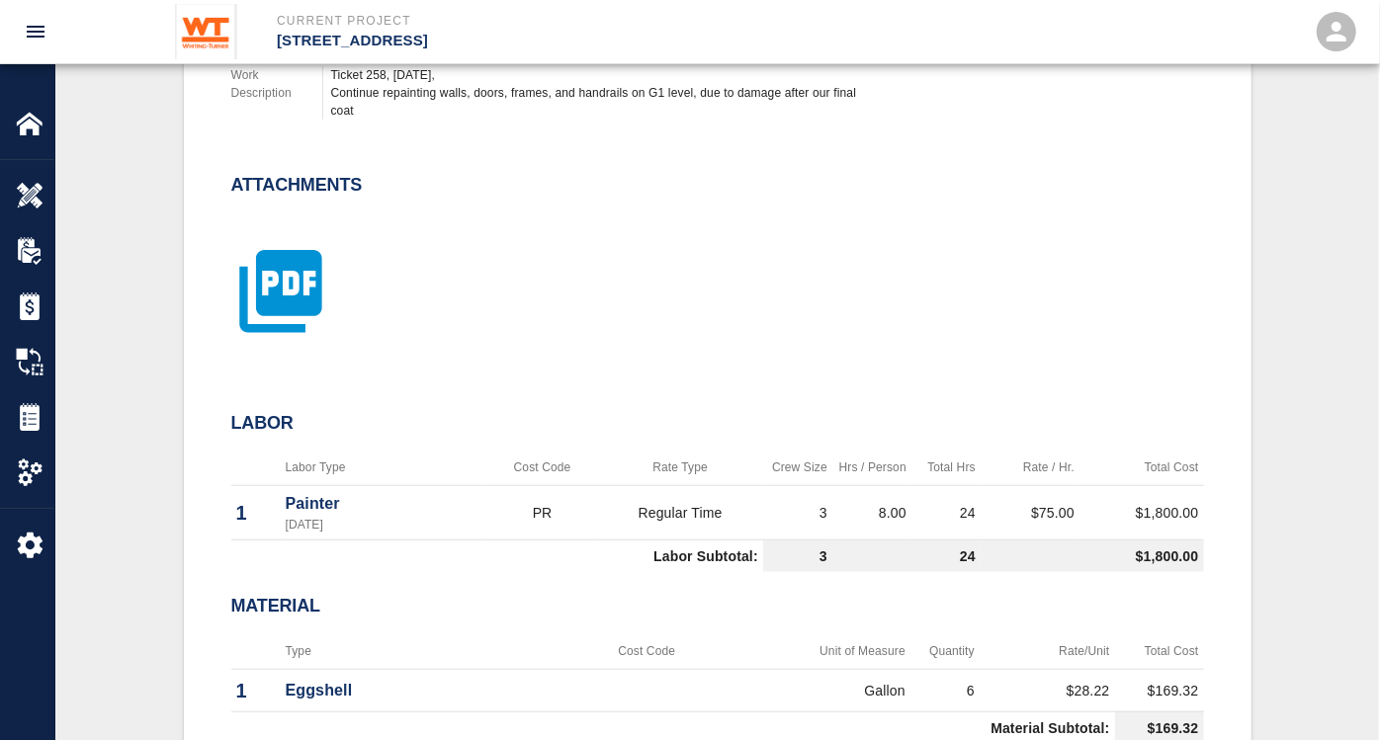
click at [301, 299] on icon "button" at bounding box center [280, 291] width 82 height 82
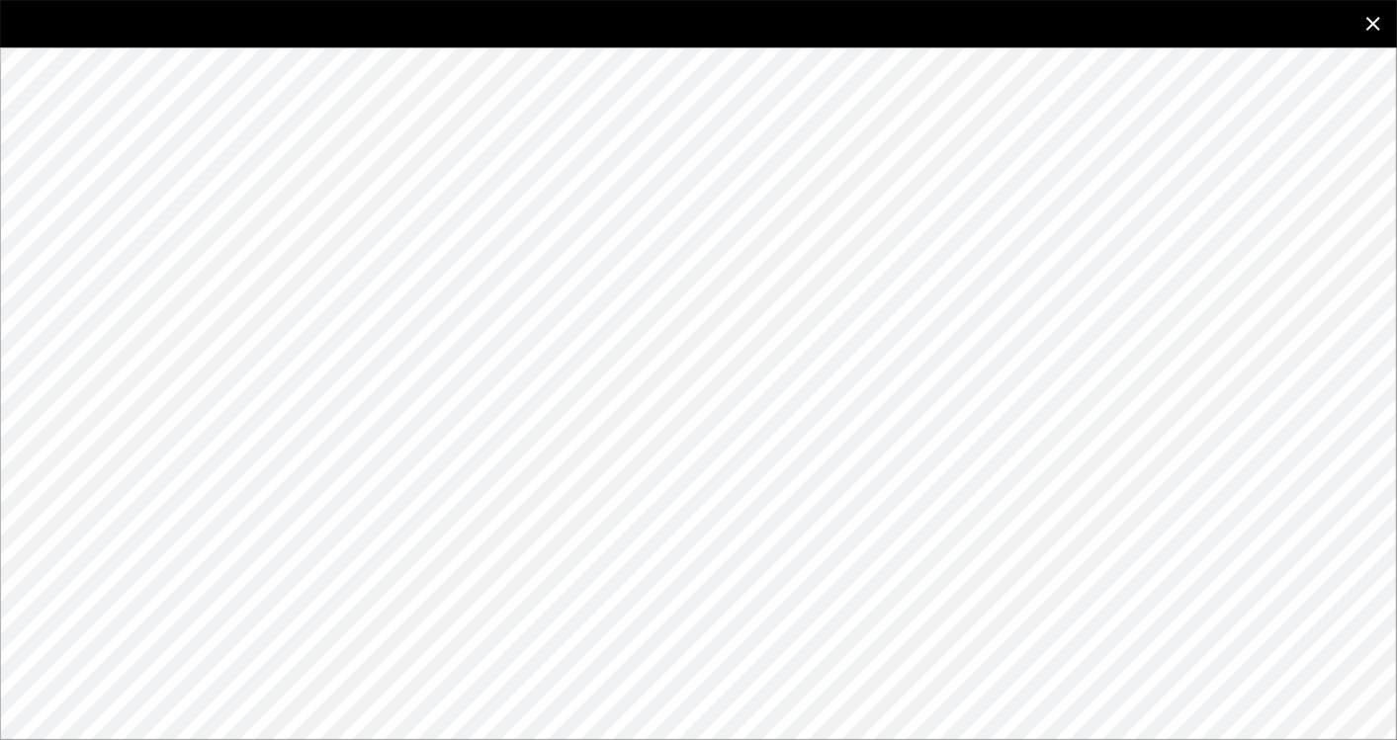
click at [1142, 22] on icon "close" at bounding box center [1373, 24] width 24 height 24
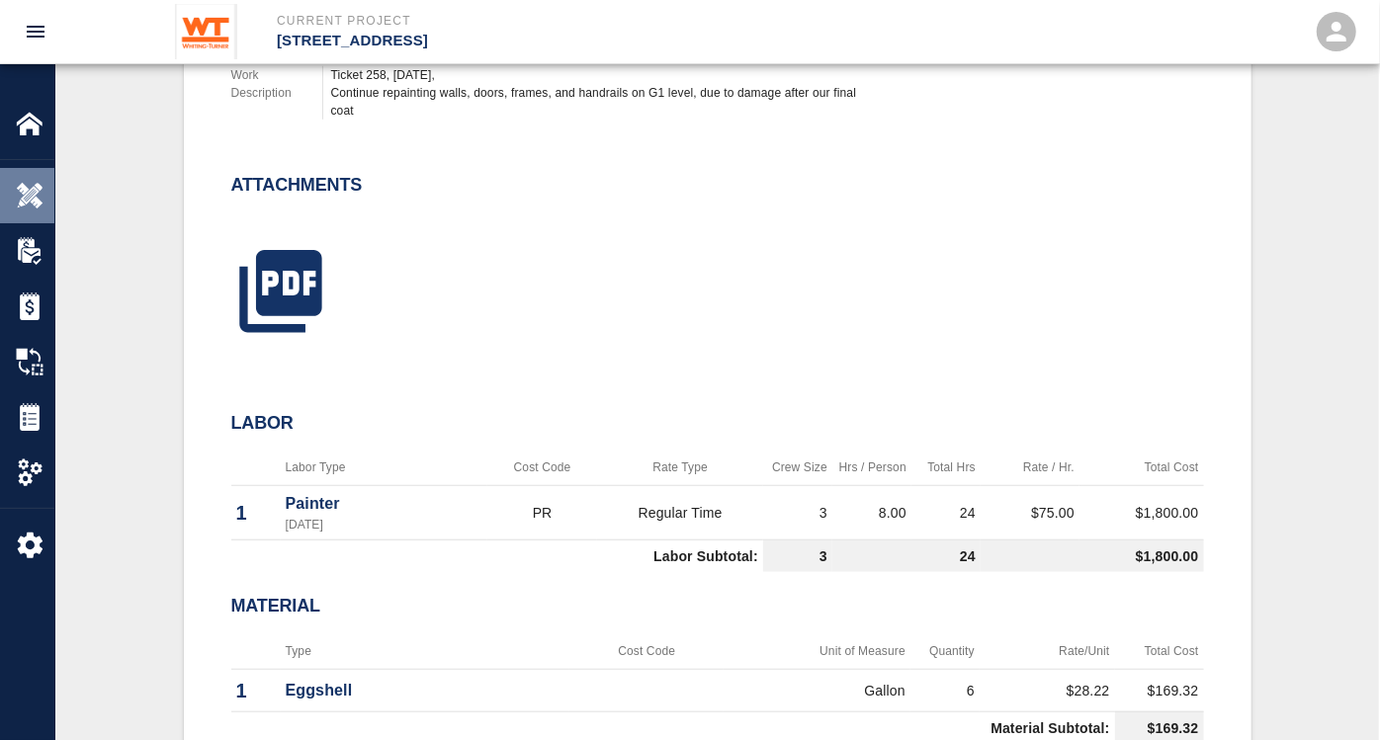
click at [18, 185] on img at bounding box center [30, 196] width 28 height 28
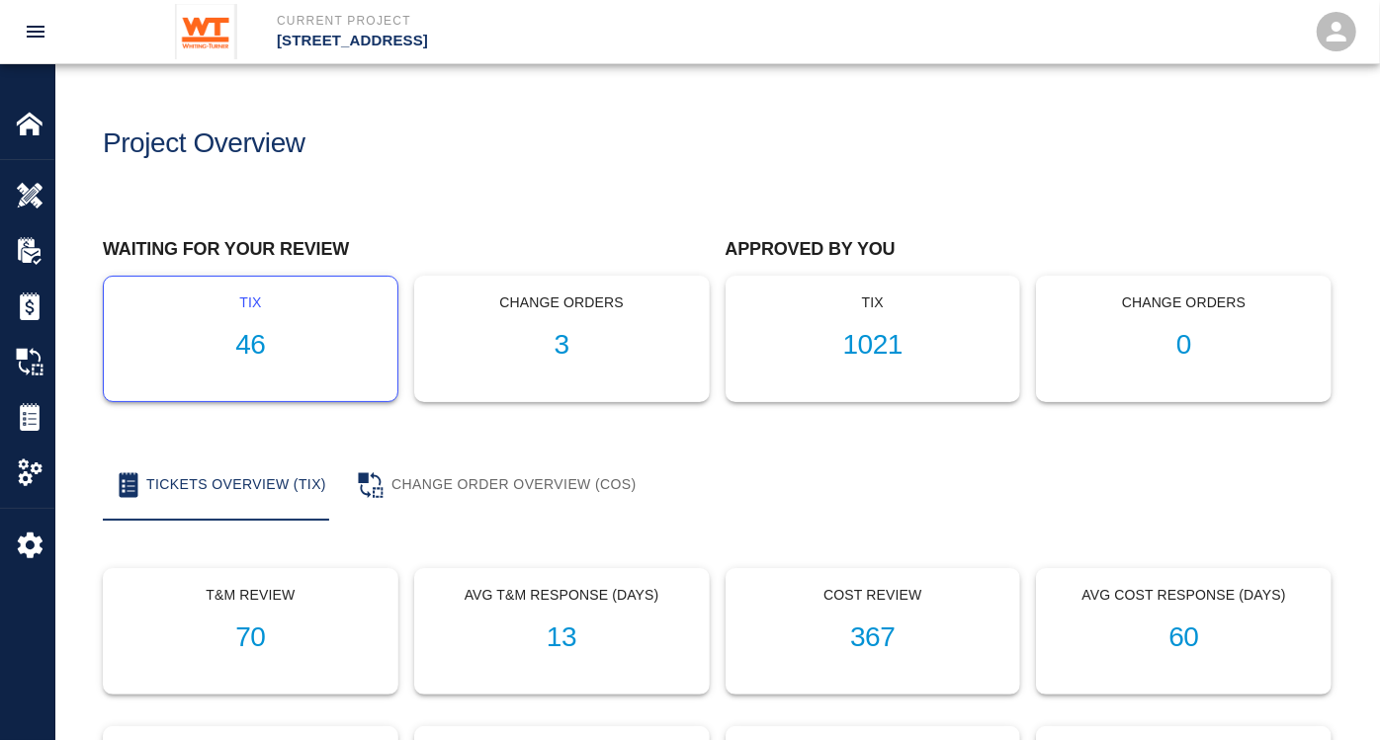
click at [259, 347] on h1 "46" at bounding box center [251, 345] width 262 height 33
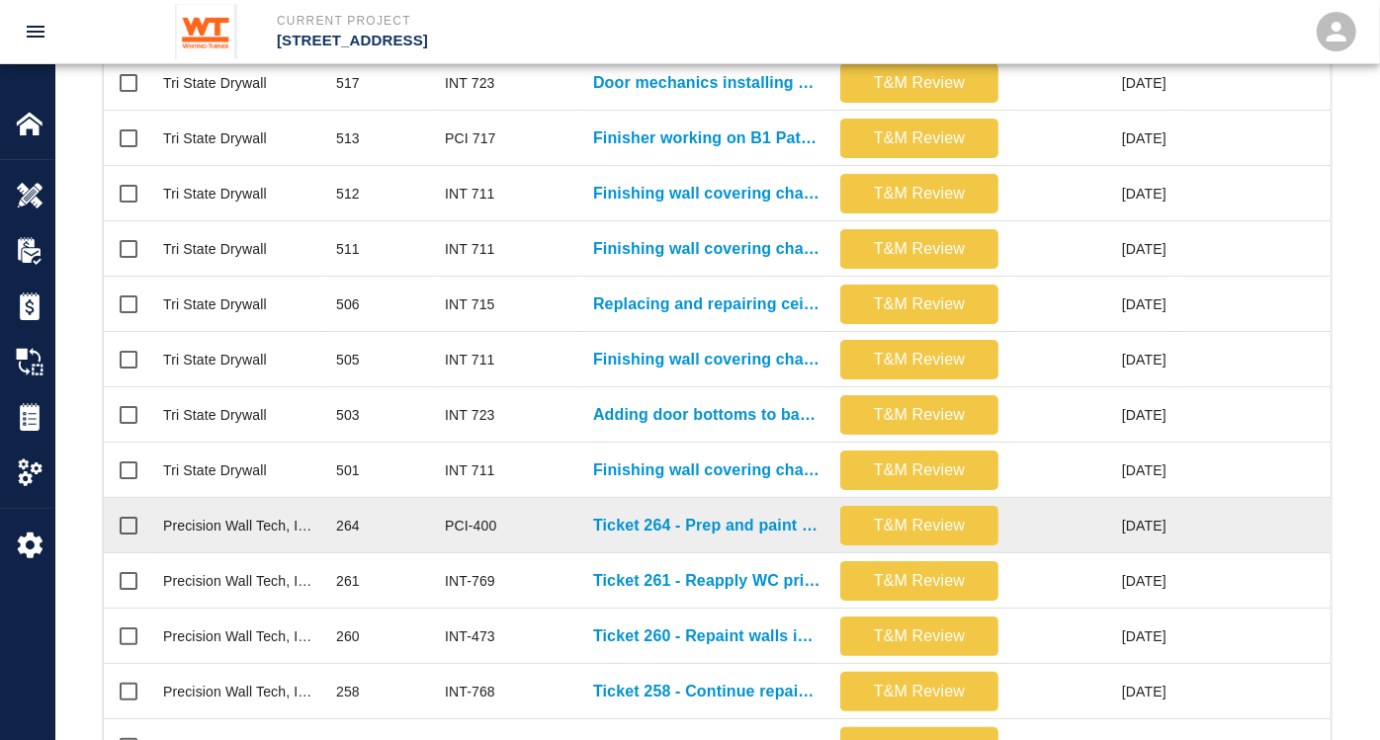
scroll to position [768, 0]
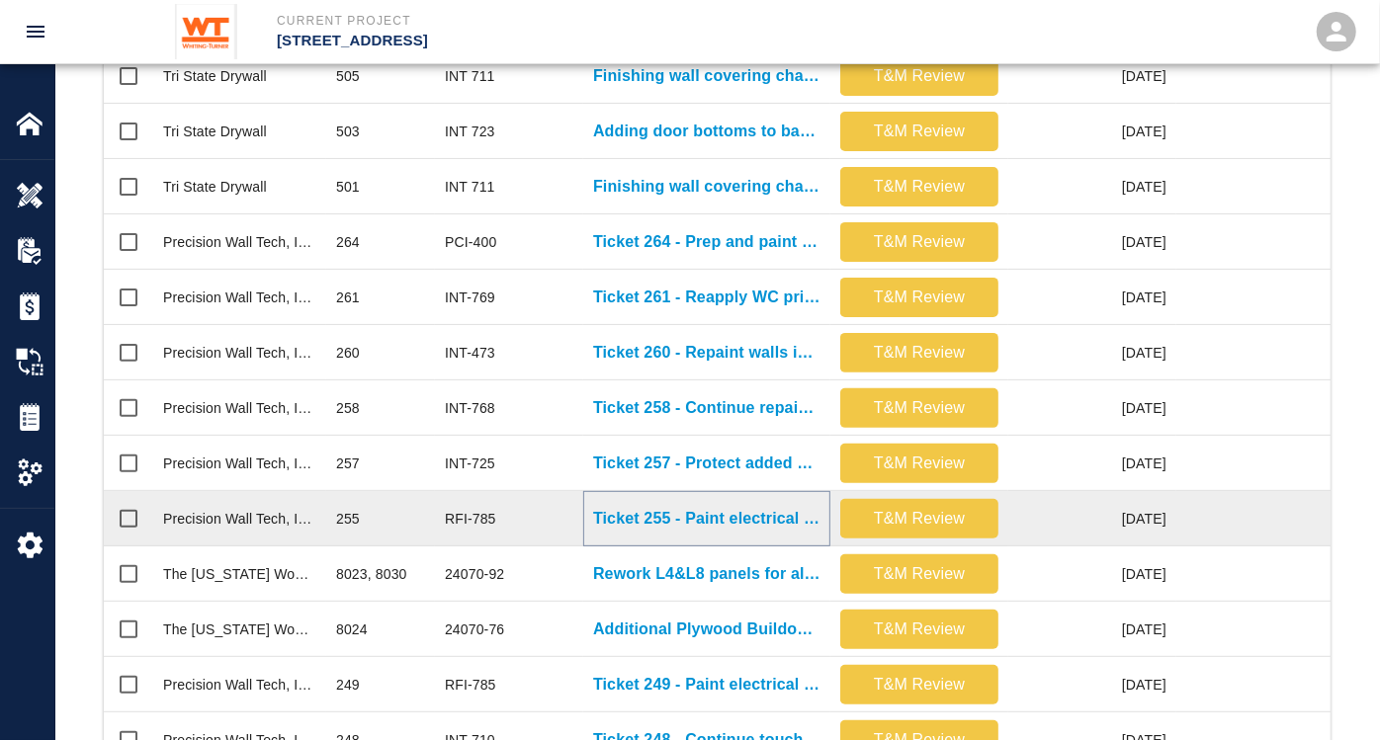
click at [739, 521] on p "Ticket 255 - Paint electrical cables in case room 7022" at bounding box center [706, 519] width 227 height 24
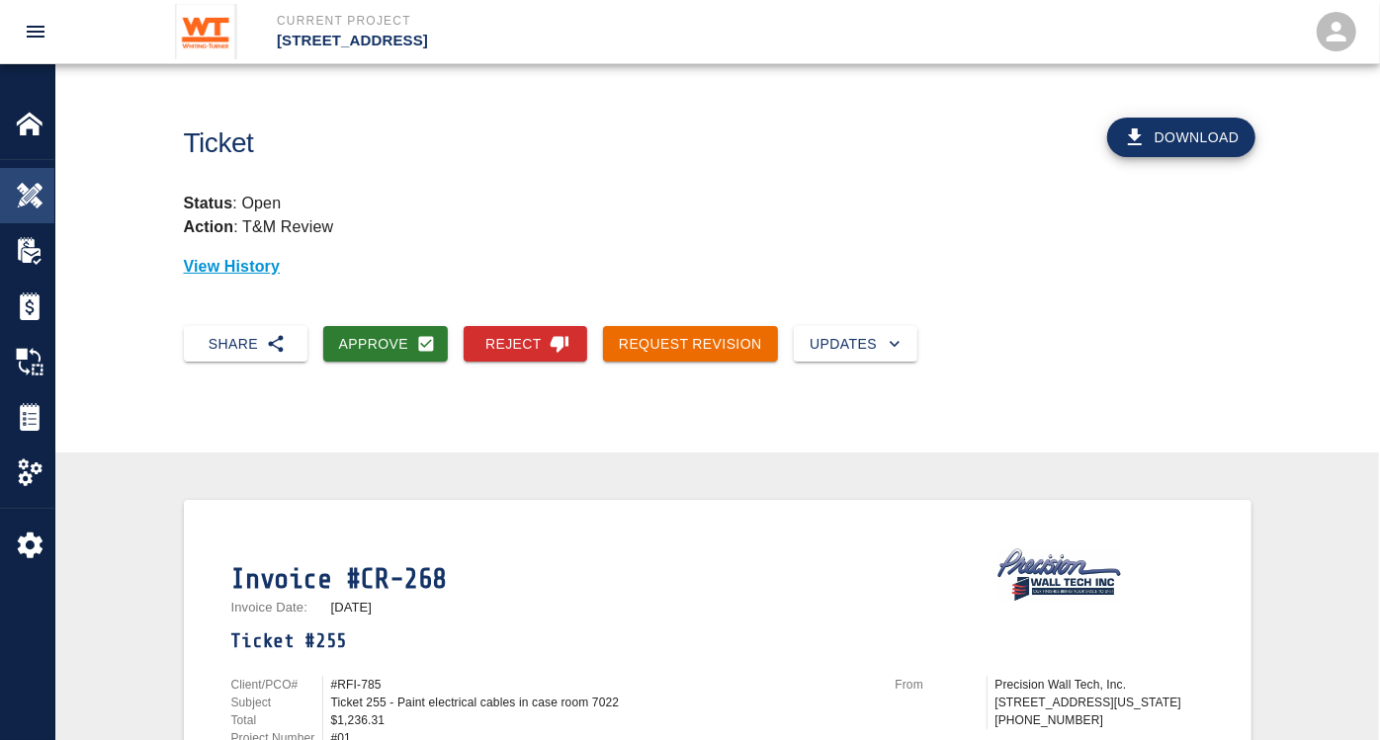
click at [9, 178] on div "Overview" at bounding box center [27, 195] width 54 height 55
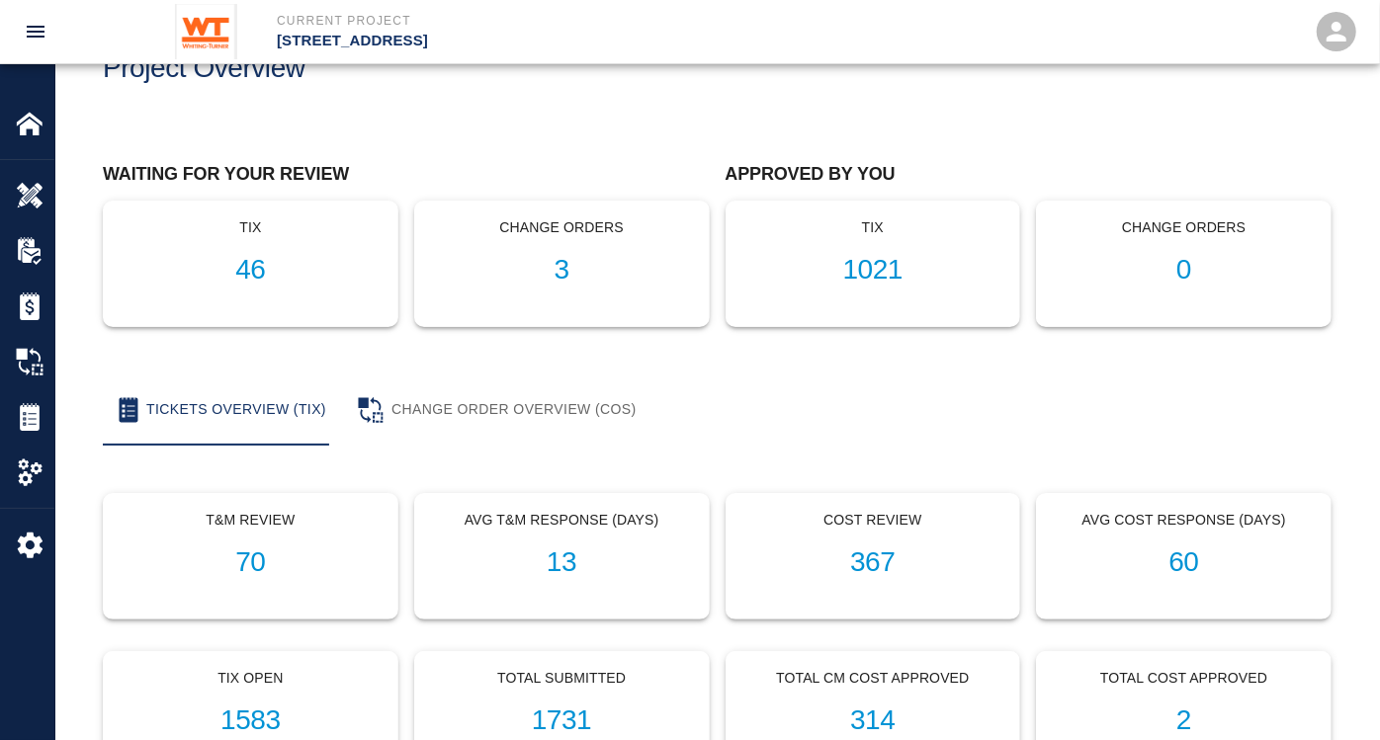
scroll to position [110, 0]
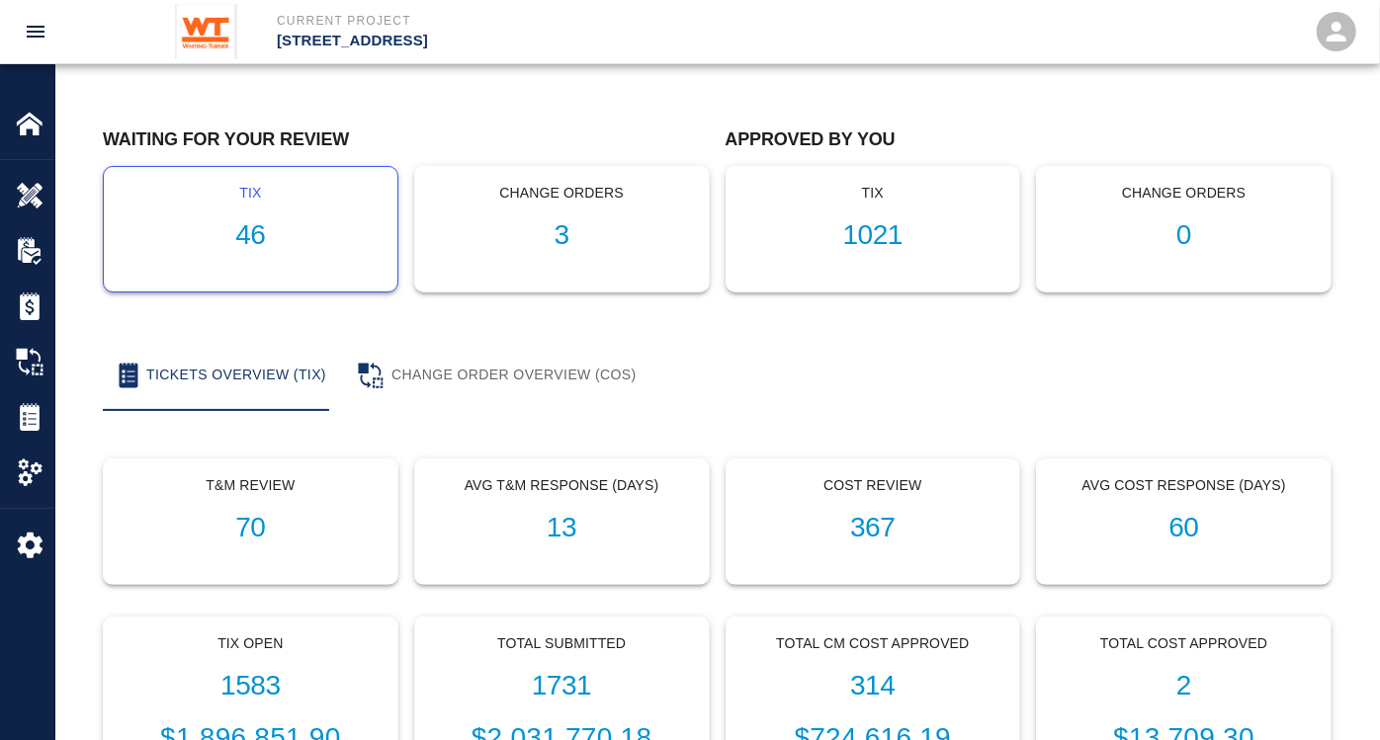
click at [249, 222] on h1 "46" at bounding box center [251, 235] width 262 height 33
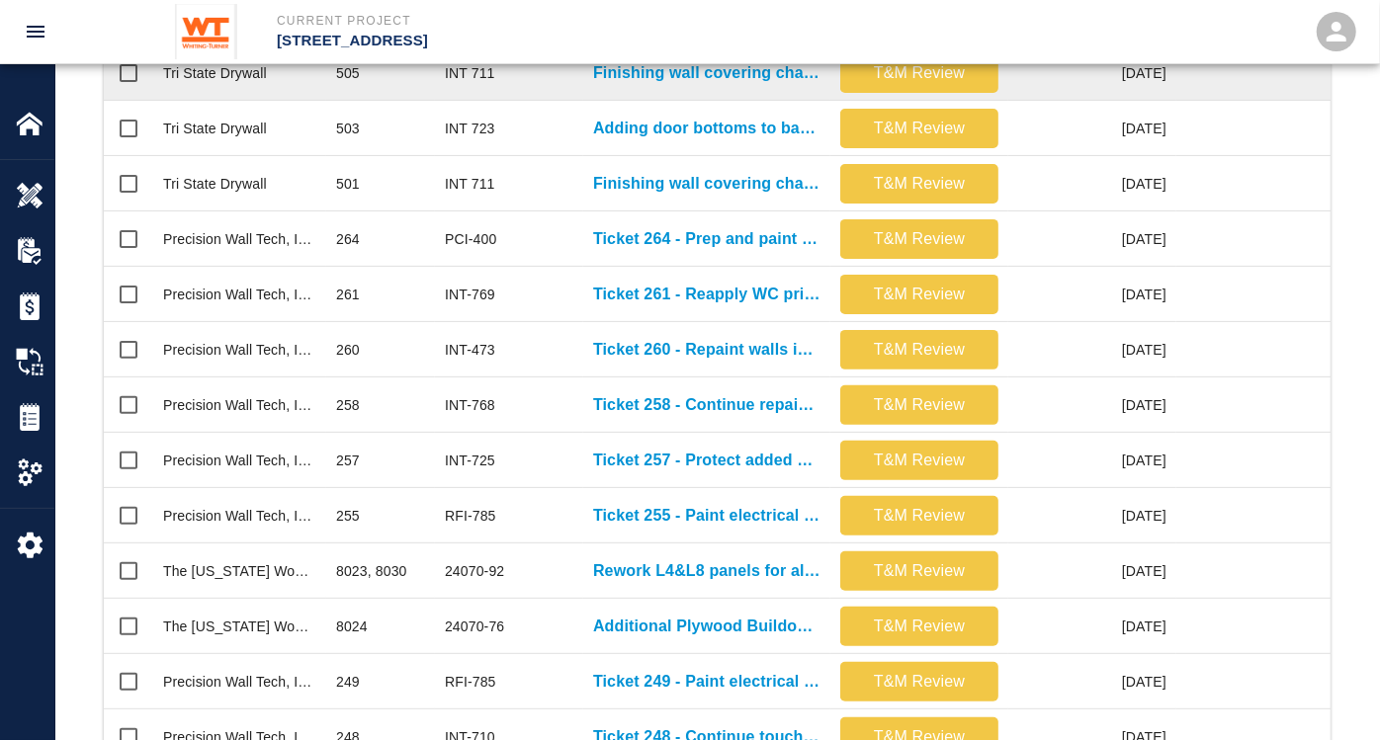
scroll to position [988, 0]
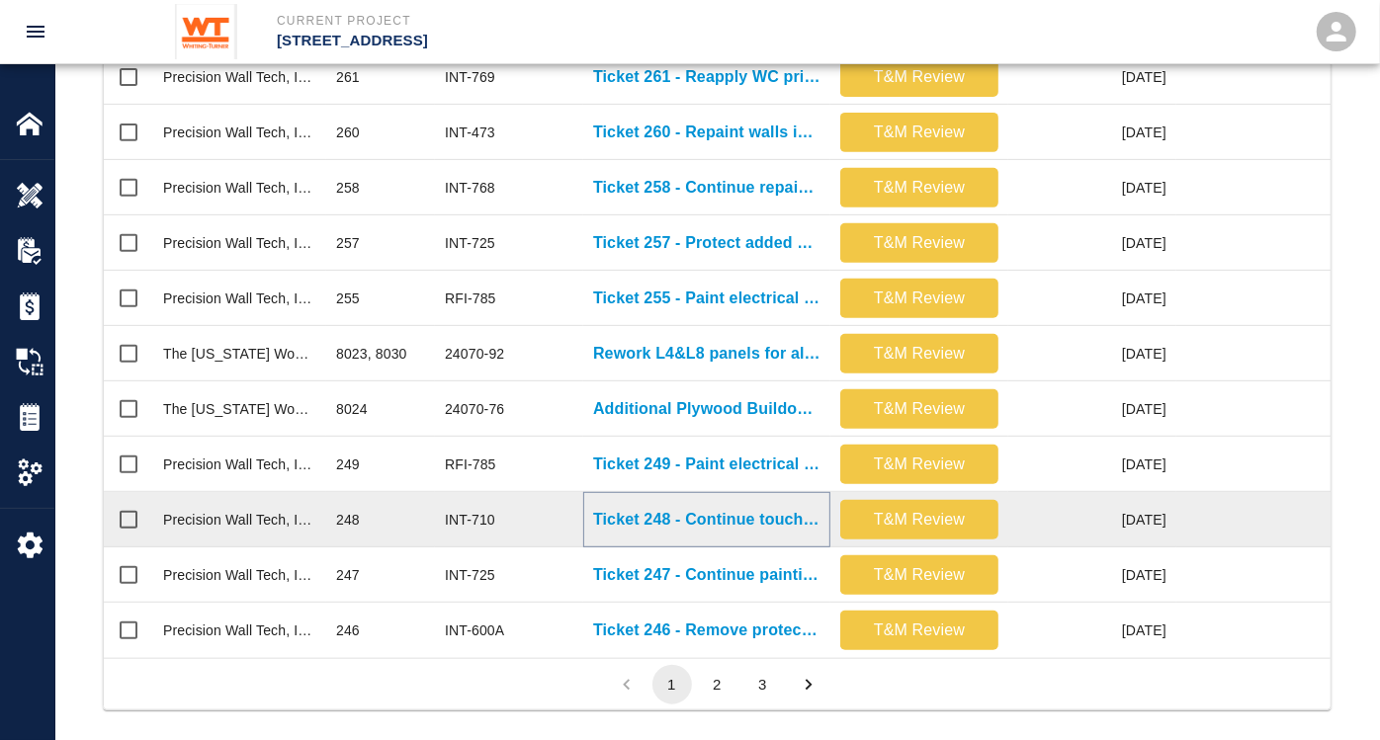
click at [781, 519] on p "Ticket 248 - Continue touching up walls and ceilings on B1 level" at bounding box center [706, 520] width 227 height 24
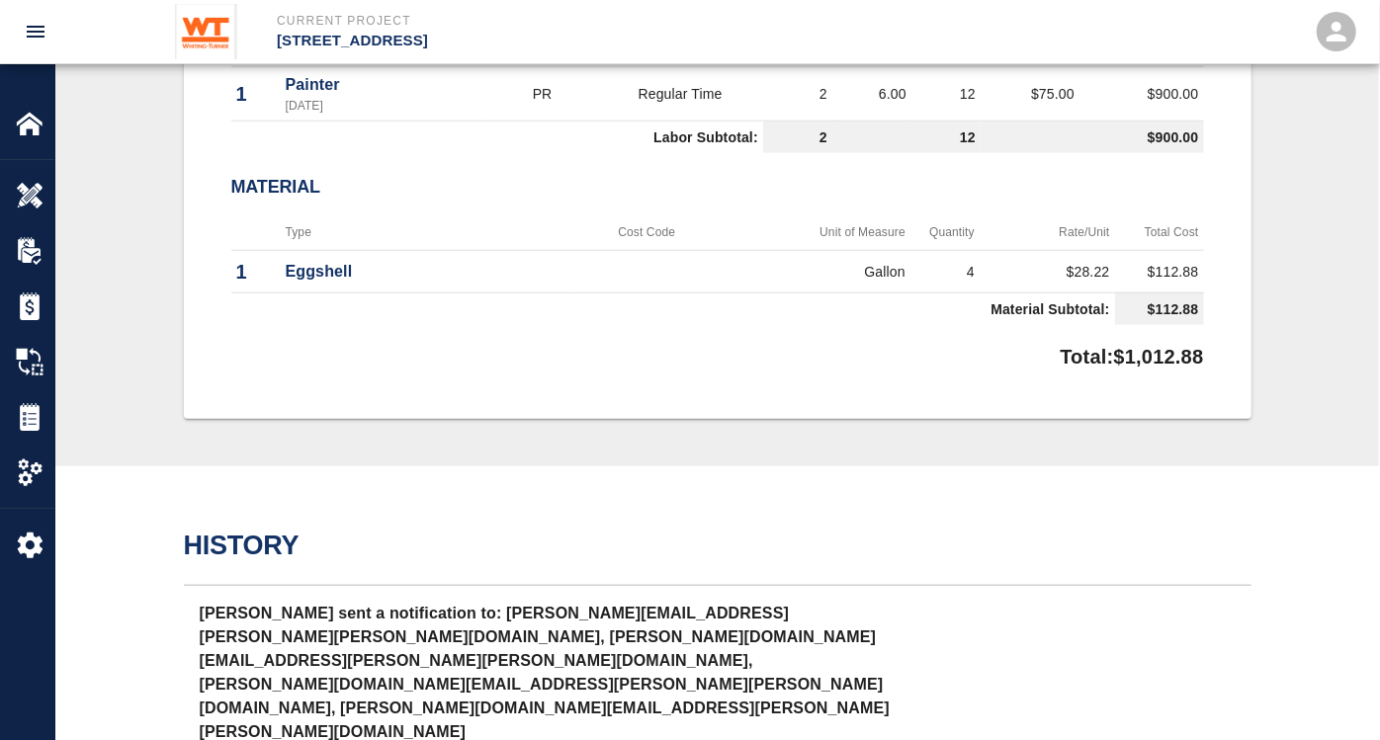
scroll to position [878, 0]
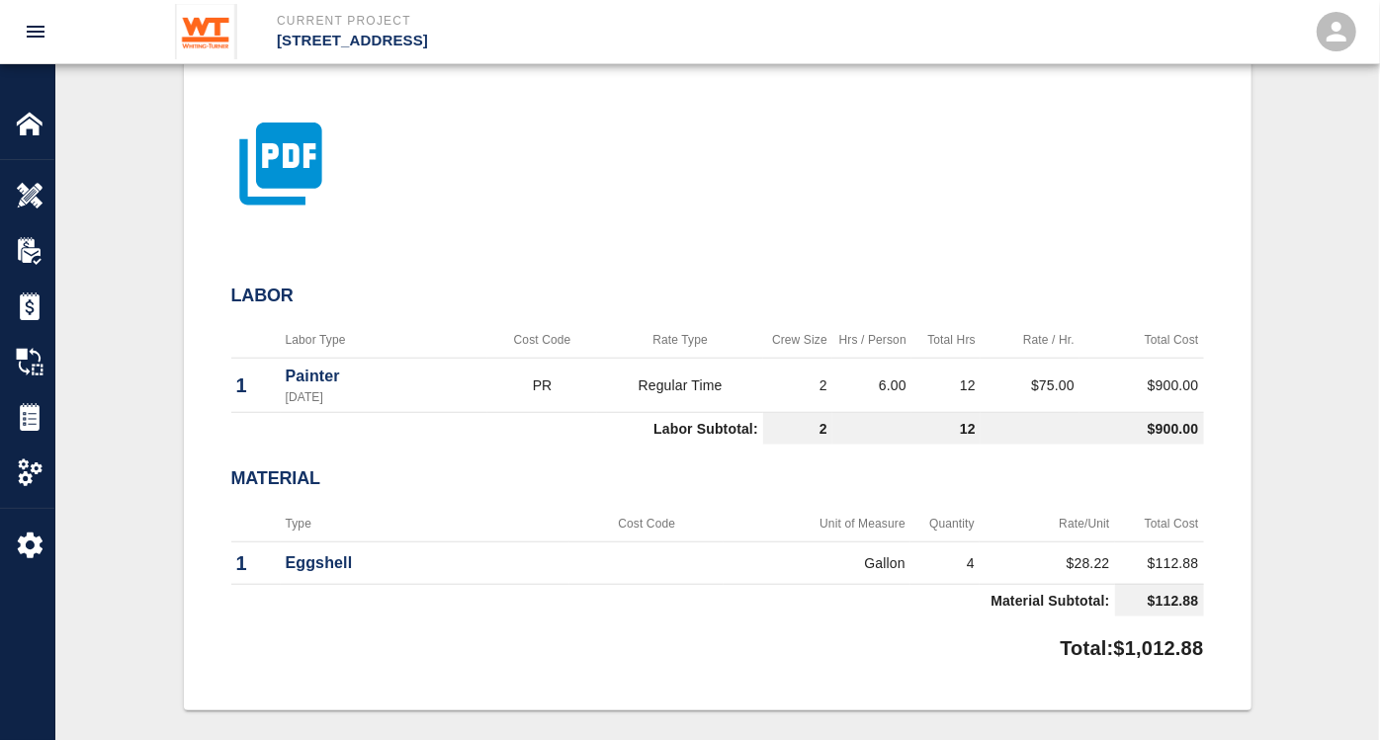
click at [302, 167] on icon "button" at bounding box center [280, 164] width 82 height 82
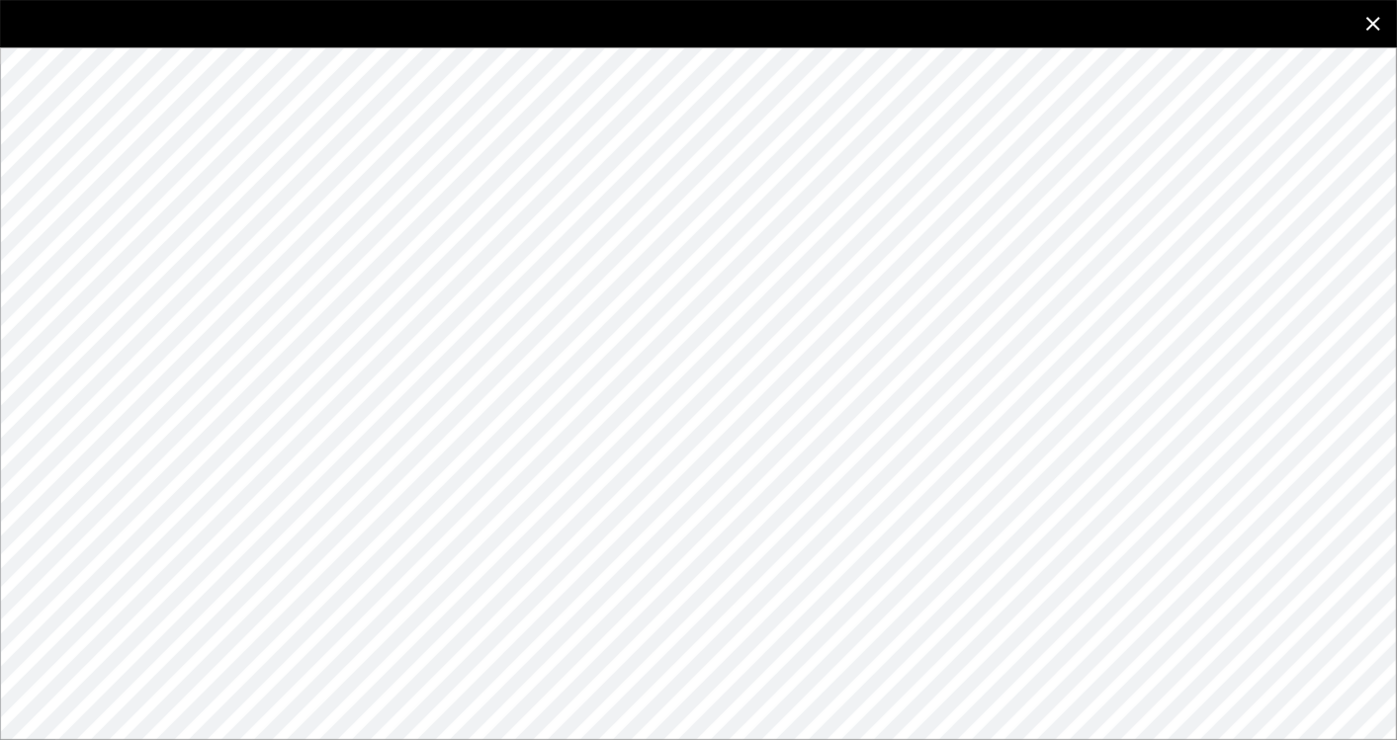
click at [1142, 28] on icon "close" at bounding box center [1373, 24] width 24 height 24
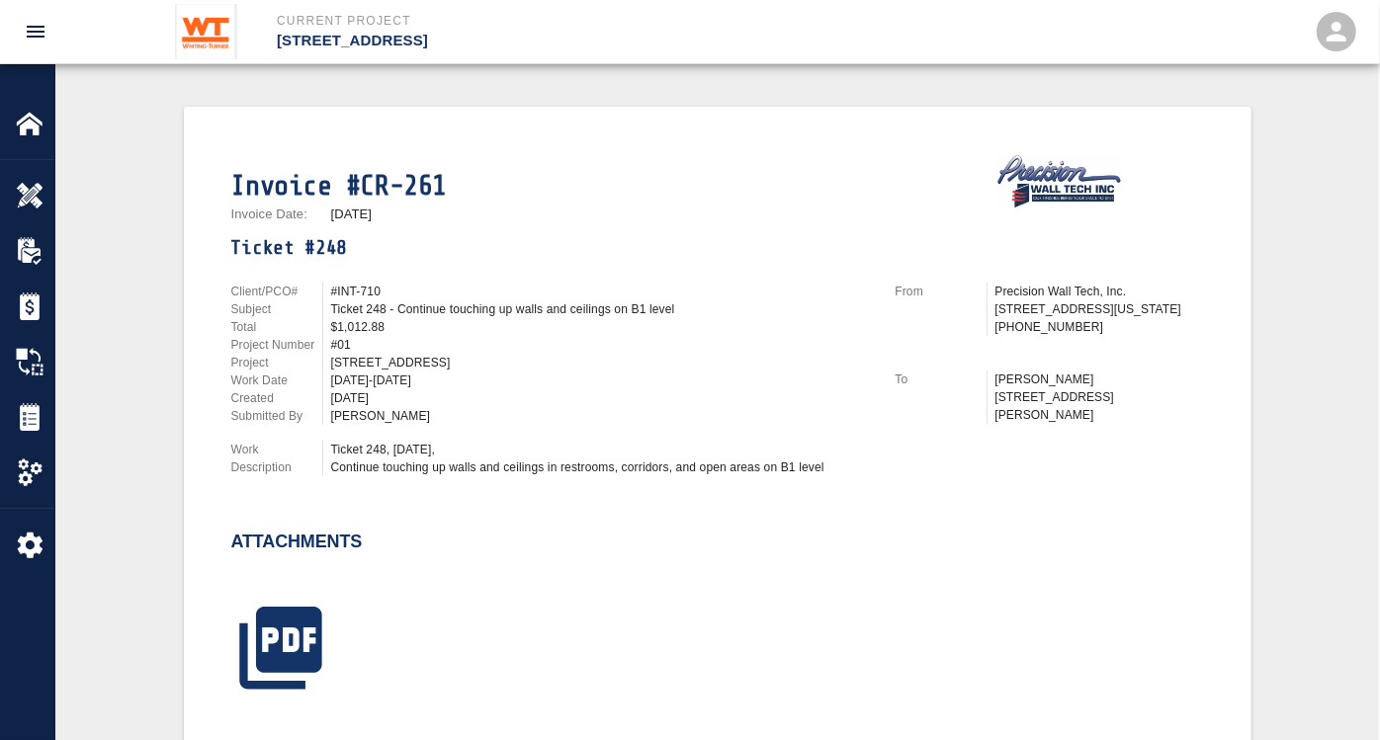
scroll to position [0, 0]
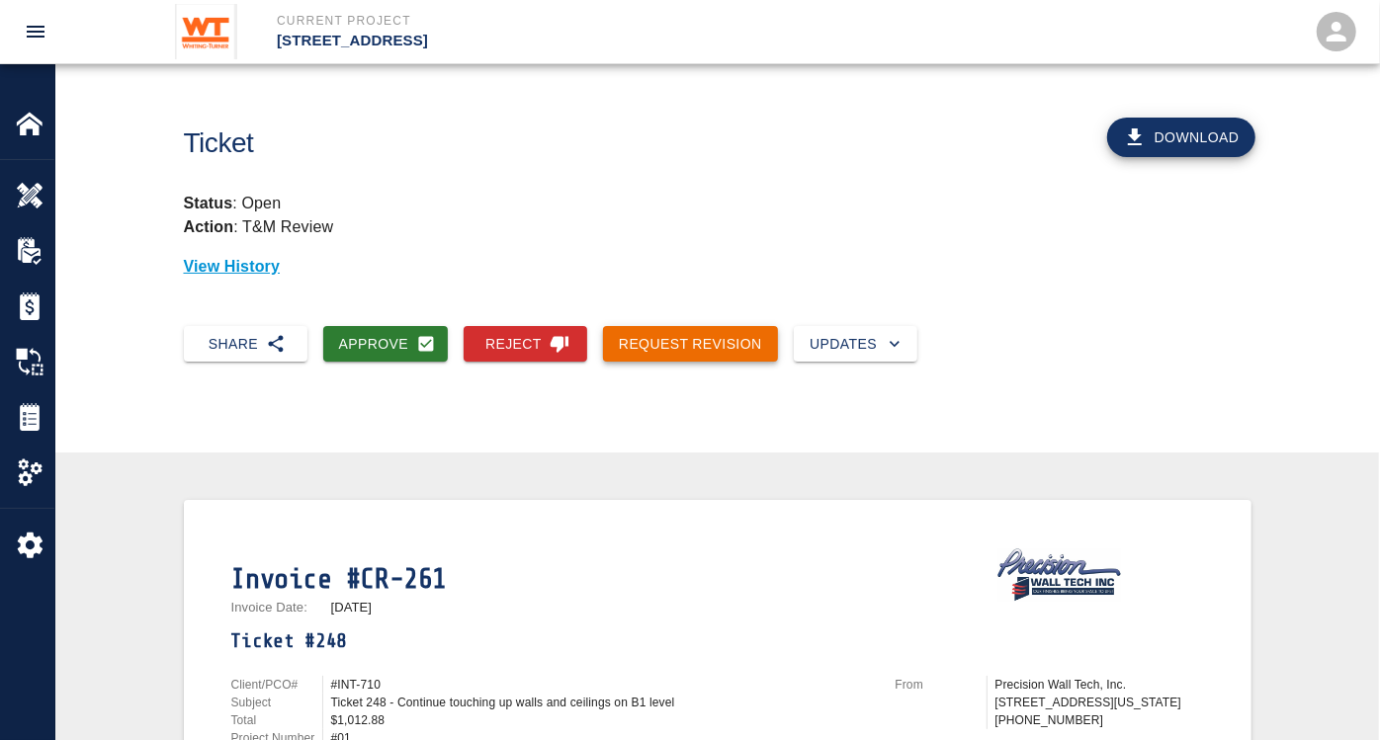
click at [706, 349] on button "Request Revision" at bounding box center [690, 344] width 175 height 37
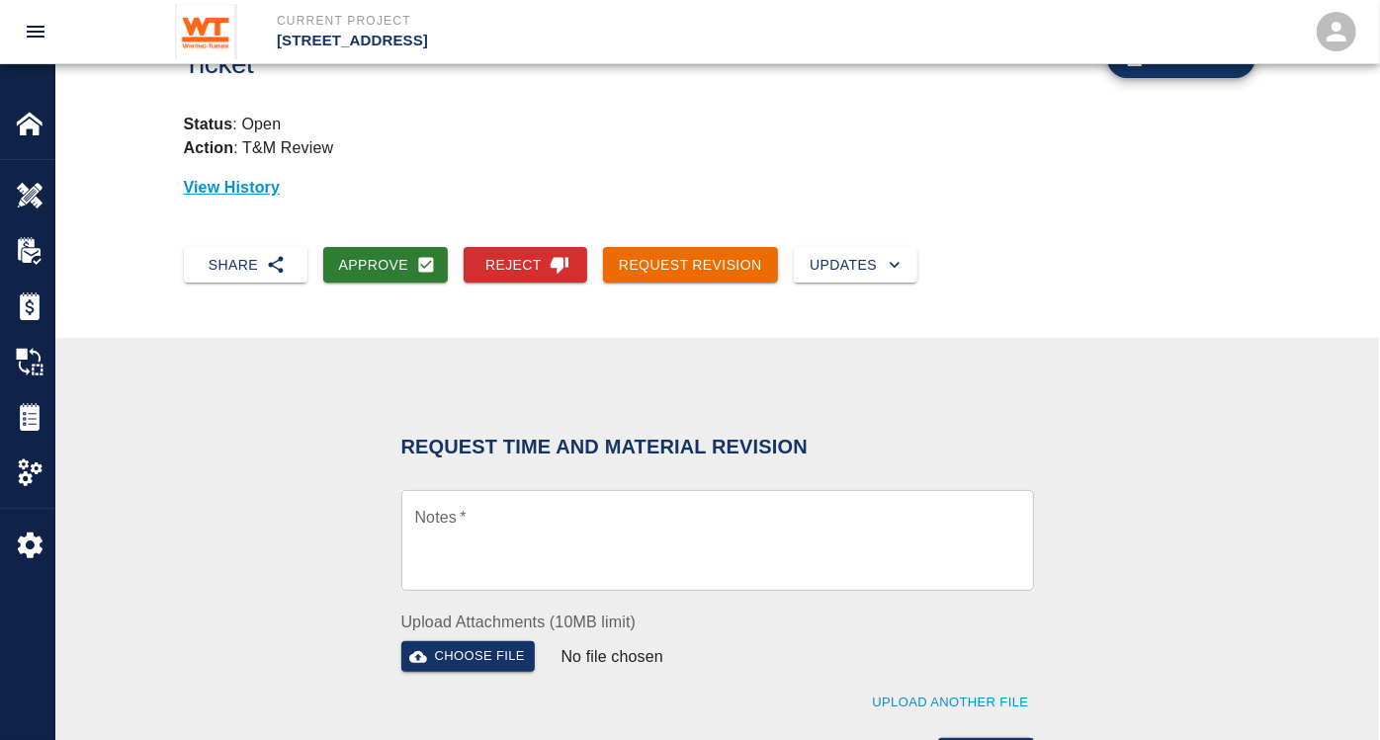
scroll to position [329, 0]
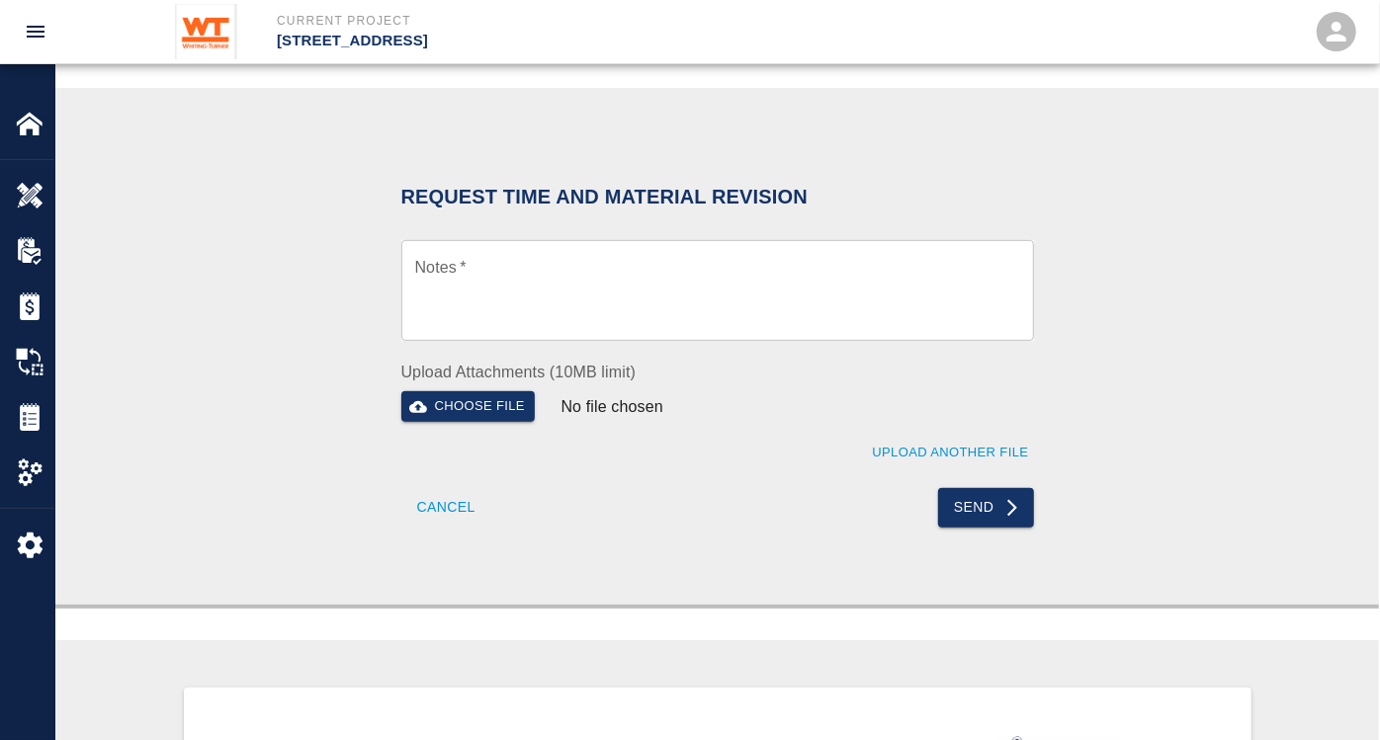
click at [574, 281] on textarea "Notes   *" at bounding box center [717, 291] width 605 height 68
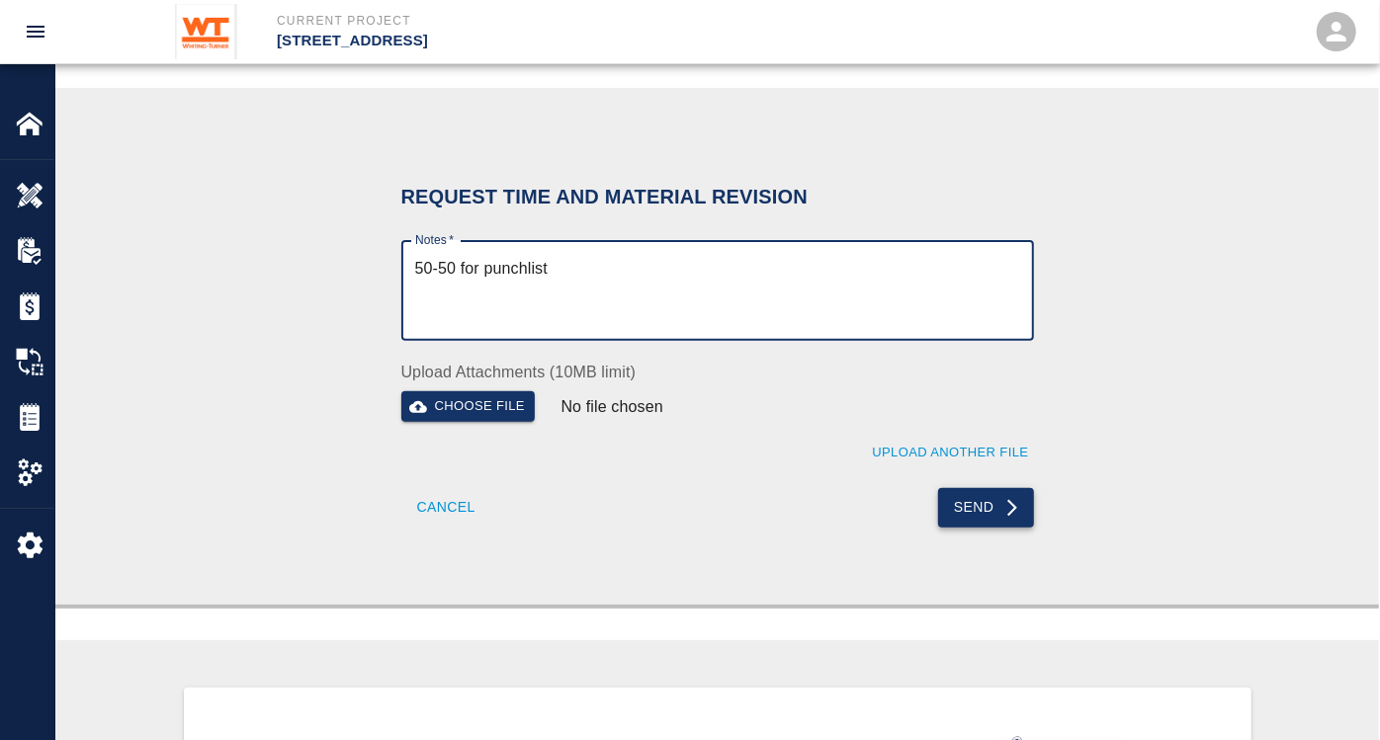
type textarea "50-50 for punchlist"
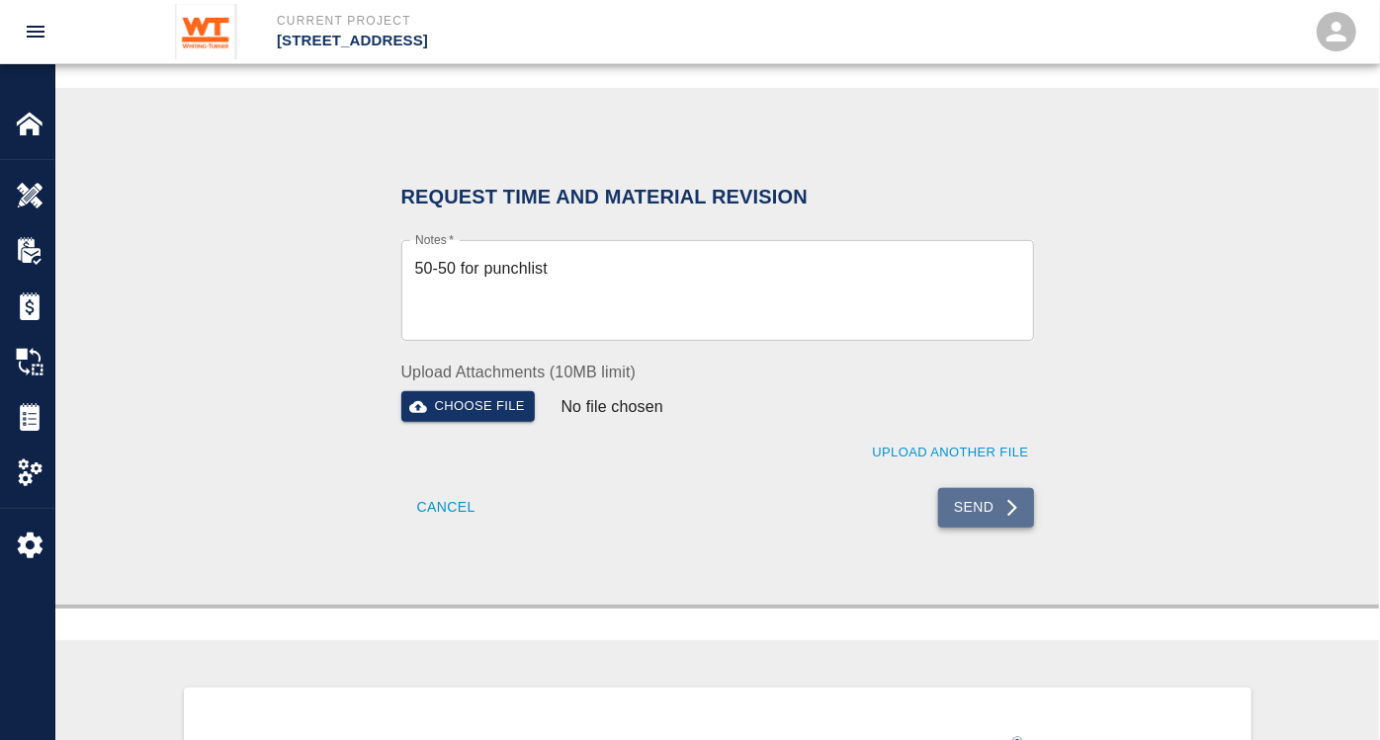
click at [1002, 509] on icon "submit" at bounding box center [1012, 508] width 20 height 20
